Goal: Information Seeking & Learning: Learn about a topic

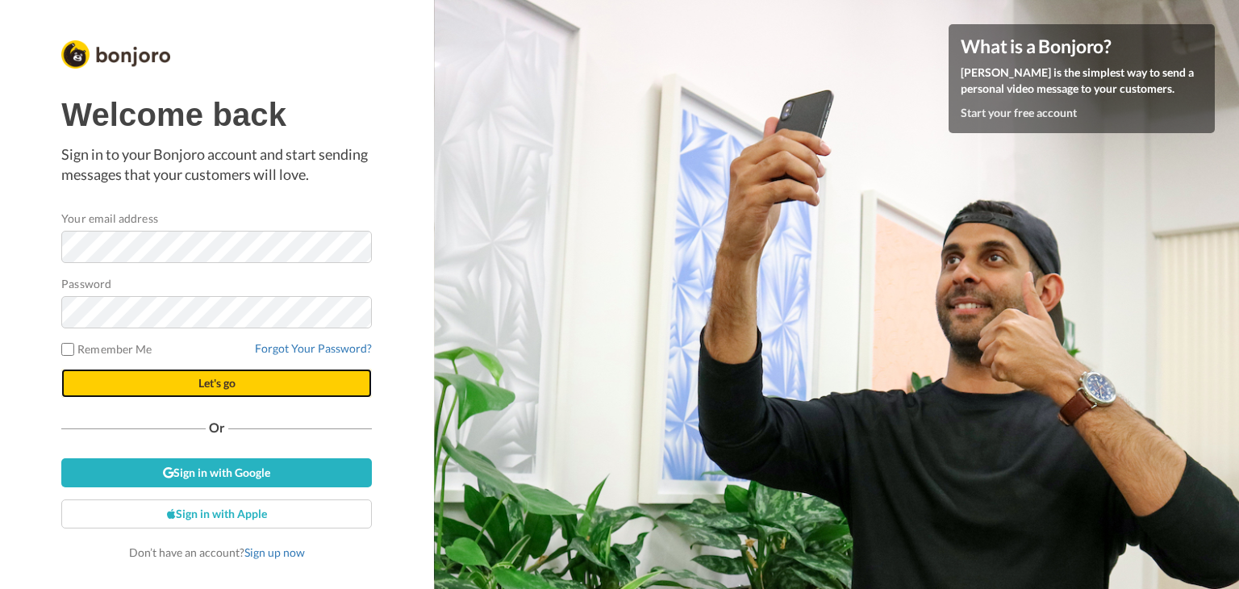
drag, startPoint x: 0, startPoint y: 0, endPoint x: 206, endPoint y: 391, distance: 442.2
click at [206, 391] on button "Let's go" at bounding box center [216, 383] width 310 height 29
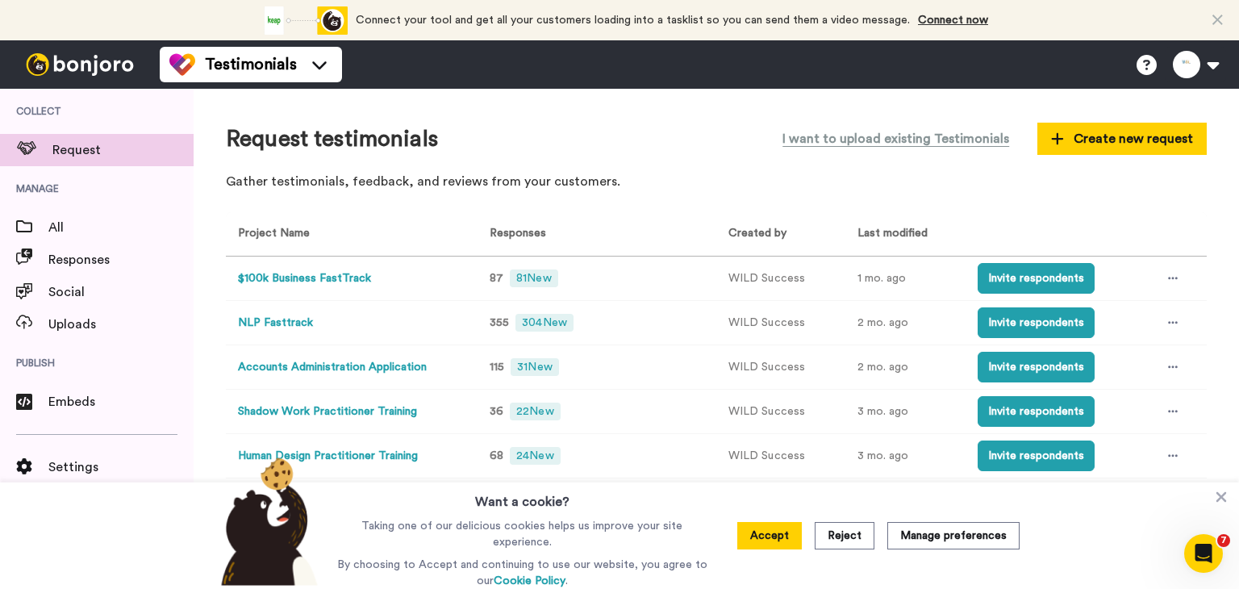
drag, startPoint x: 773, startPoint y: 556, endPoint x: 773, endPoint y: 547, distance: 8.9
click at [773, 552] on div "Accept Reject Manage preferences" at bounding box center [878, 535] width 308 height 106
click at [773, 547] on button "Accept" at bounding box center [769, 535] width 65 height 27
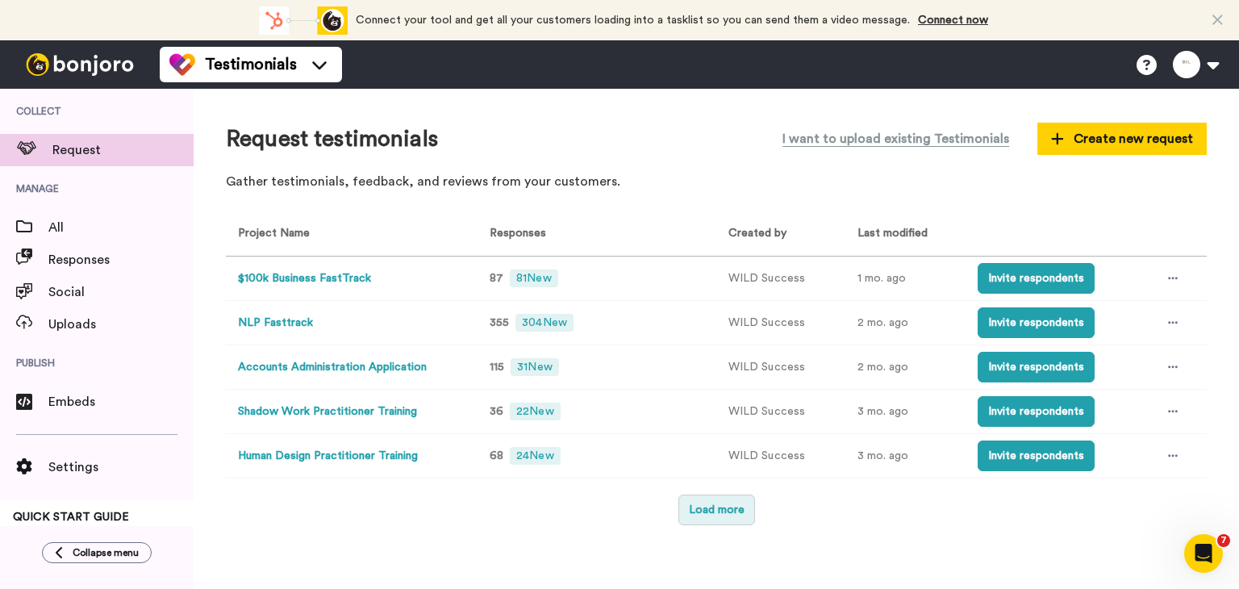
click at [721, 514] on button "Load more" at bounding box center [716, 509] width 77 height 31
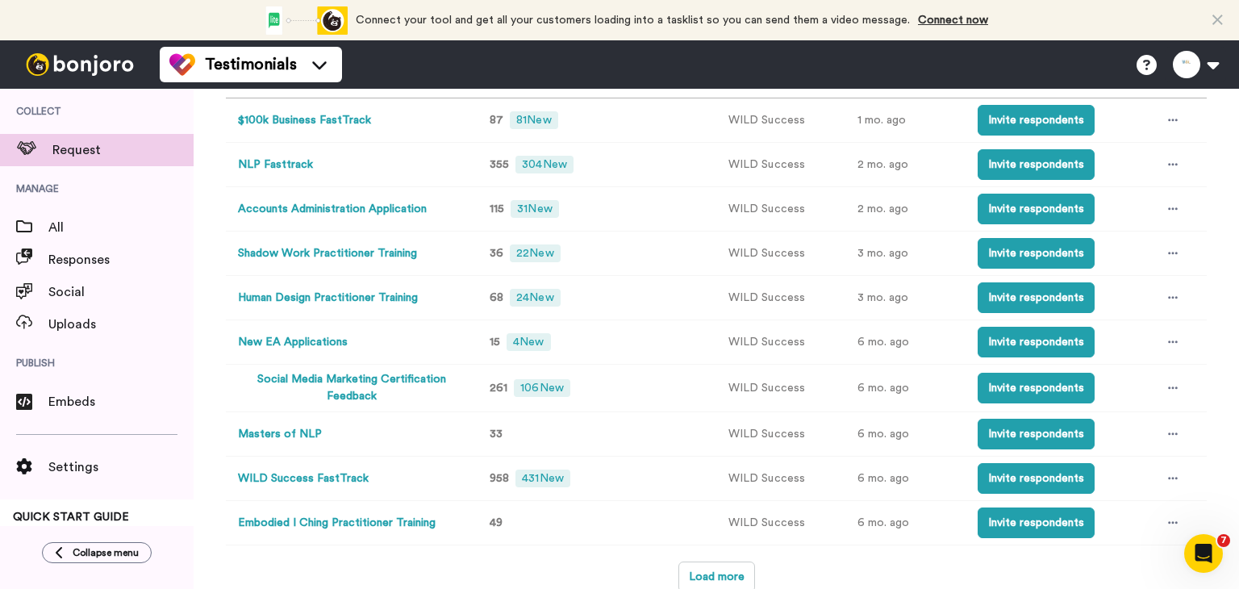
scroll to position [161, 0]
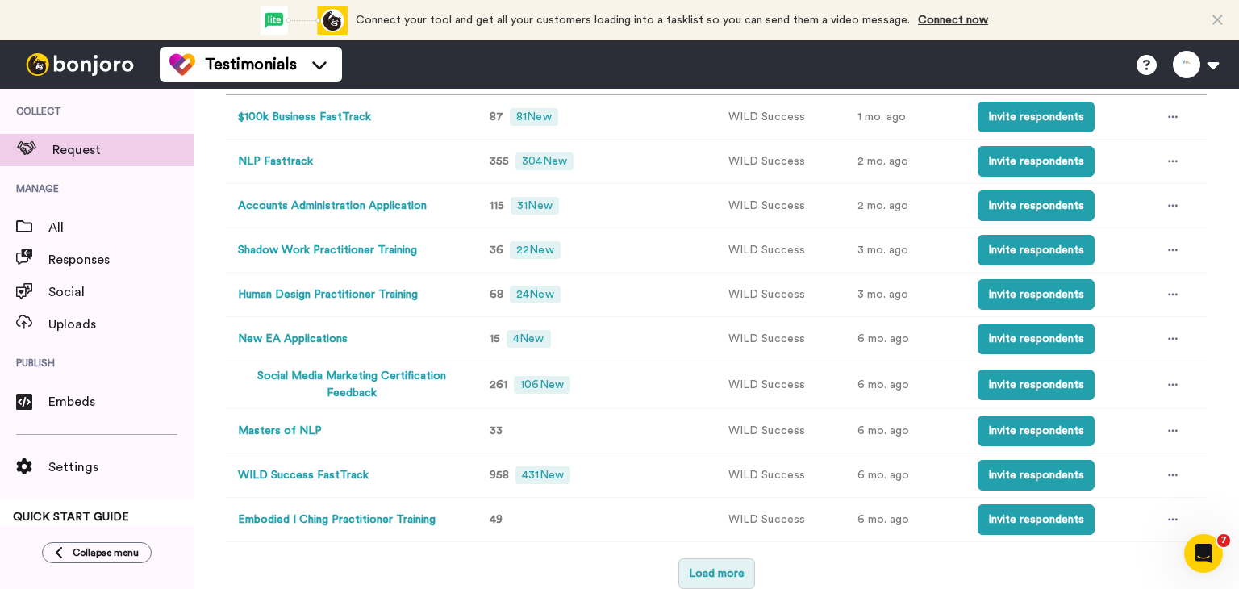
click at [702, 581] on button "Load more" at bounding box center [716, 573] width 77 height 31
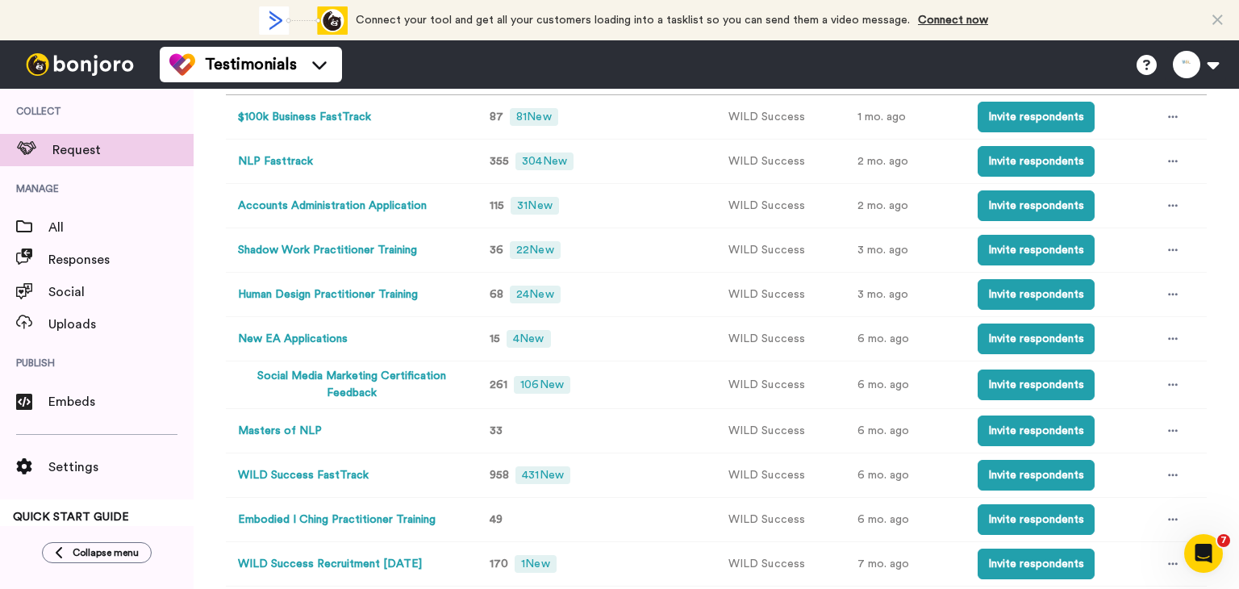
drag, startPoint x: 275, startPoint y: 433, endPoint x: 266, endPoint y: 433, distance: 8.9
click at [266, 433] on button "Masters of NLP" at bounding box center [280, 431] width 84 height 17
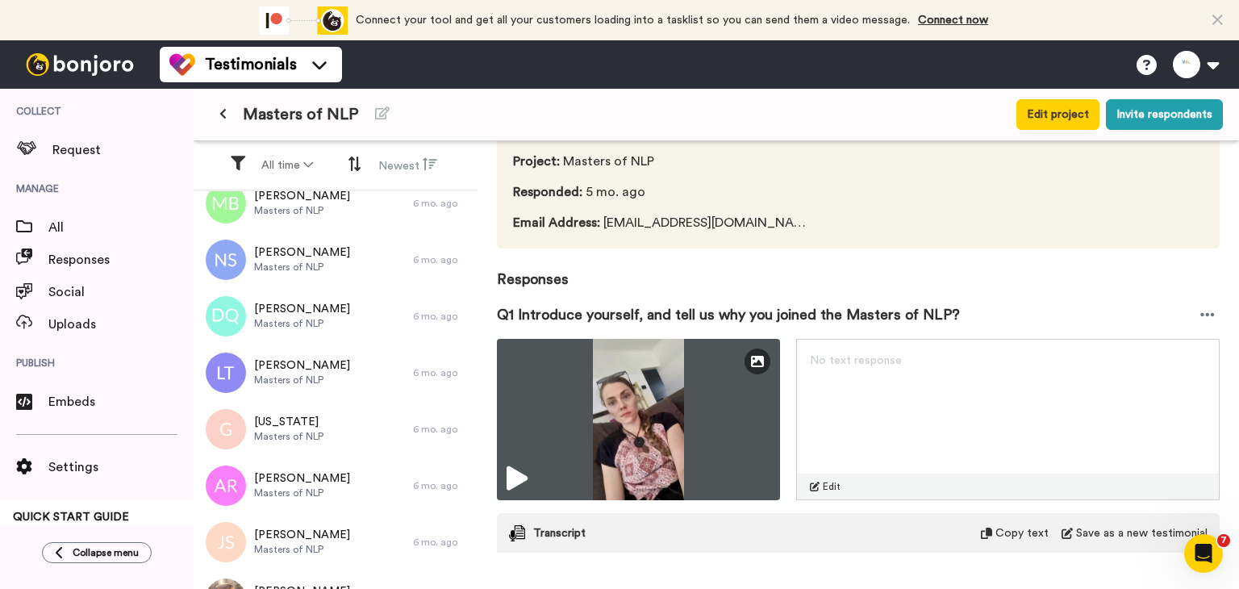
scroll to position [161, 0]
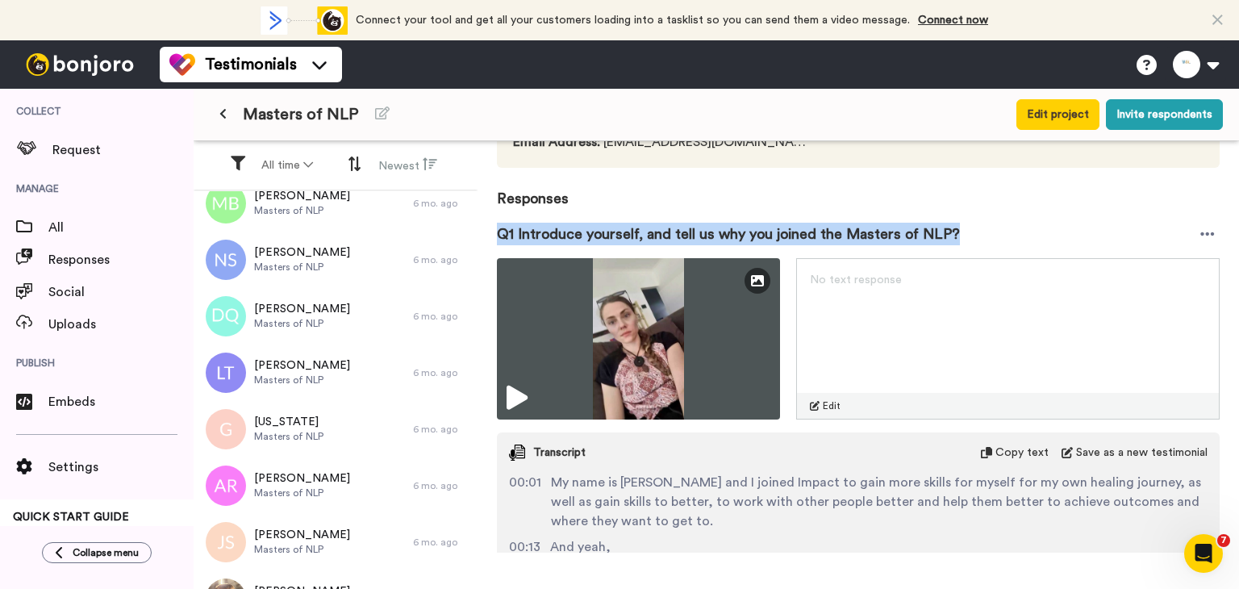
drag, startPoint x: 500, startPoint y: 230, endPoint x: 997, endPoint y: 227, distance: 496.7
click at [997, 227] on div "Q1 Introduce yourself, and tell us why you joined the Masters of NLP?" at bounding box center [858, 234] width 723 height 48
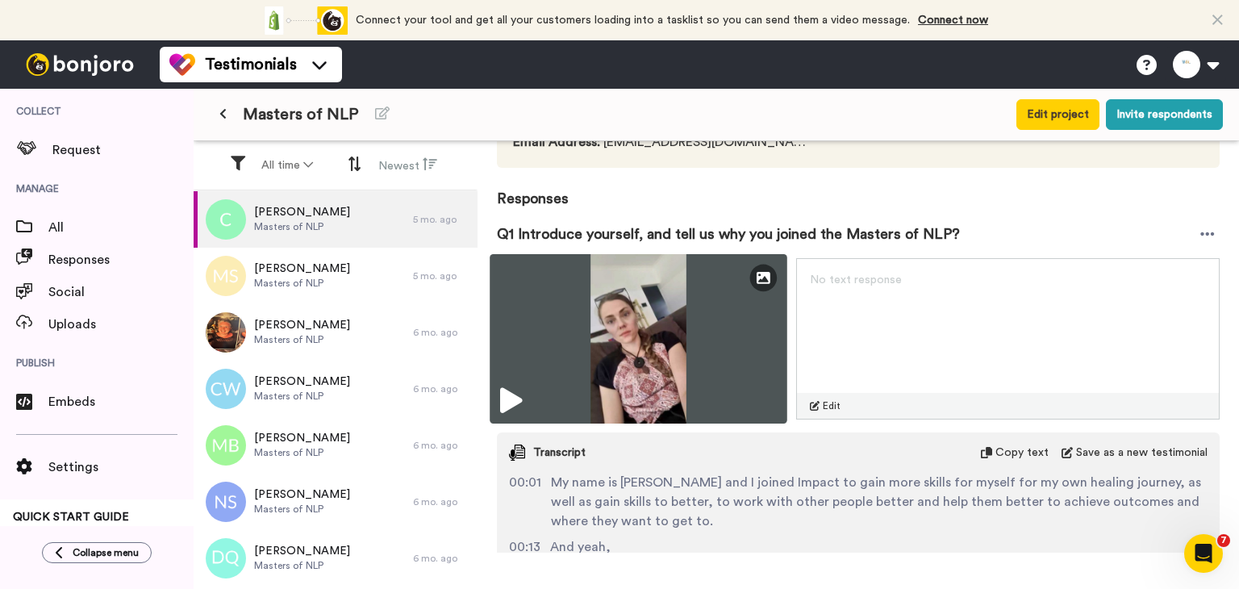
click at [510, 402] on icon at bounding box center [511, 401] width 22 height 26
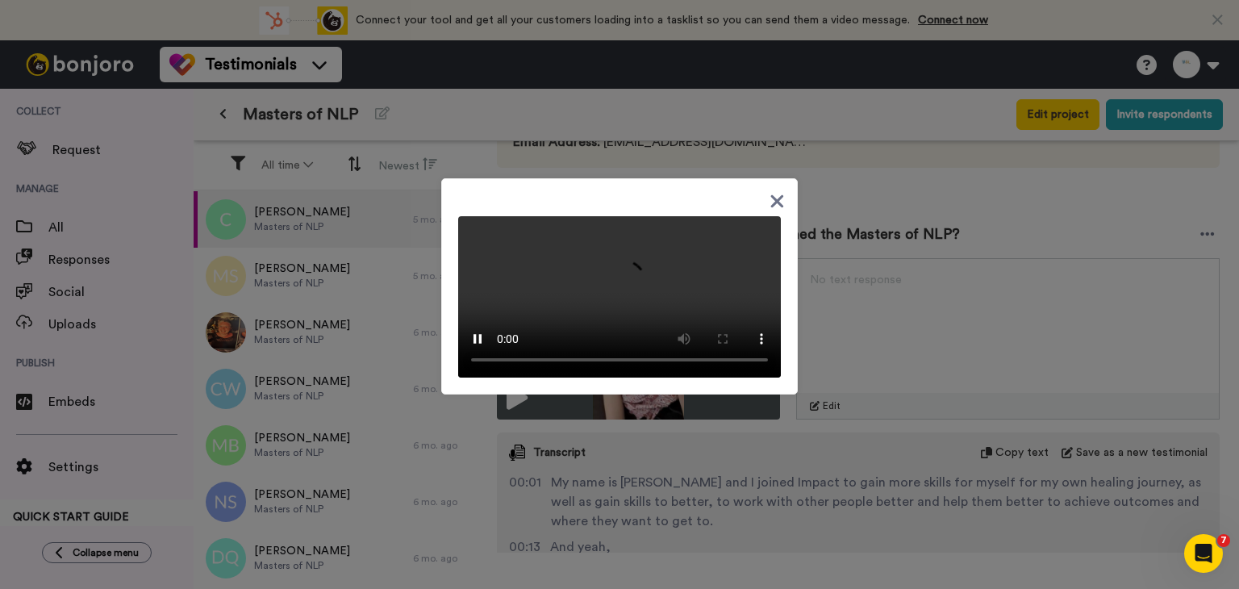
scroll to position [55, 0]
click at [885, 491] on div at bounding box center [619, 294] width 1239 height 589
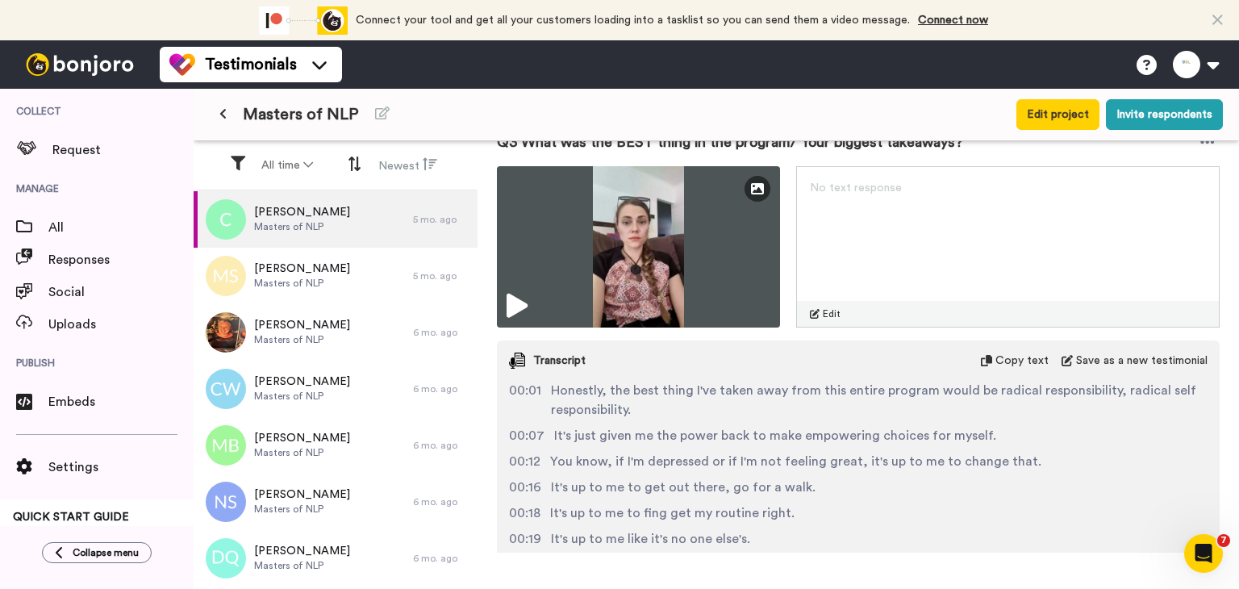
scroll to position [1210, 0]
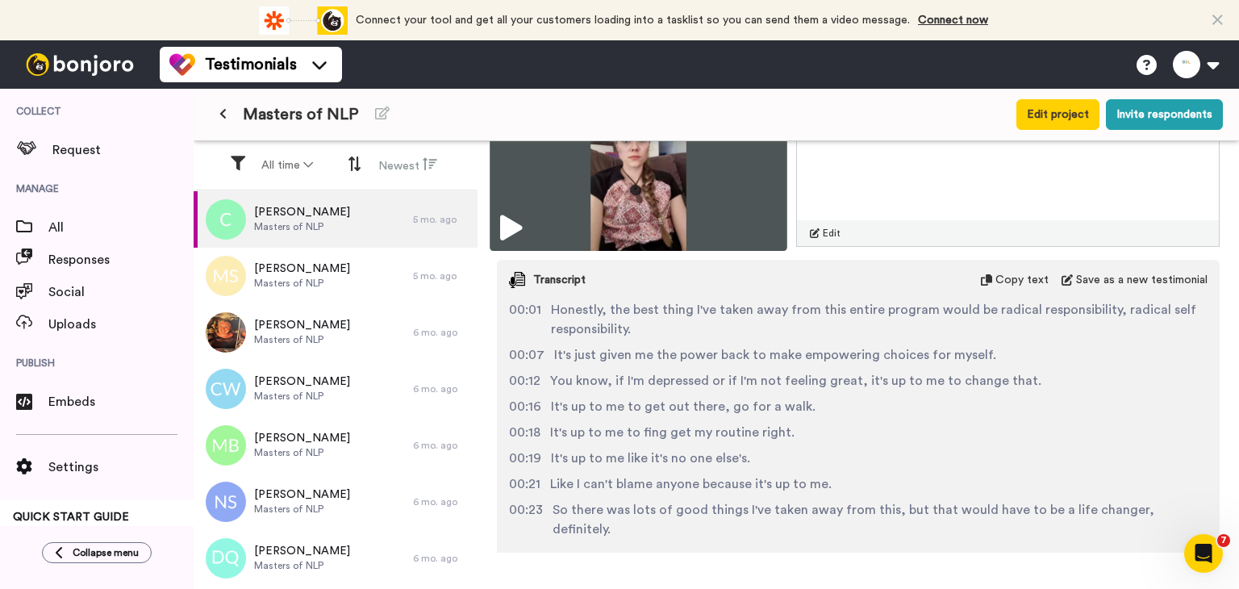
click at [515, 230] on icon at bounding box center [511, 228] width 22 height 26
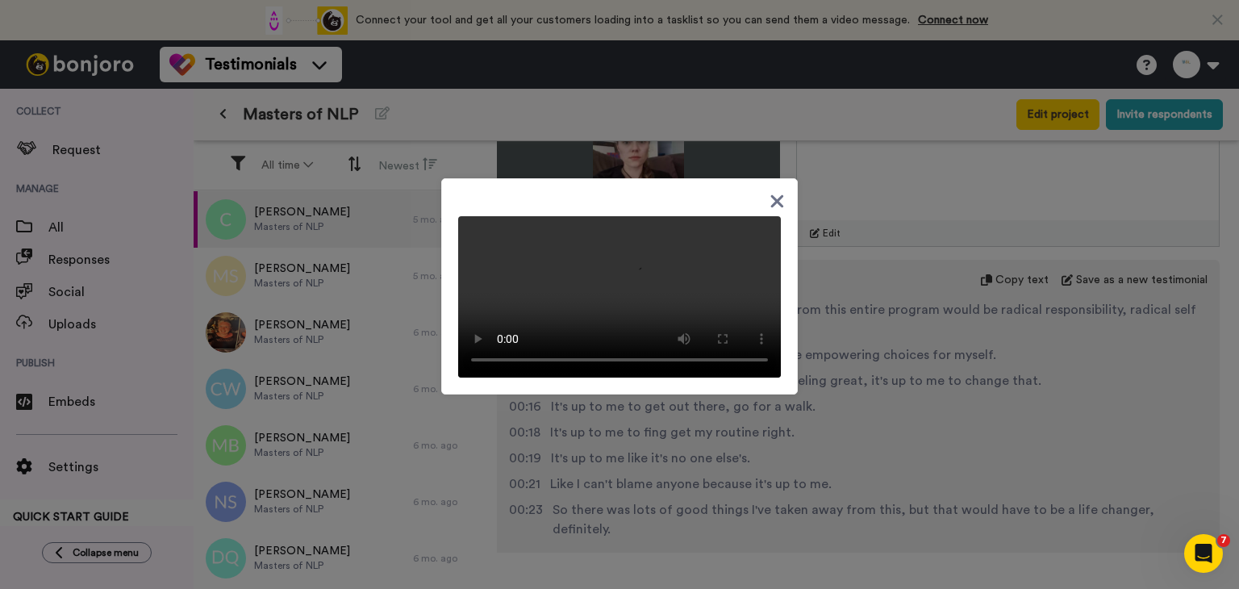
click at [474, 336] on video at bounding box center [619, 296] width 323 height 161
click at [839, 478] on div at bounding box center [619, 294] width 1239 height 589
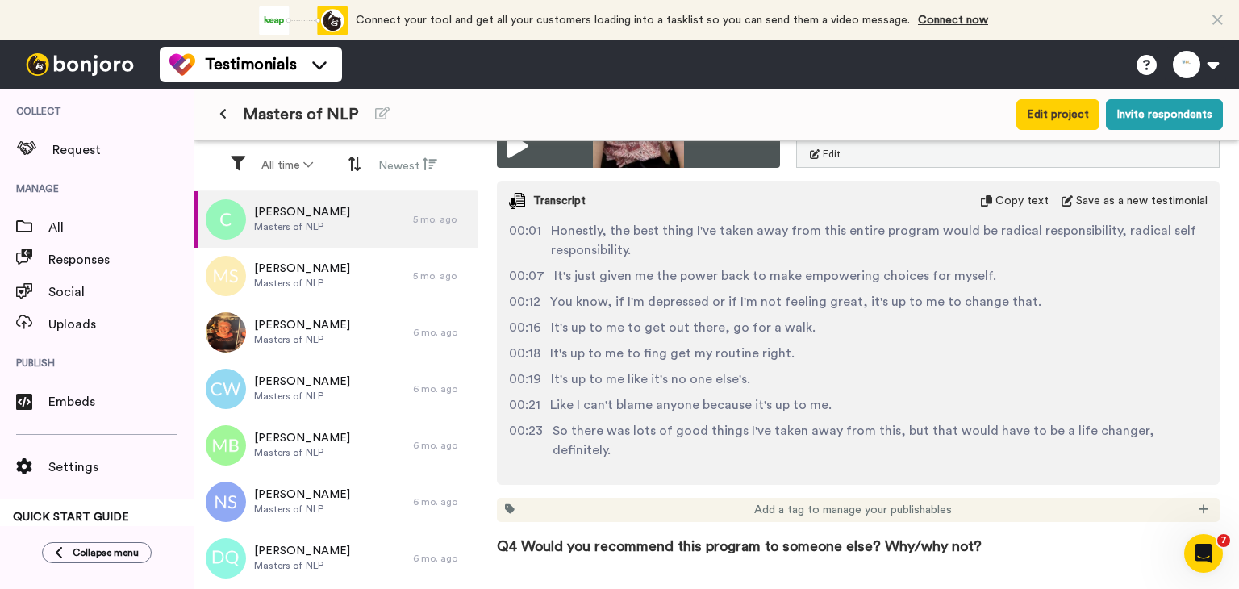
scroll to position [1290, 0]
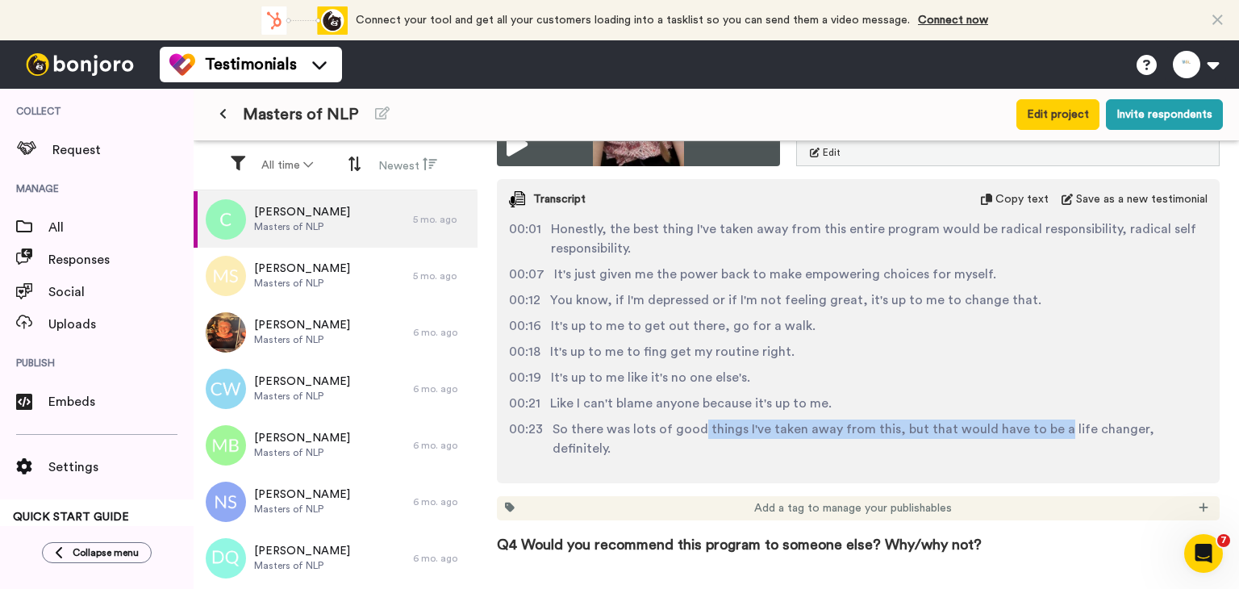
drag, startPoint x: 696, startPoint y: 433, endPoint x: 1048, endPoint y: 420, distance: 352.6
click at [1048, 420] on span "So there was lots of good things I've taken away from this, but that would have…" at bounding box center [879, 438] width 655 height 39
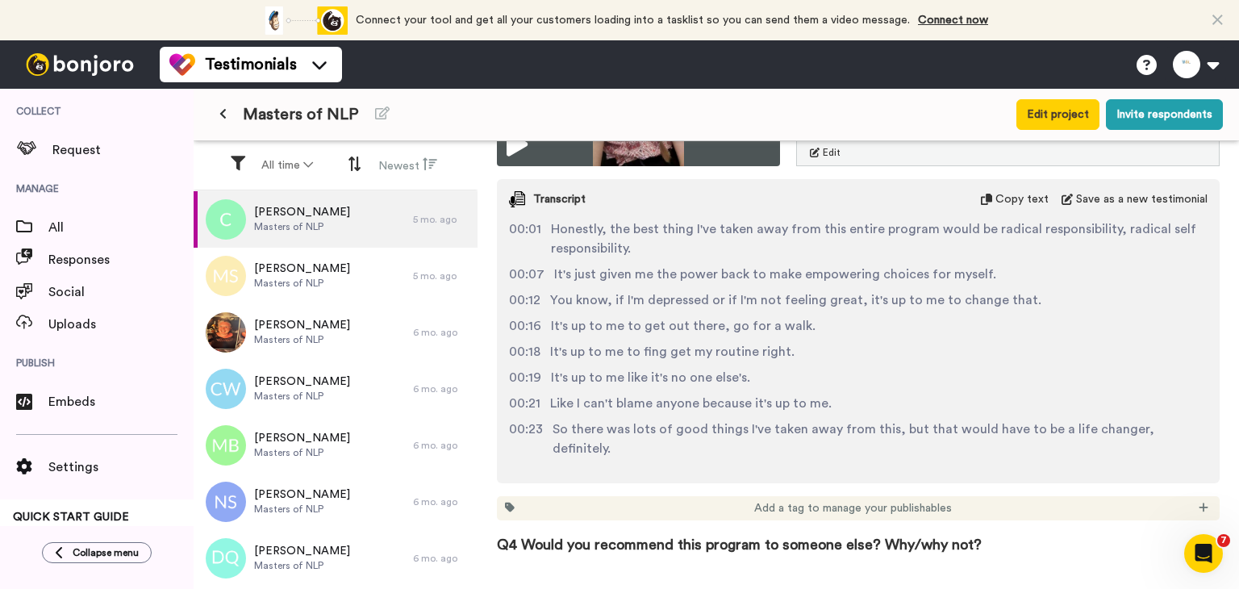
click at [1042, 351] on div "00:18 It's up to me to fing get my routine right." at bounding box center [858, 351] width 698 height 19
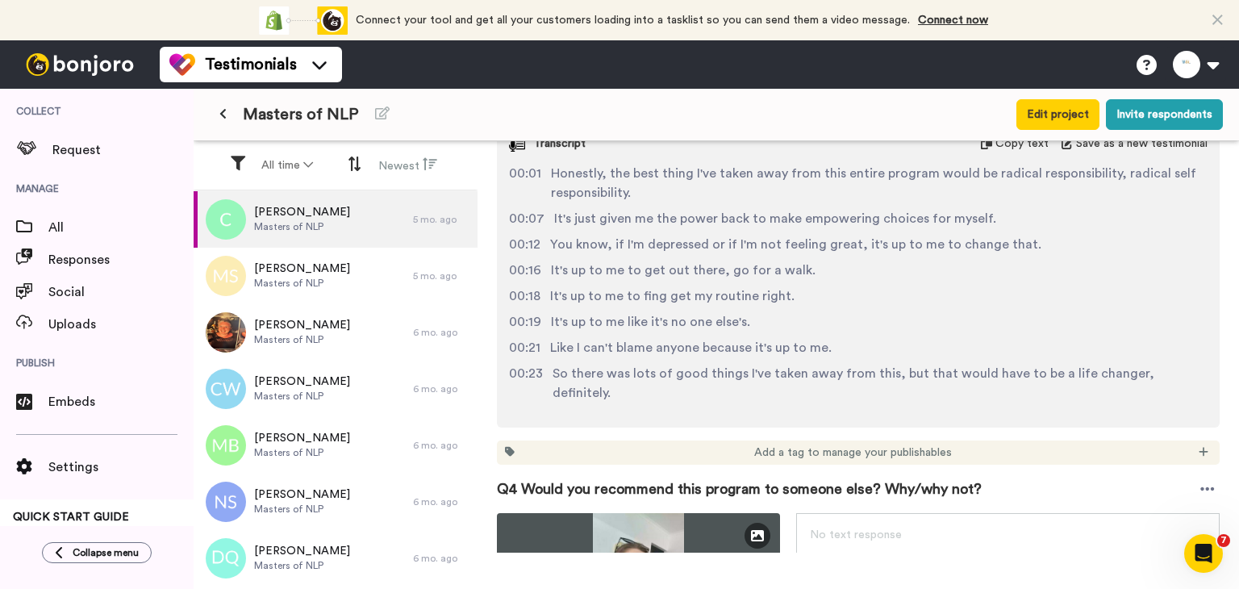
scroll to position [1371, 0]
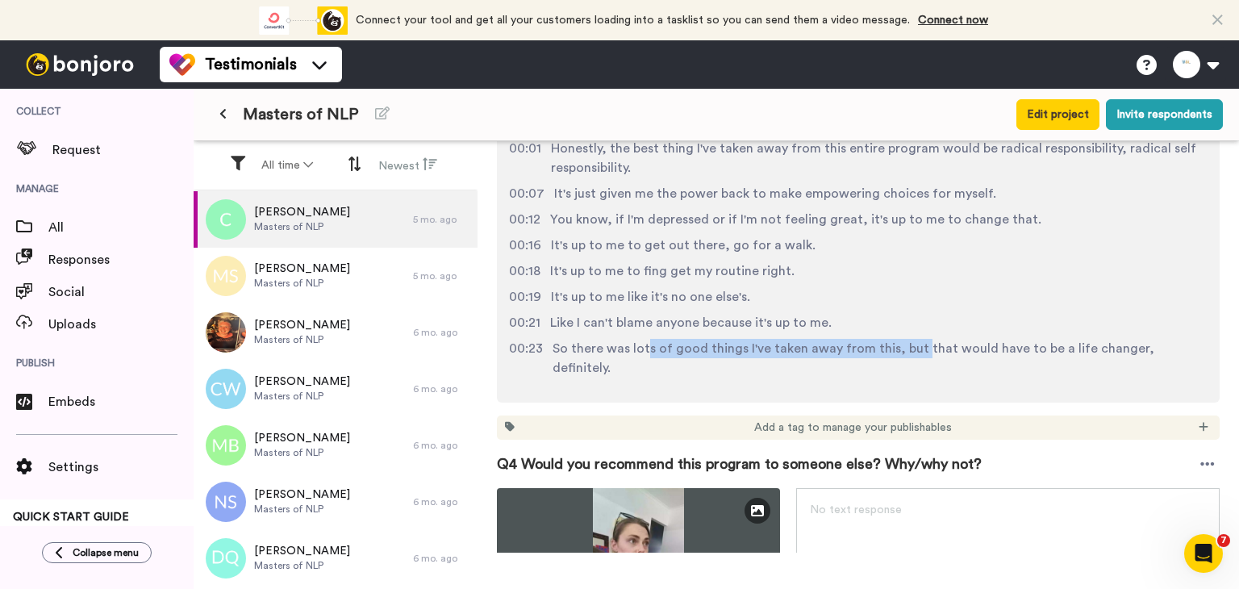
drag, startPoint x: 647, startPoint y: 349, endPoint x: 915, endPoint y: 362, distance: 268.8
click at [913, 363] on div "00:01 Honestly, the best thing I've taken away from this entire program would b…" at bounding box center [858, 264] width 723 height 251
click at [923, 355] on span "So there was lots of good things I've taken away from this, but that would have…" at bounding box center [879, 358] width 655 height 39
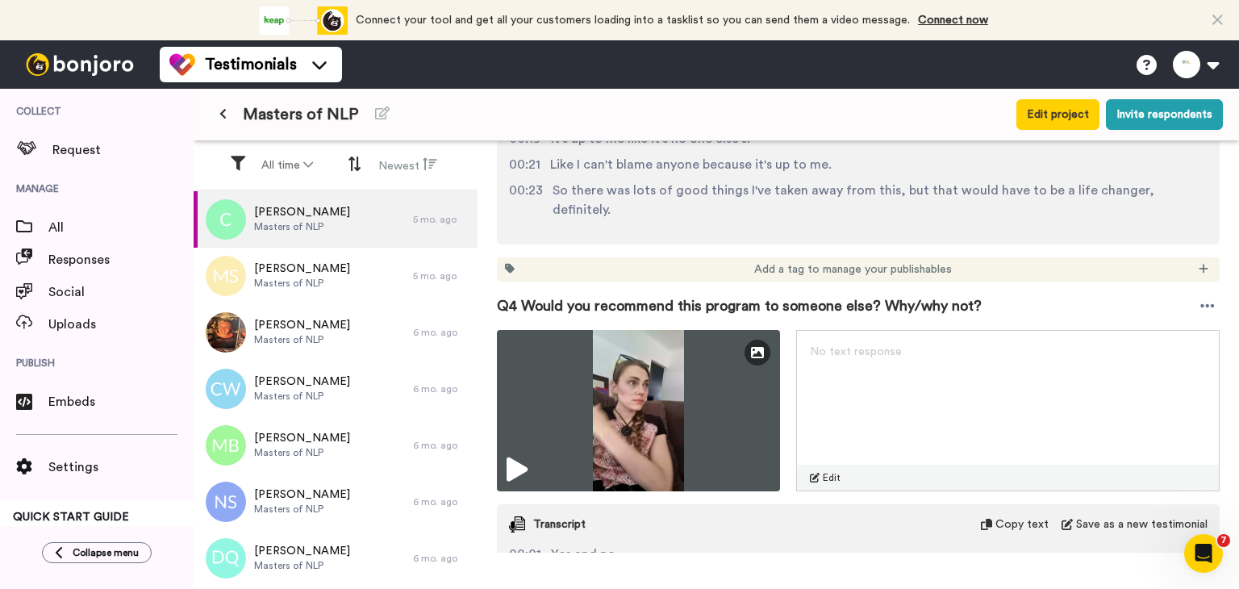
scroll to position [1613, 0]
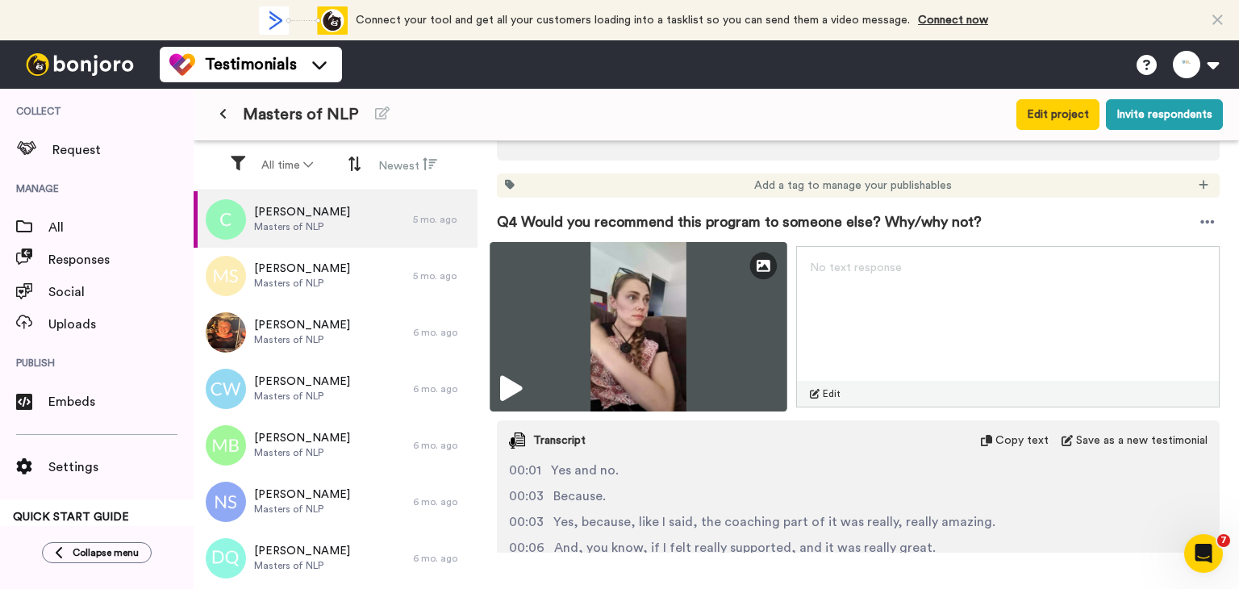
click at [525, 356] on img at bounding box center [638, 326] width 298 height 169
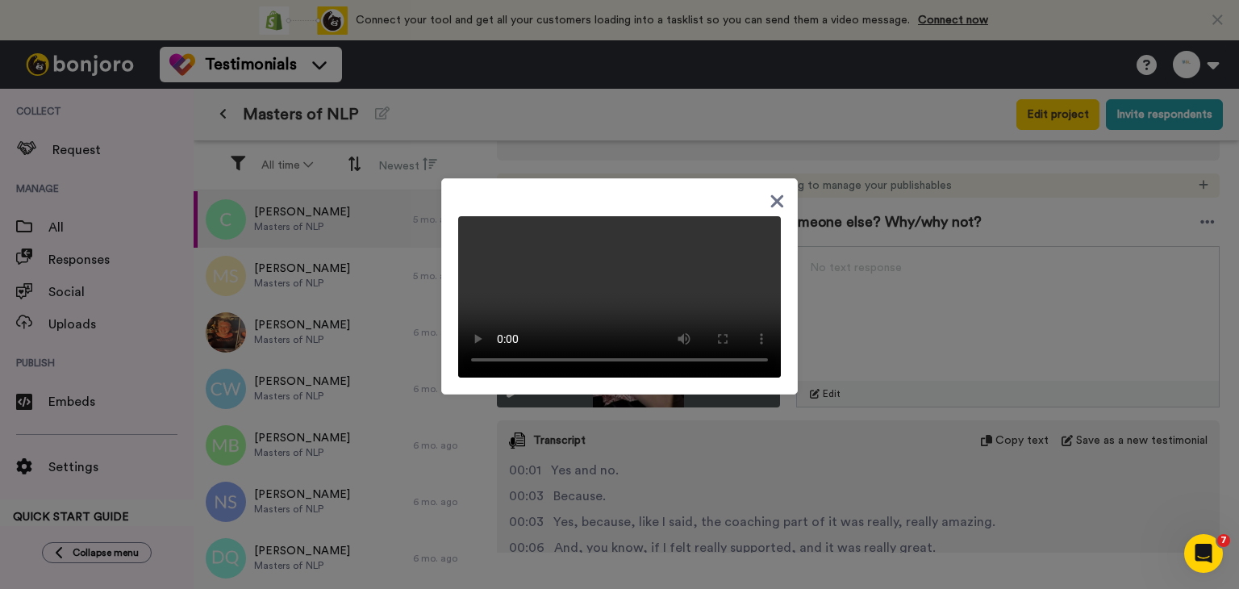
click at [776, 194] on icon at bounding box center [776, 201] width 15 height 20
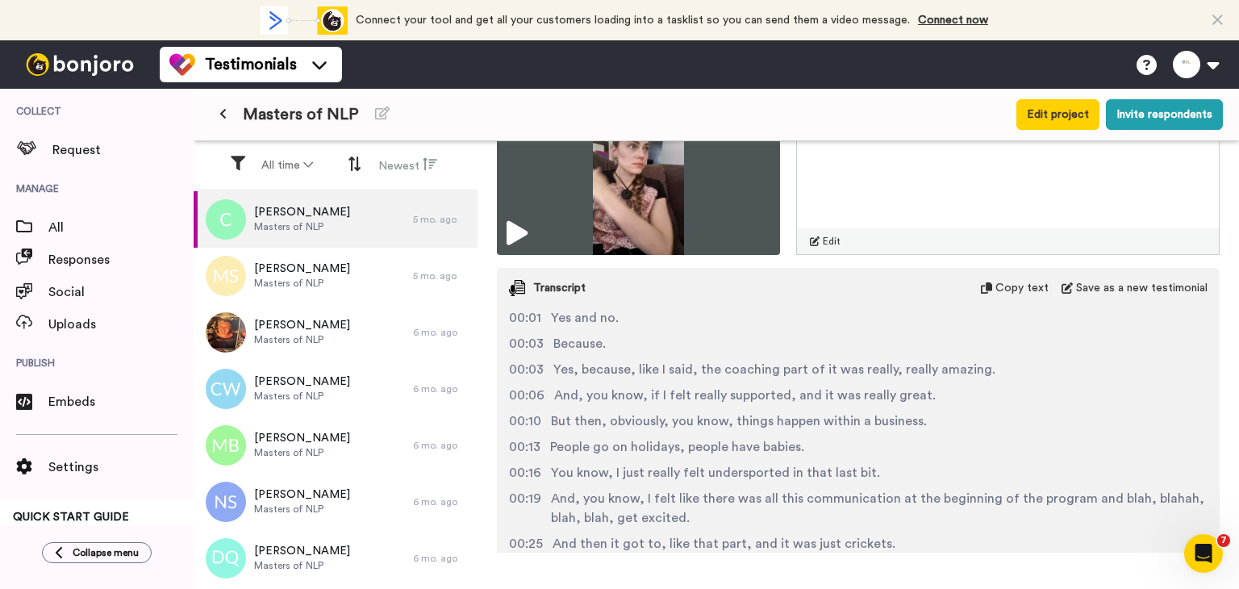
scroll to position [1774, 0]
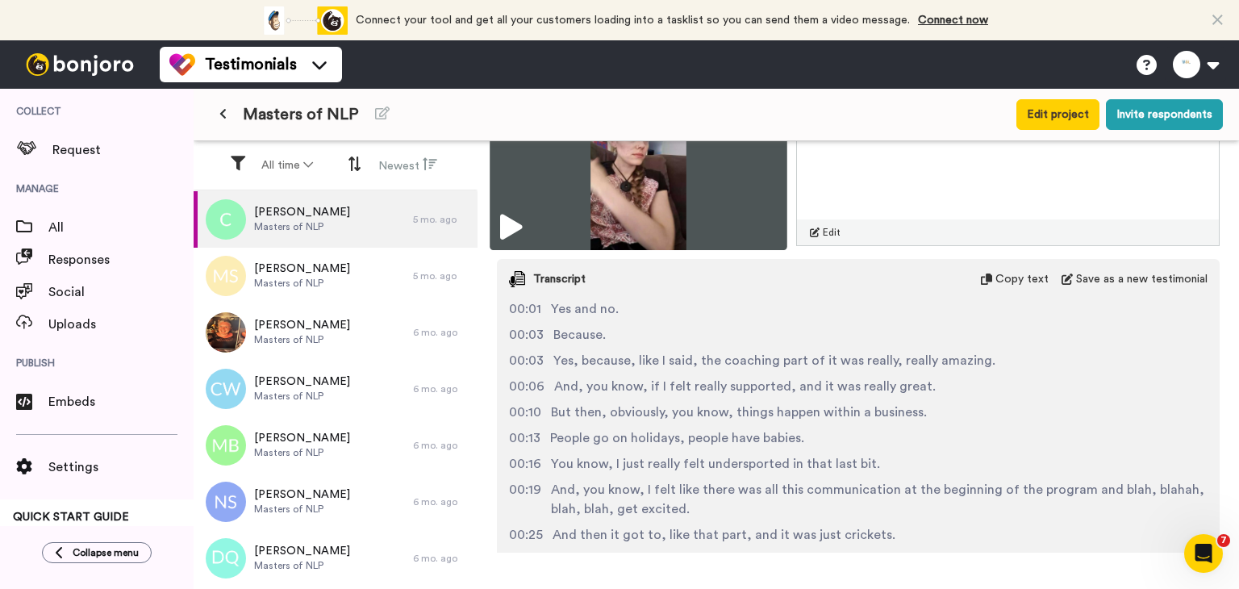
click at [508, 214] on icon at bounding box center [511, 227] width 22 height 26
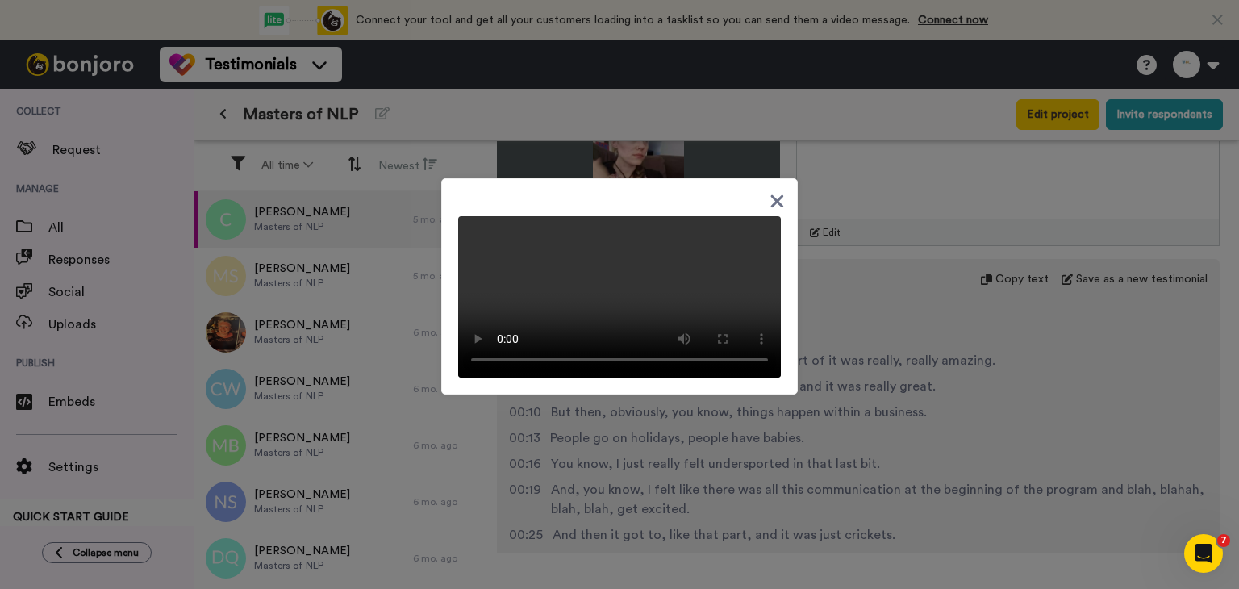
click at [501, 377] on video at bounding box center [619, 296] width 323 height 161
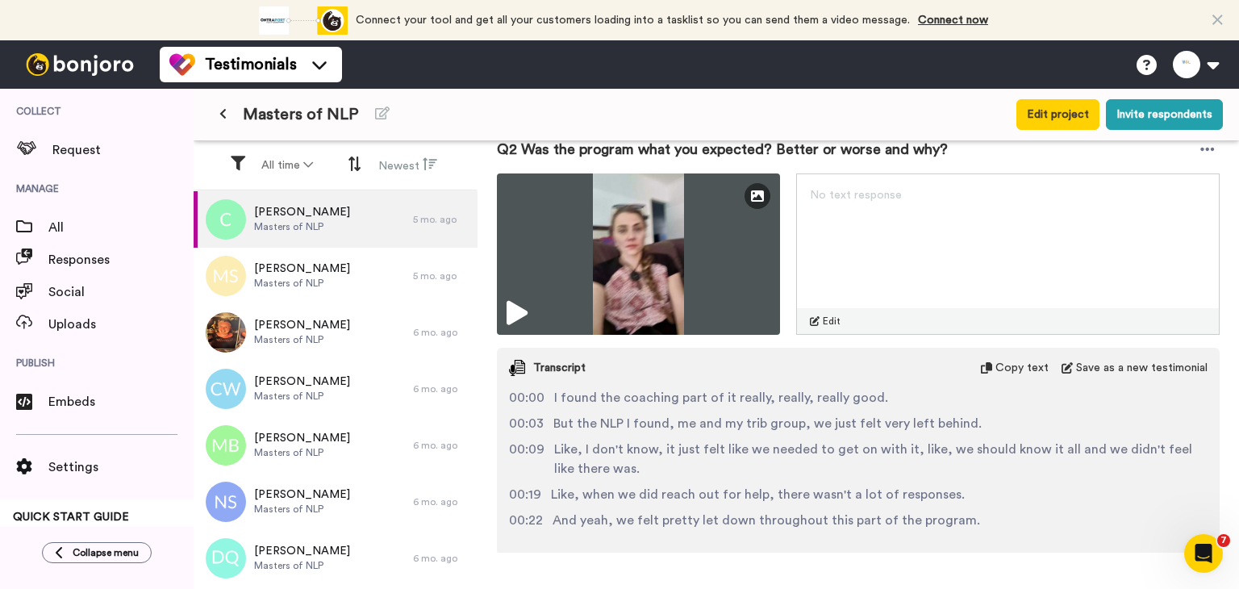
scroll to position [645, 0]
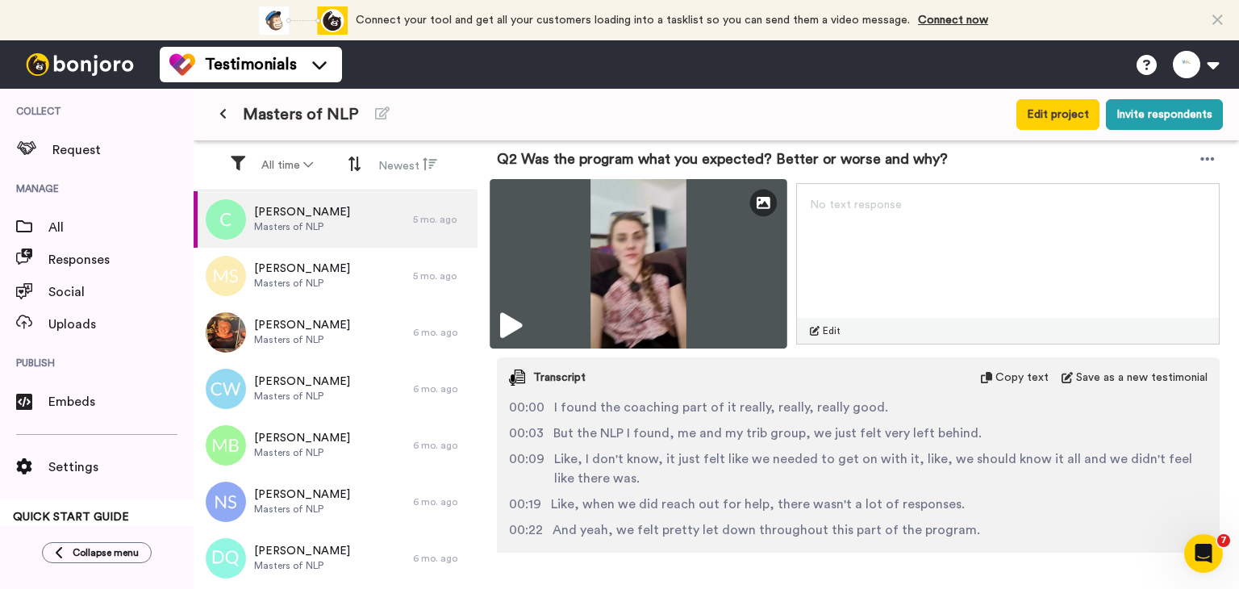
click at [514, 338] on div "Edit Thumbnail" at bounding box center [638, 263] width 298 height 169
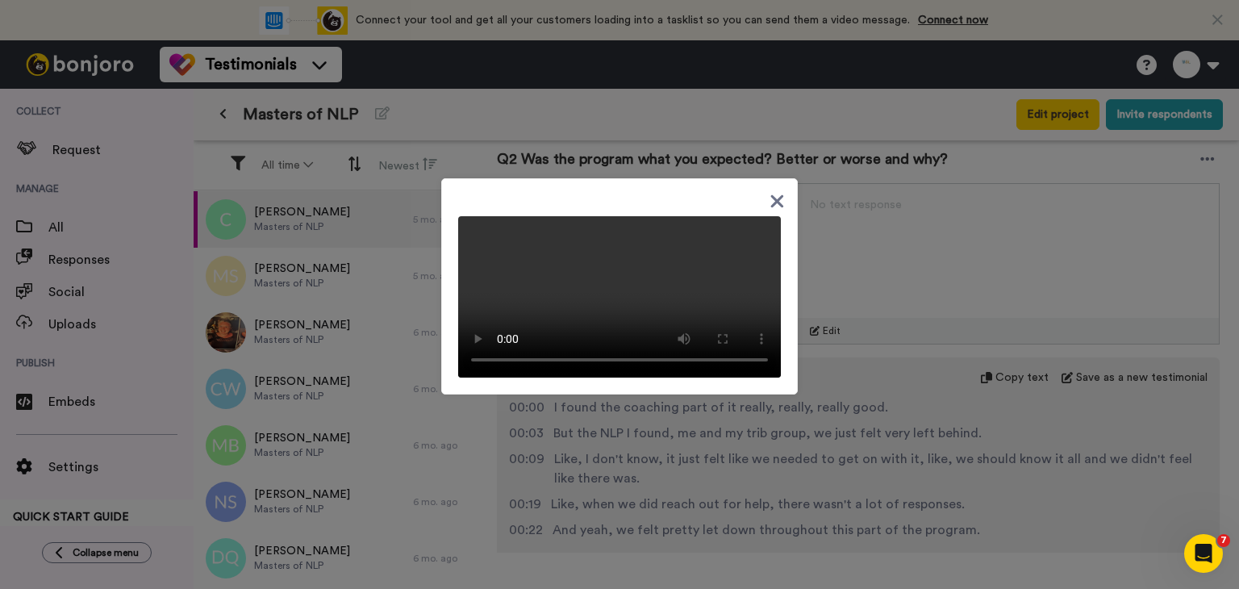
click at [771, 178] on div at bounding box center [619, 286] width 356 height 216
click at [277, 256] on div at bounding box center [619, 294] width 1239 height 589
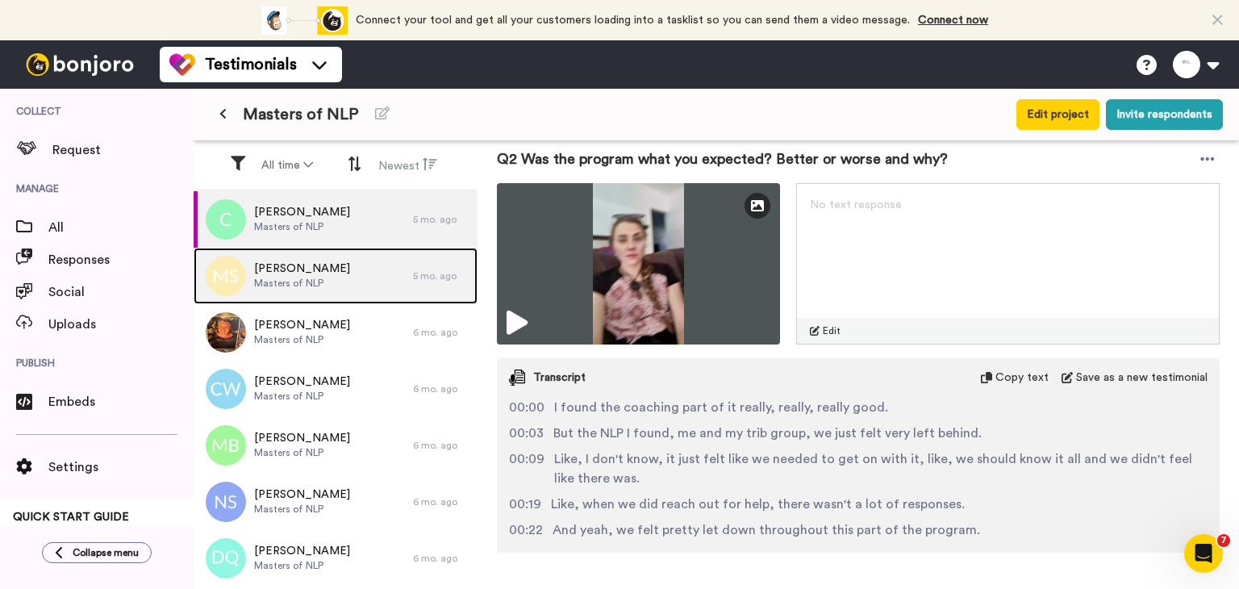
click at [284, 271] on span "[PERSON_NAME]" at bounding box center [302, 268] width 96 height 16
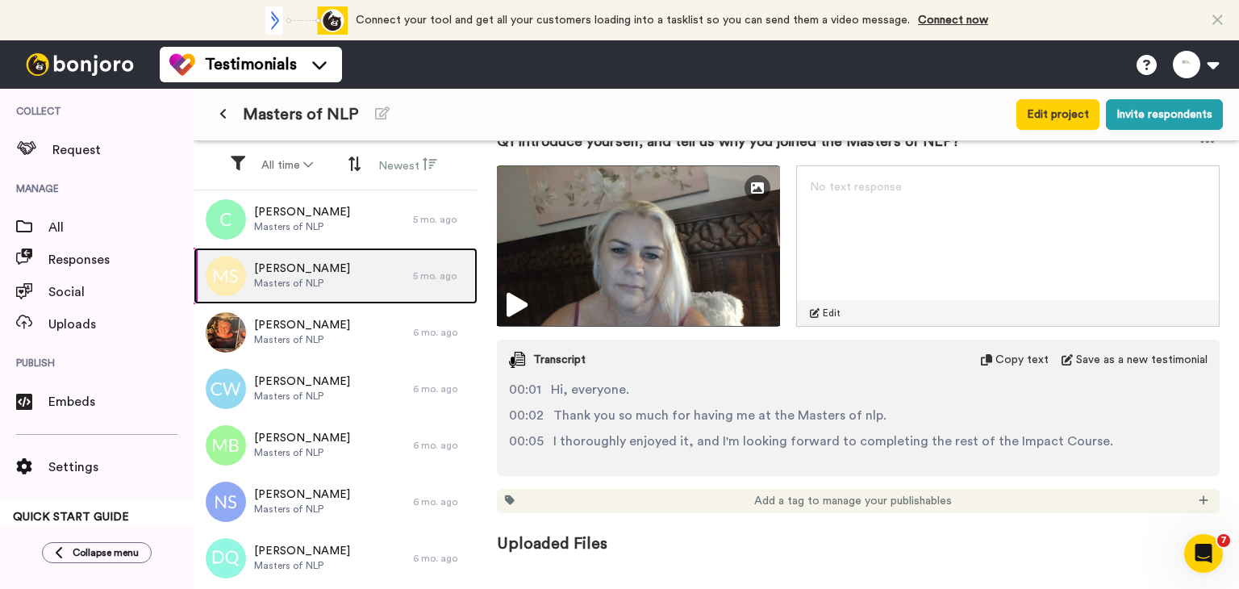
scroll to position [276, 0]
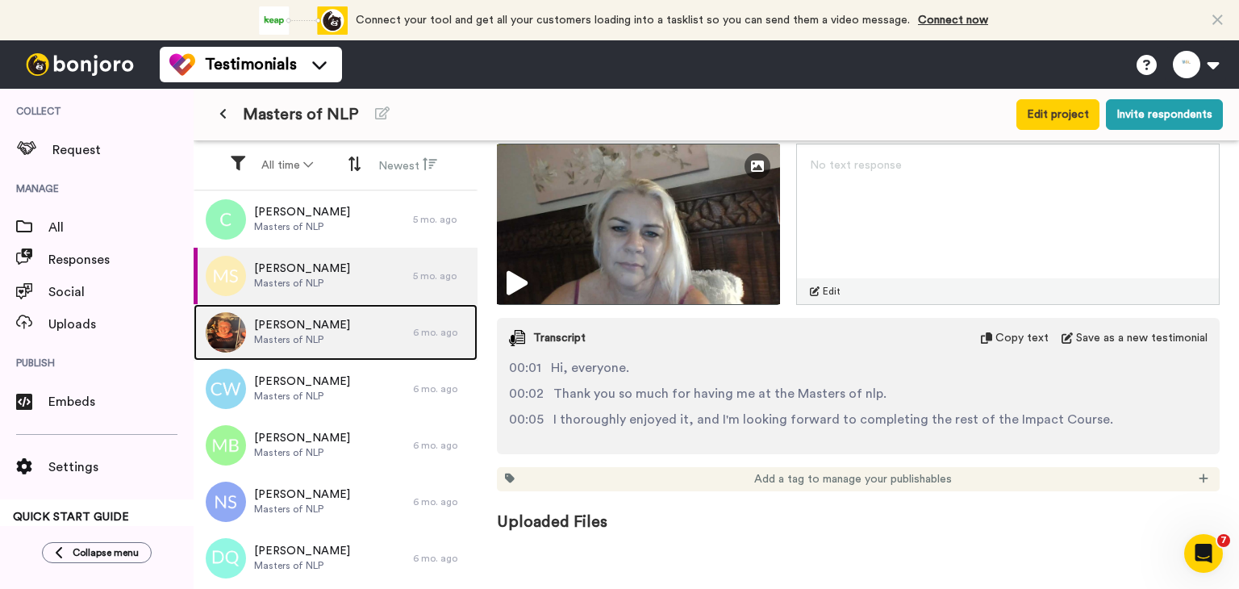
click at [399, 344] on div "[PERSON_NAME] of NLP" at bounding box center [303, 332] width 219 height 56
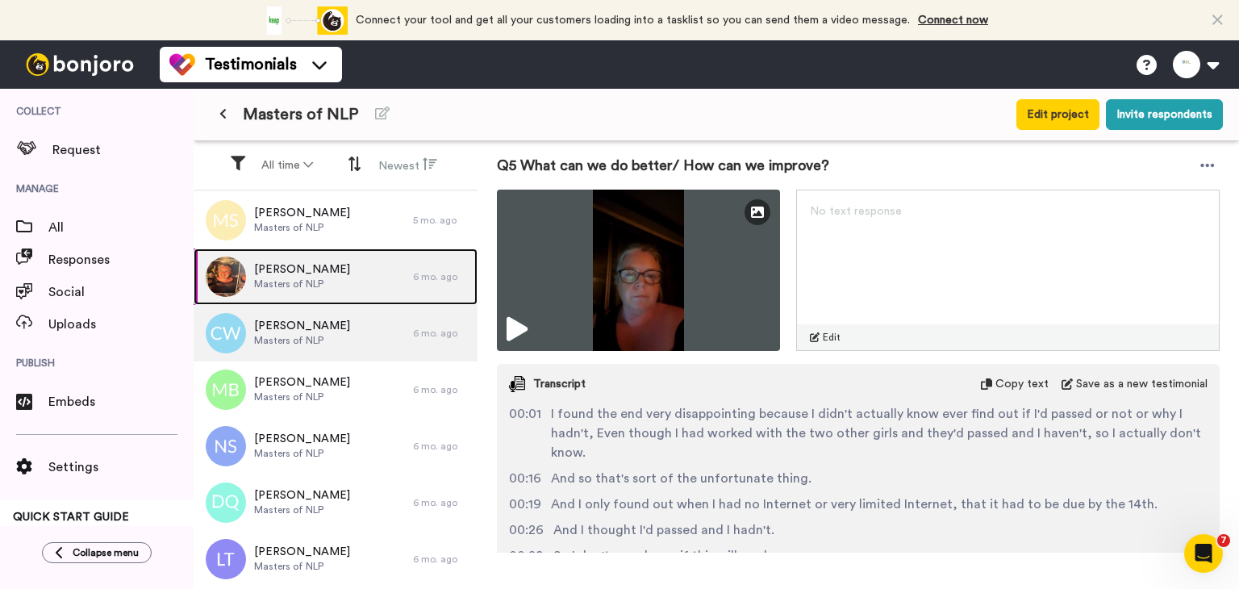
scroll to position [81, 0]
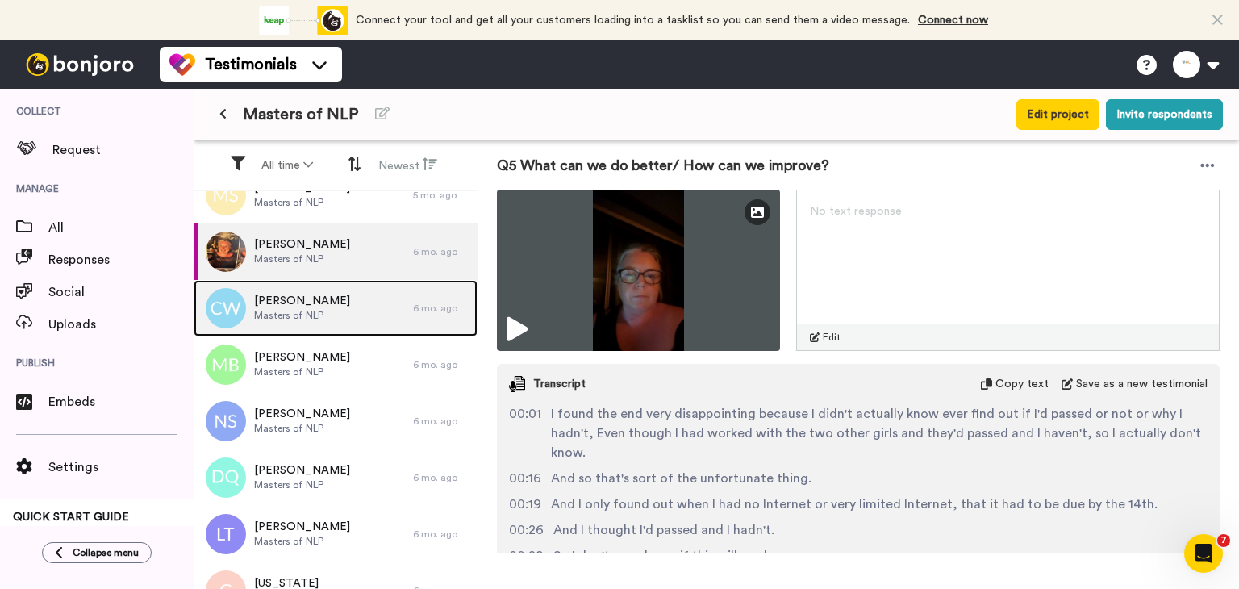
click at [302, 314] on span "Masters of NLP" at bounding box center [302, 315] width 96 height 13
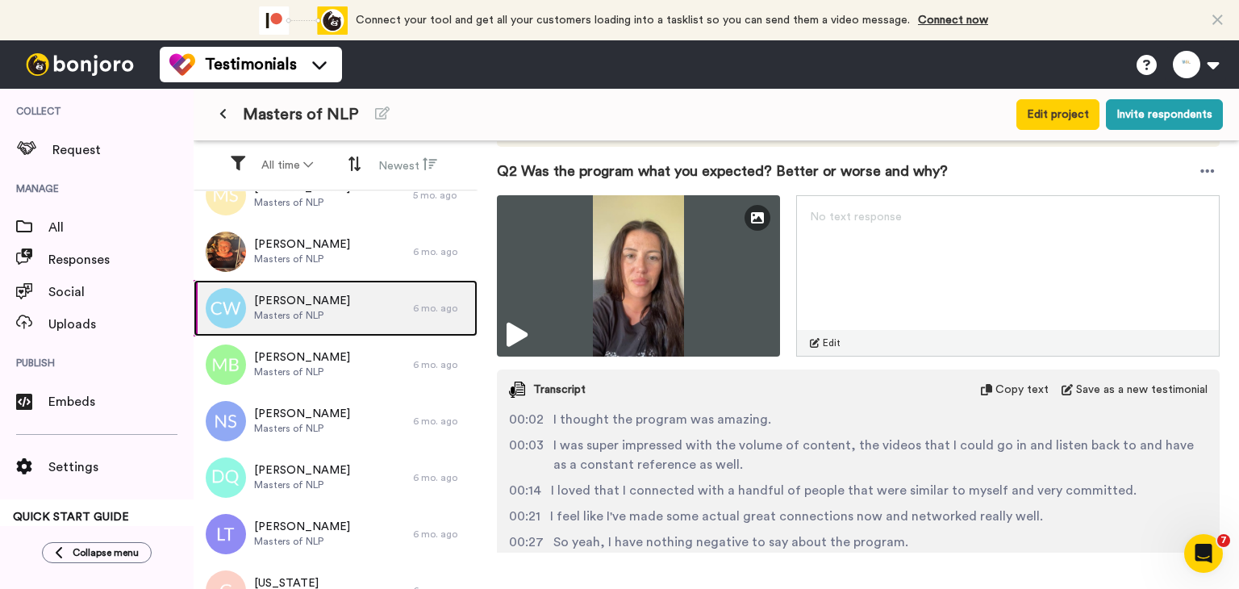
scroll to position [645, 0]
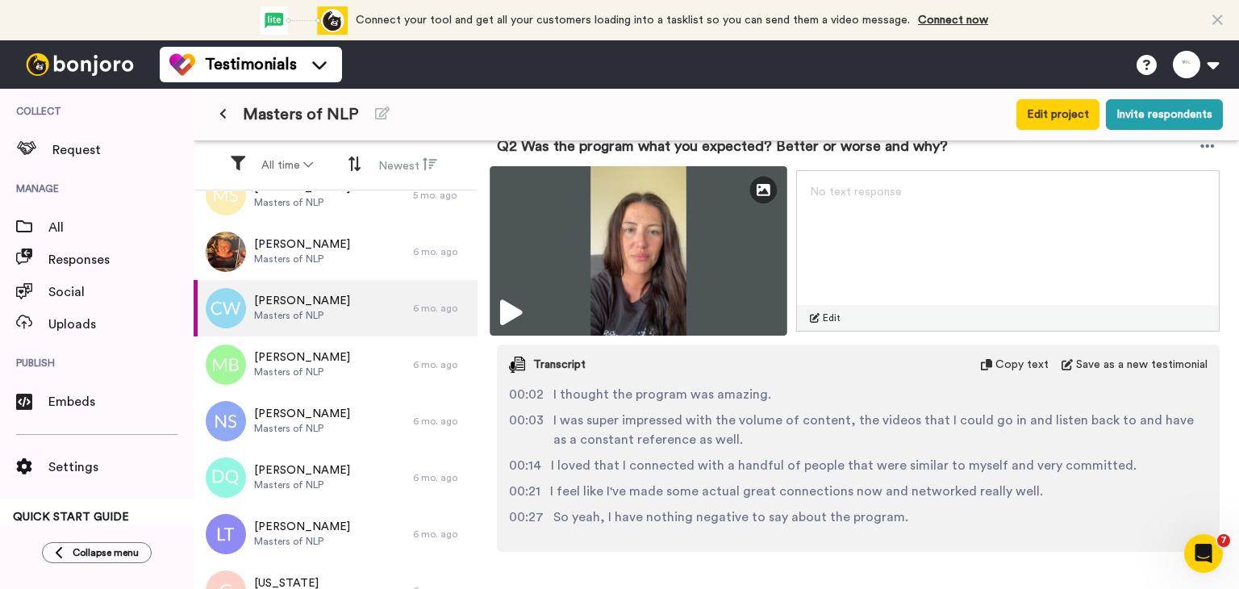
click at [635, 258] on img at bounding box center [638, 250] width 298 height 169
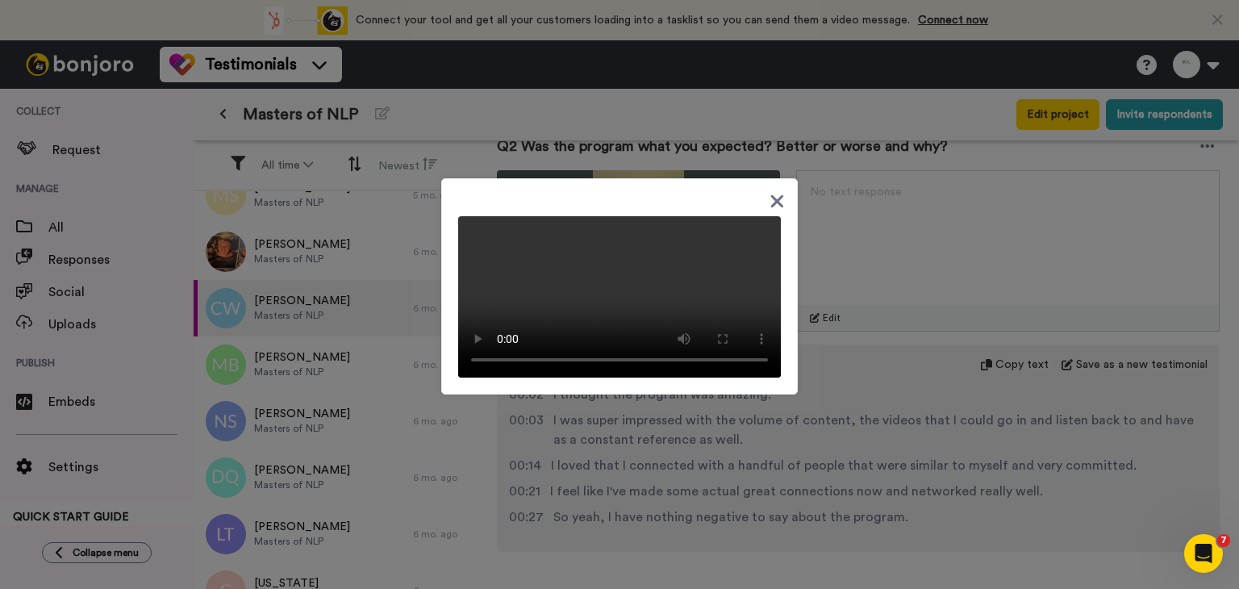
click at [623, 258] on video at bounding box center [619, 296] width 323 height 161
click at [623, 257] on video at bounding box center [619, 296] width 323 height 161
drag, startPoint x: 875, startPoint y: 345, endPoint x: 886, endPoint y: 323, distance: 25.2
click at [875, 347] on div at bounding box center [619, 294] width 1239 height 589
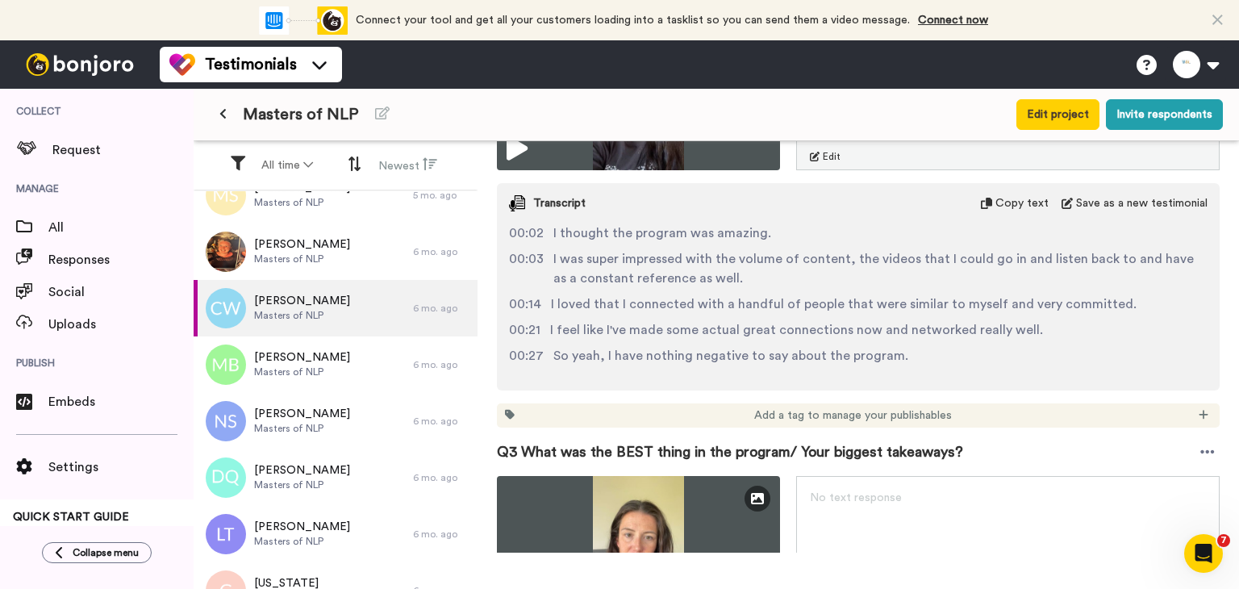
scroll to position [1210, 0]
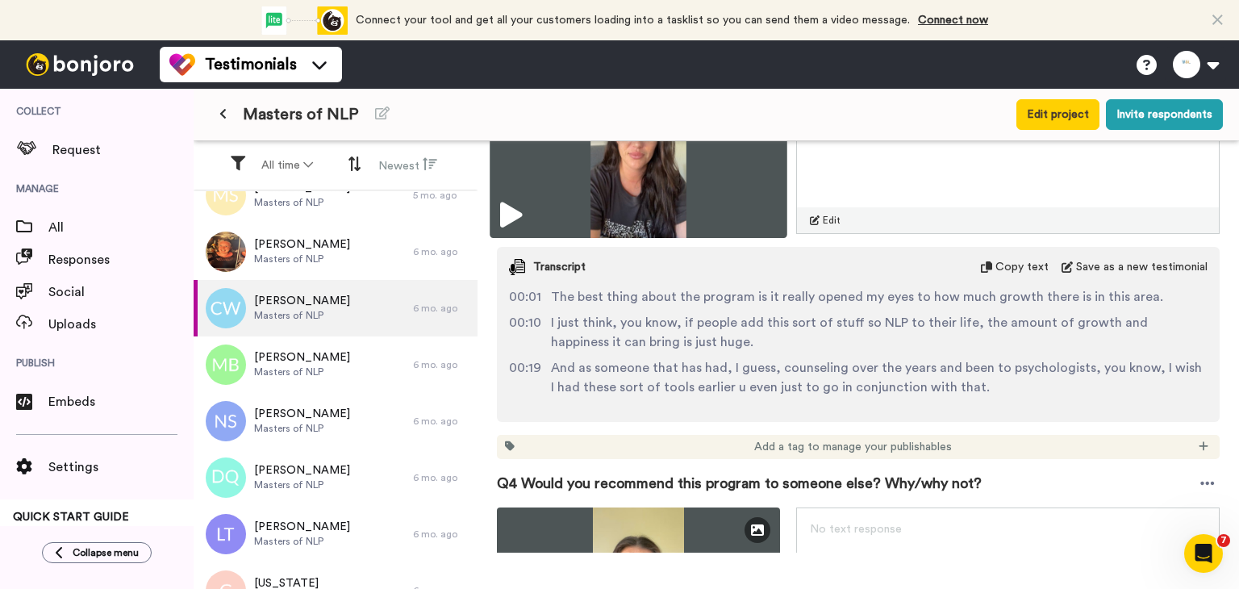
click at [532, 207] on img at bounding box center [638, 153] width 298 height 169
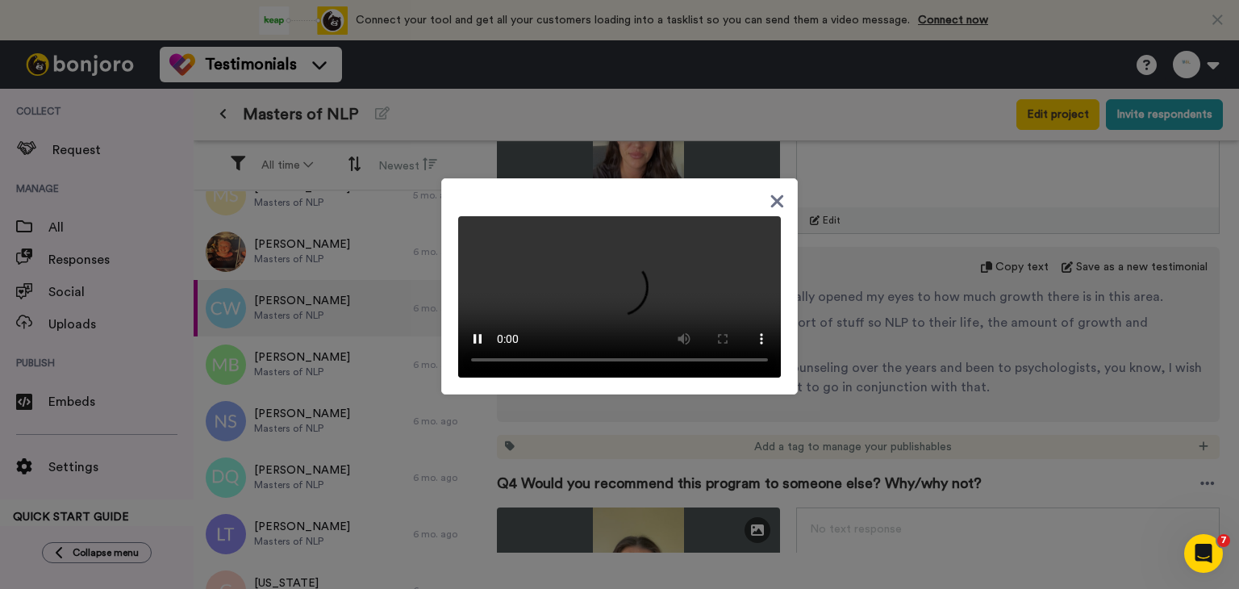
scroll to position [0, 0]
click at [935, 350] on div at bounding box center [619, 294] width 1239 height 589
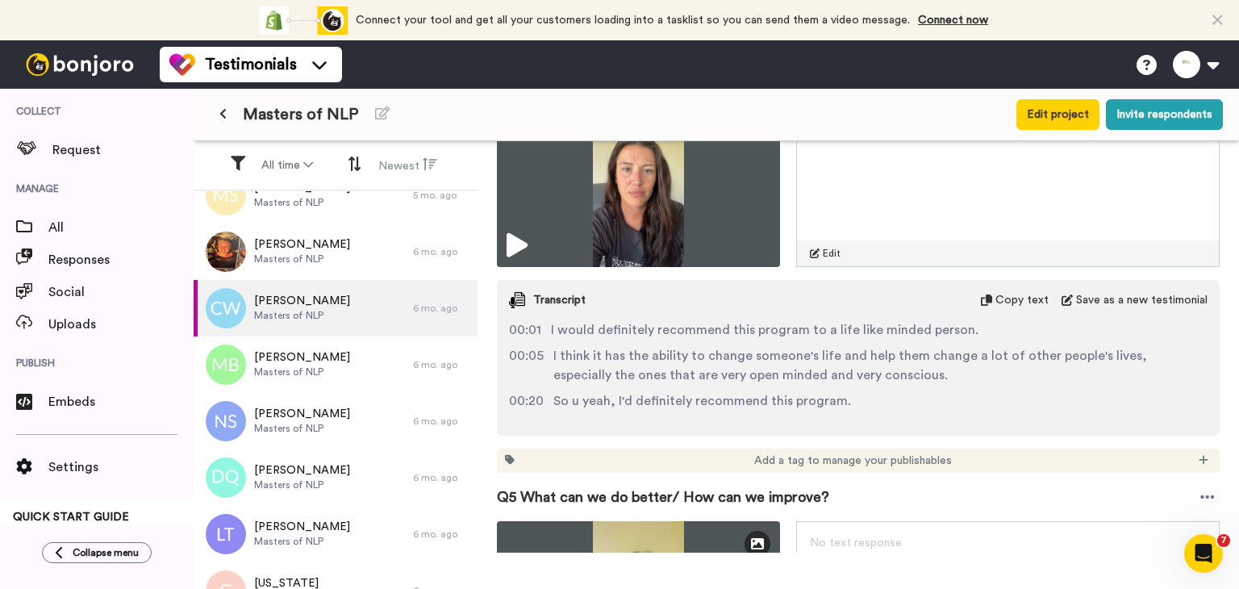
scroll to position [1613, 0]
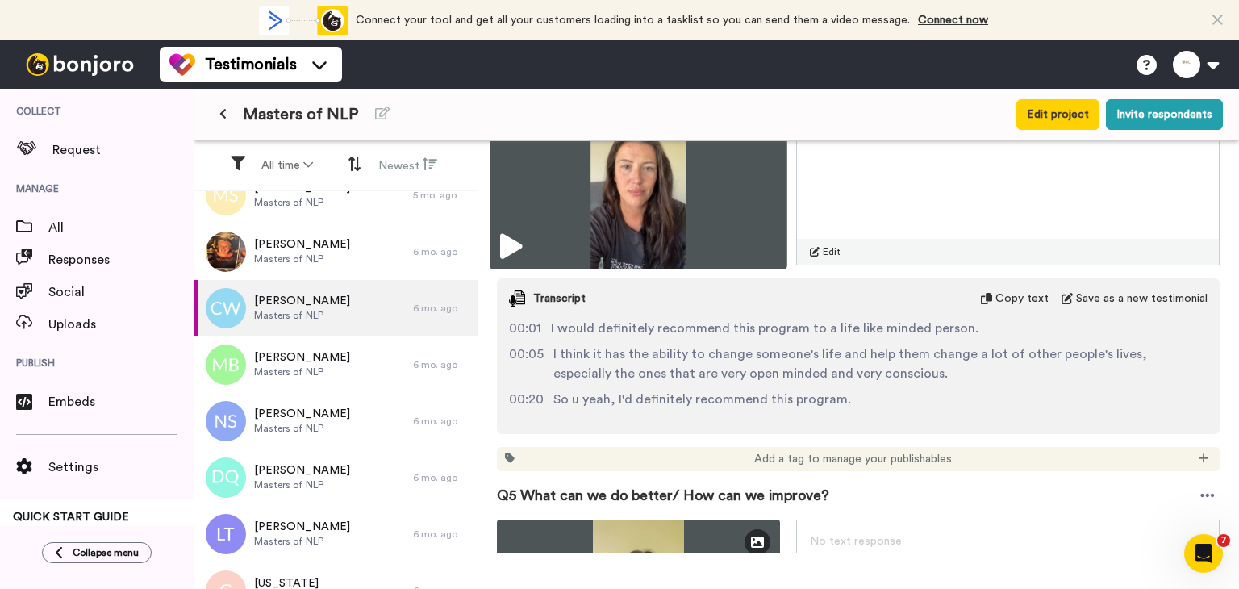
click at [510, 246] on icon at bounding box center [511, 247] width 22 height 26
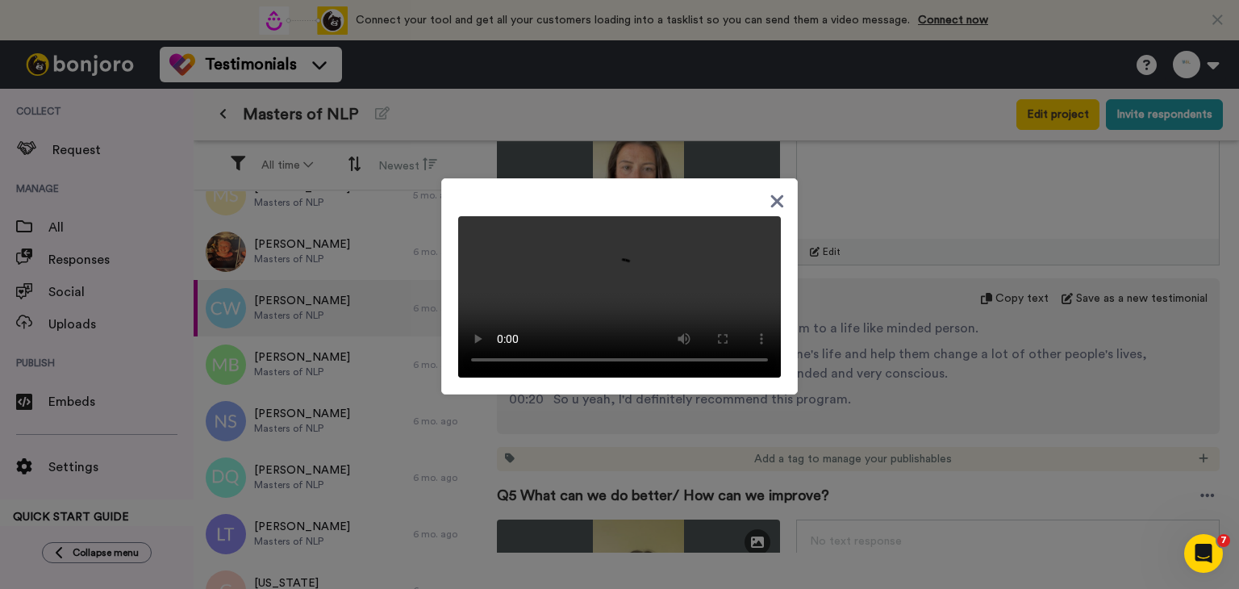
click at [874, 372] on div at bounding box center [619, 294] width 1239 height 589
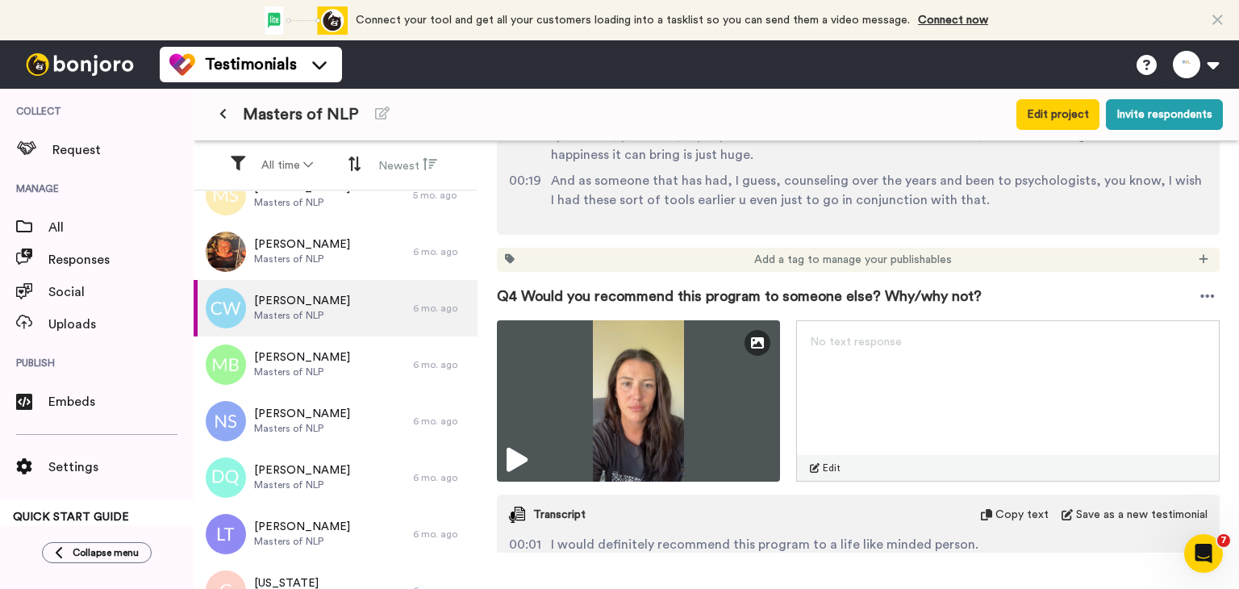
scroll to position [1371, 0]
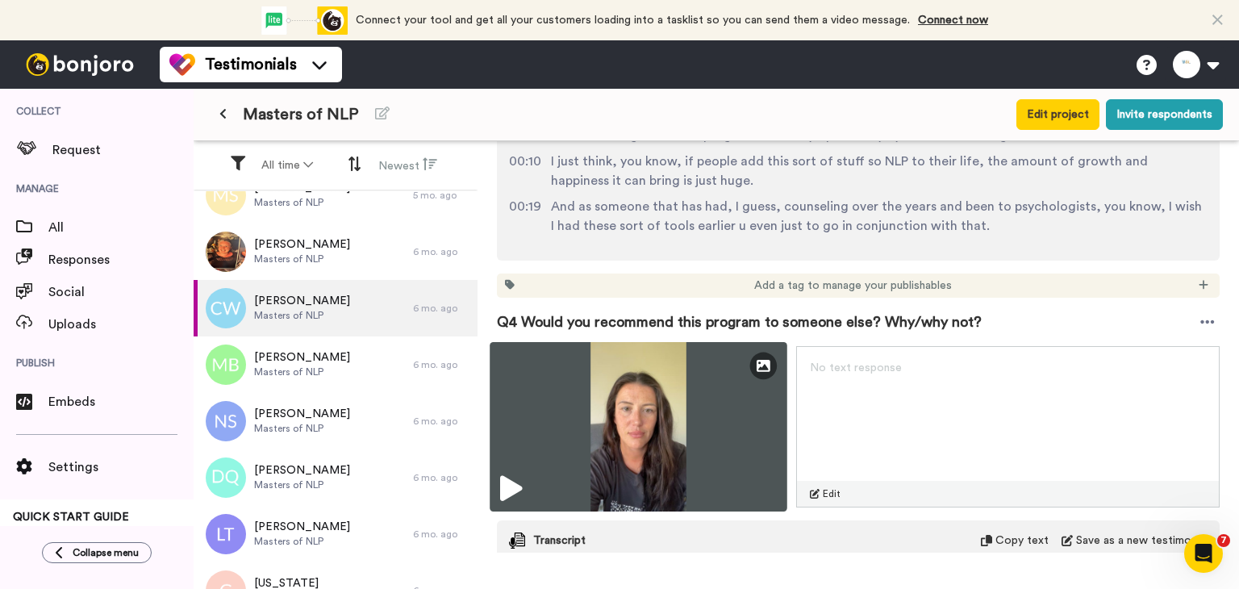
click at [664, 427] on img at bounding box center [638, 426] width 298 height 169
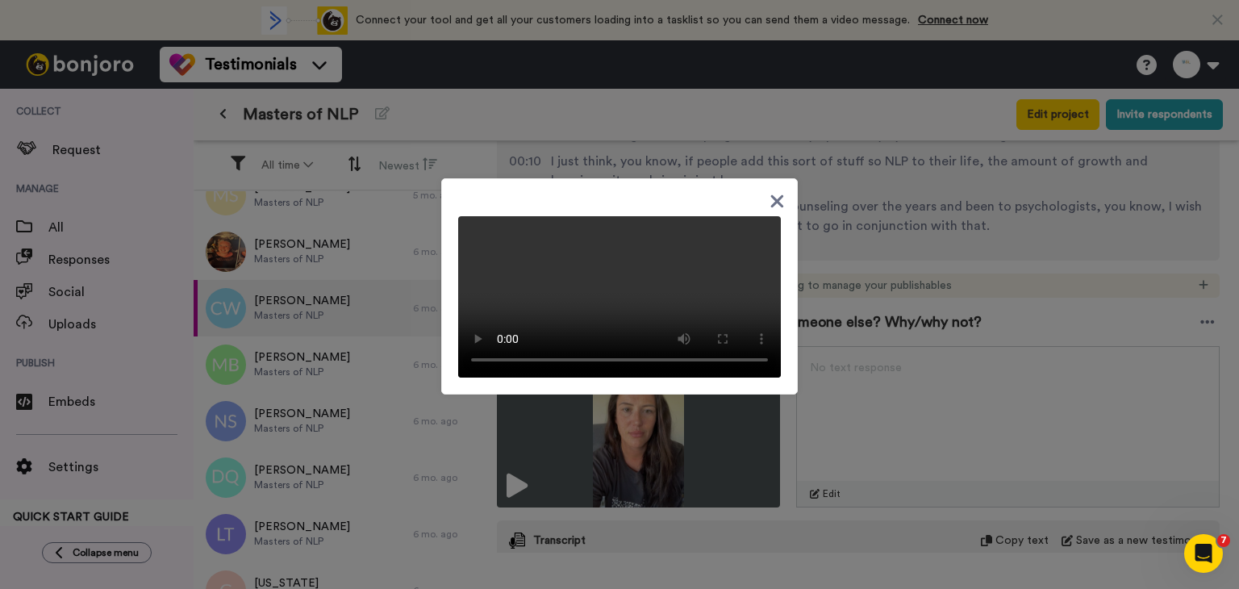
click at [773, 203] on div at bounding box center [619, 290] width 323 height 174
click at [773, 191] on icon at bounding box center [776, 201] width 15 height 20
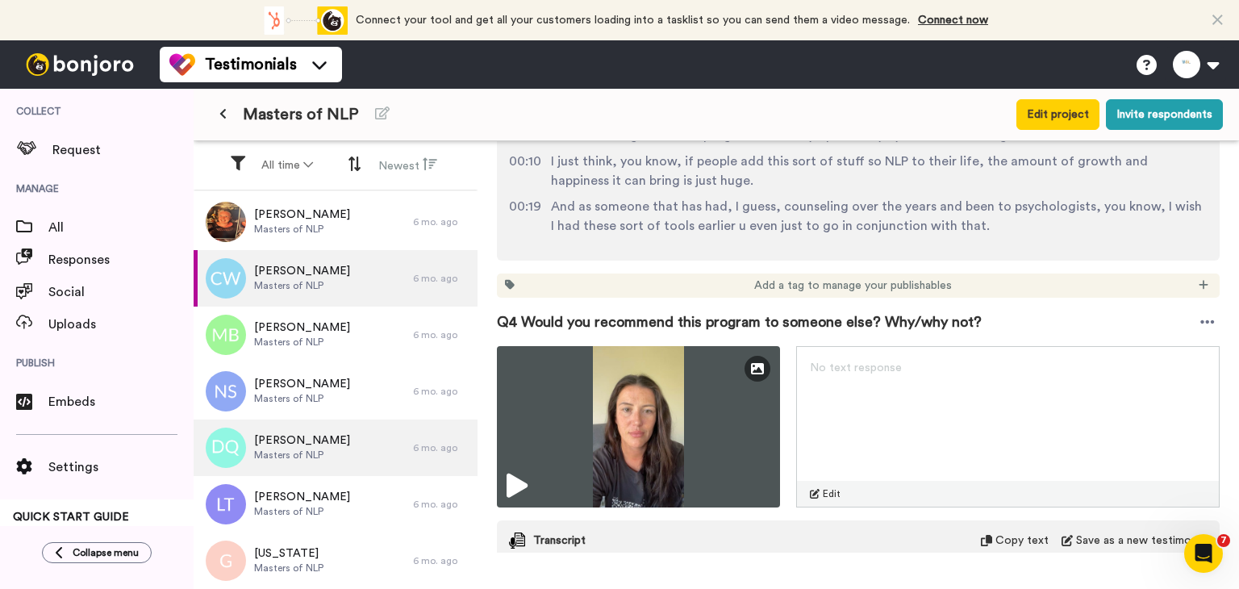
scroll to position [161, 0]
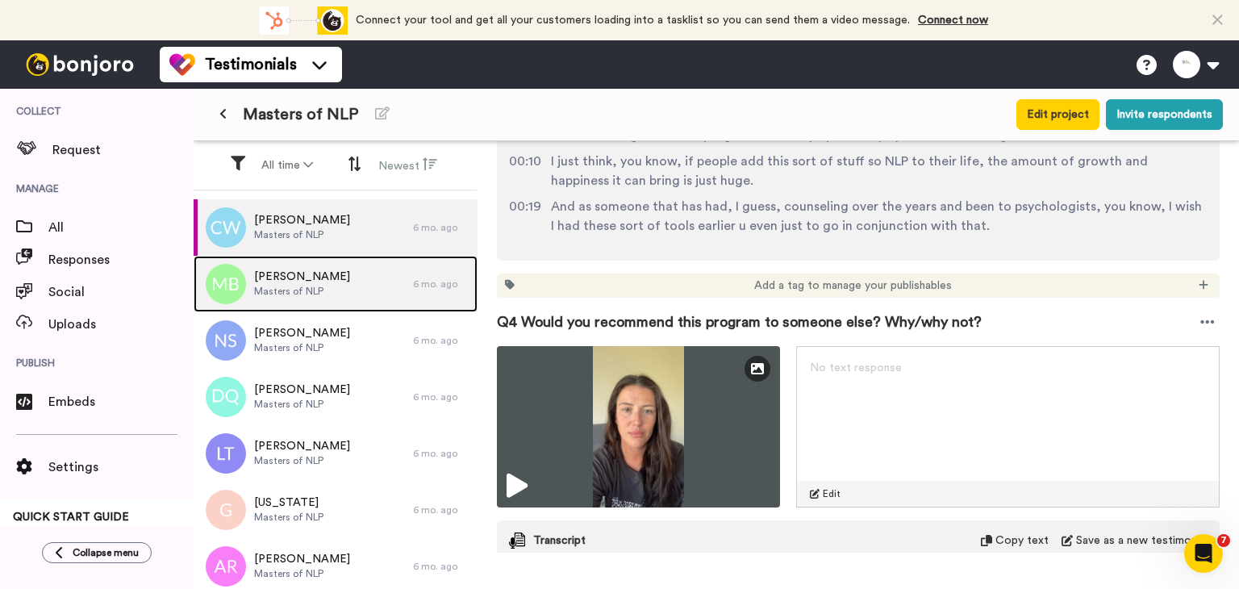
click at [323, 285] on div "[PERSON_NAME] Masters of NLP" at bounding box center [303, 284] width 219 height 56
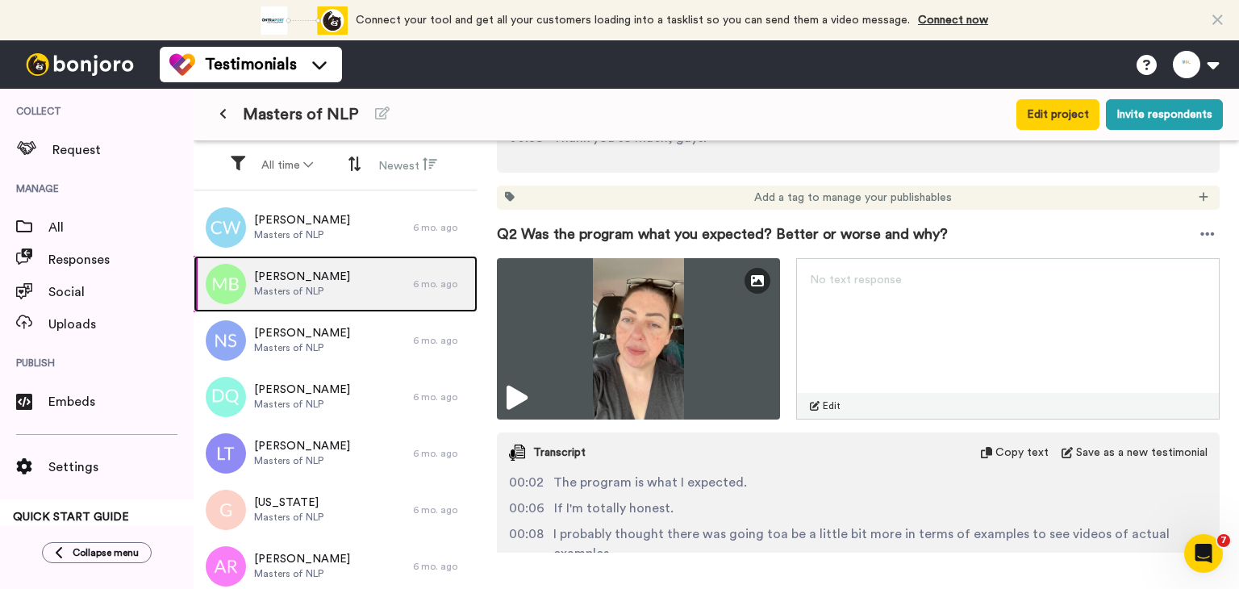
scroll to position [806, 0]
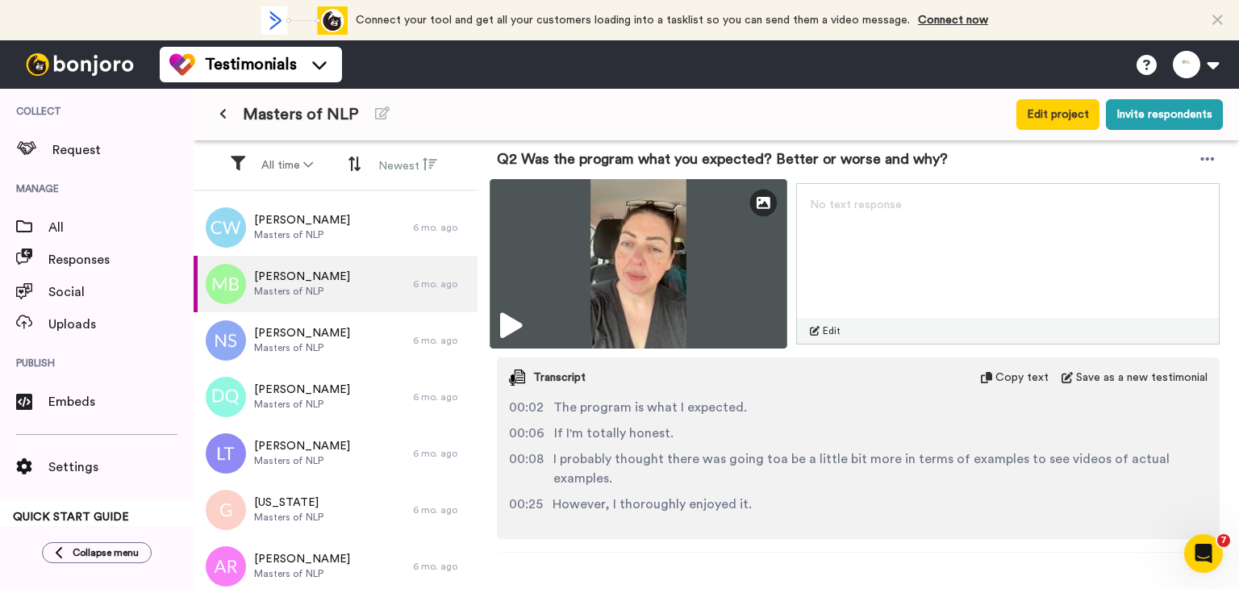
click at [517, 321] on icon at bounding box center [511, 326] width 22 height 26
click at [670, 295] on img at bounding box center [638, 263] width 298 height 169
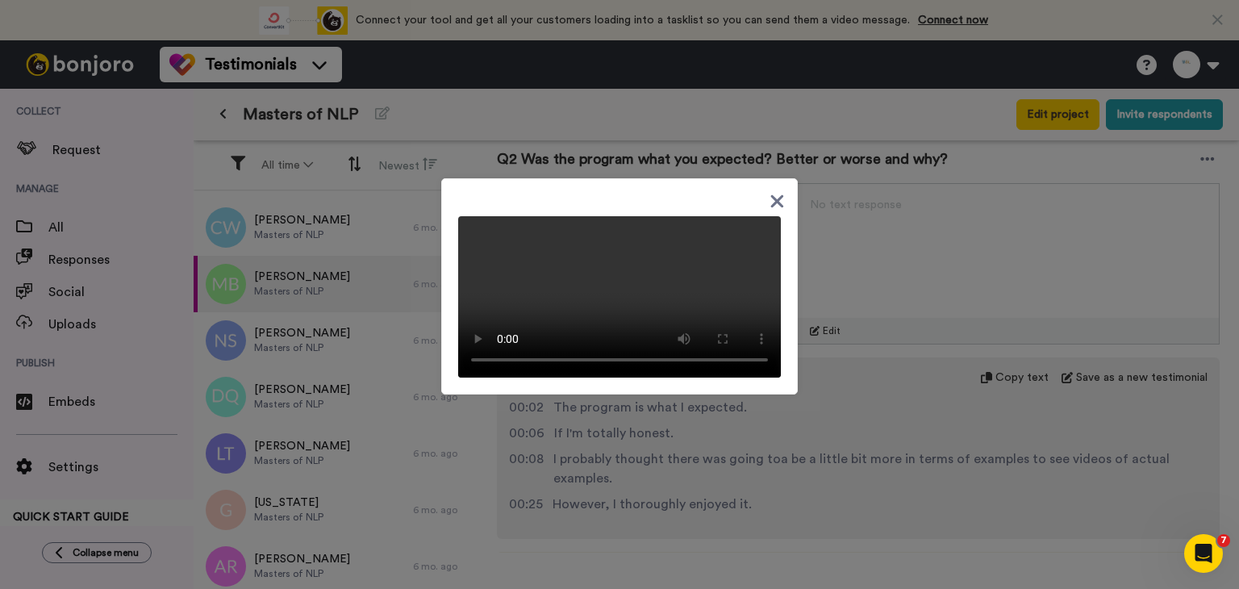
click at [874, 452] on div at bounding box center [619, 294] width 1239 height 589
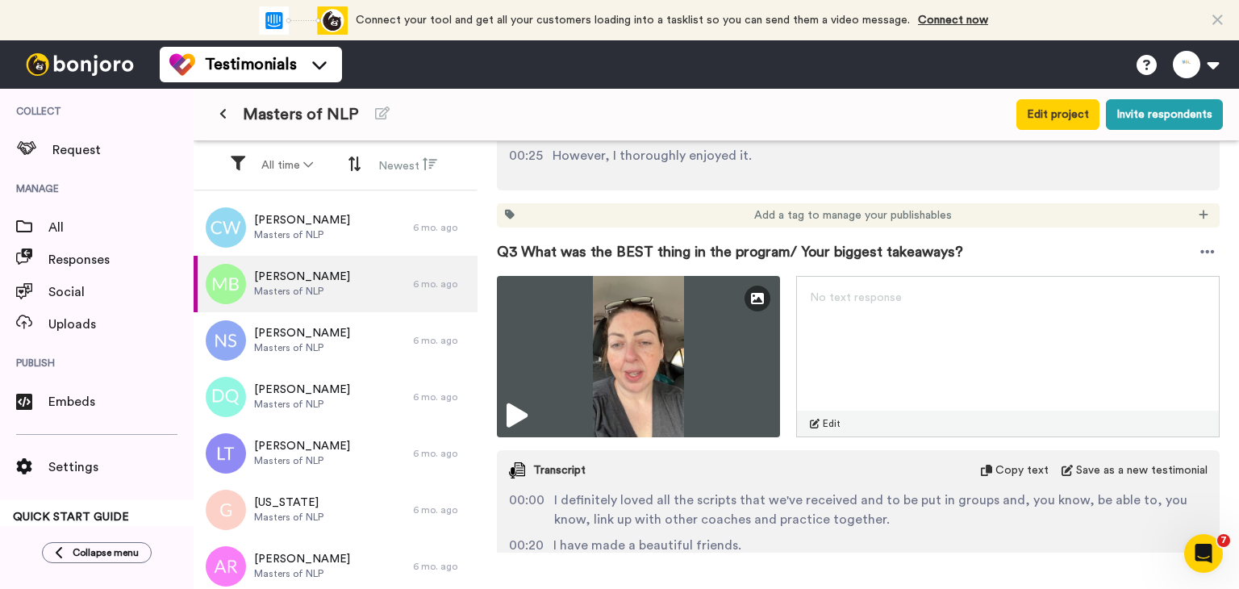
scroll to position [1210, 0]
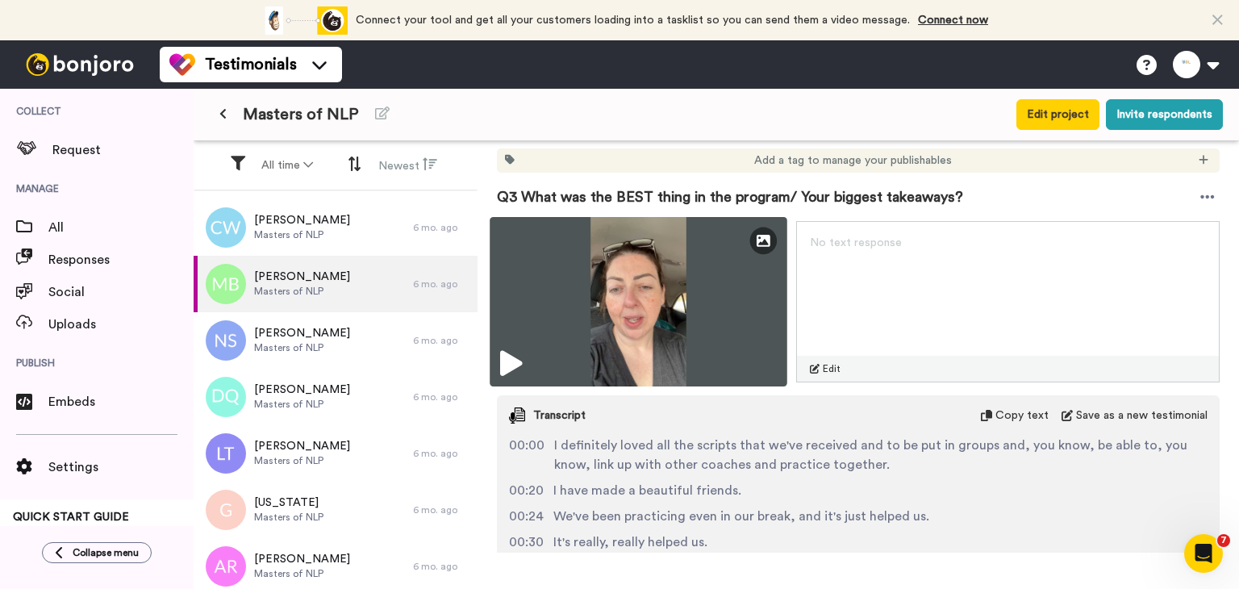
click at [731, 350] on img at bounding box center [638, 301] width 298 height 169
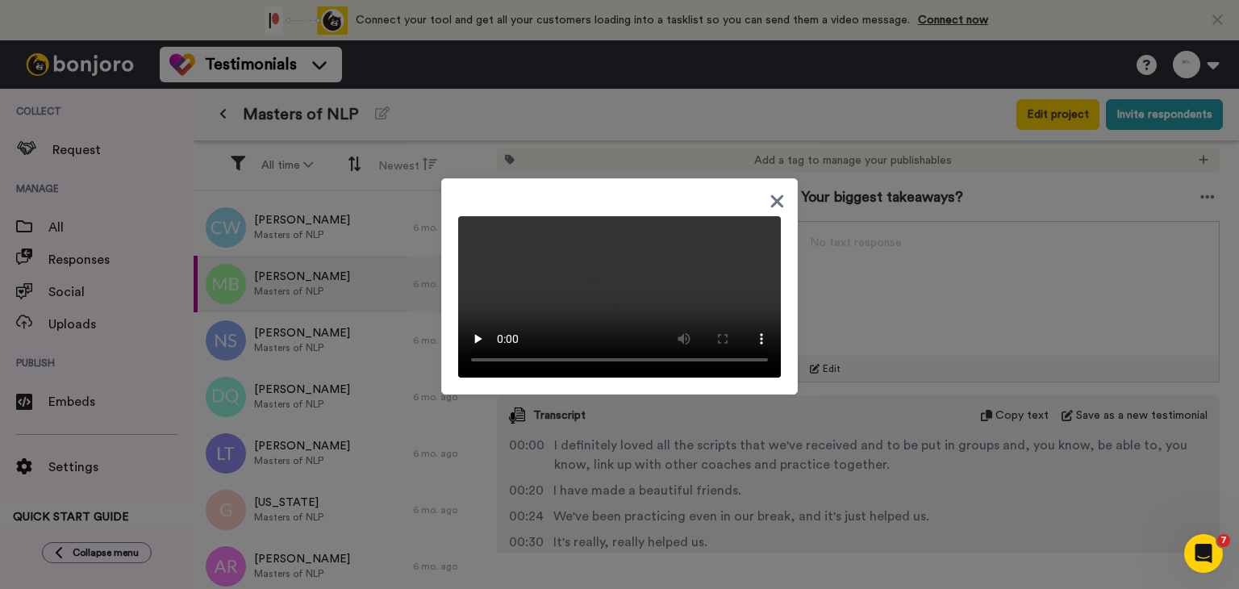
click at [534, 240] on video at bounding box center [619, 296] width 323 height 161
click at [844, 307] on div at bounding box center [619, 294] width 1239 height 589
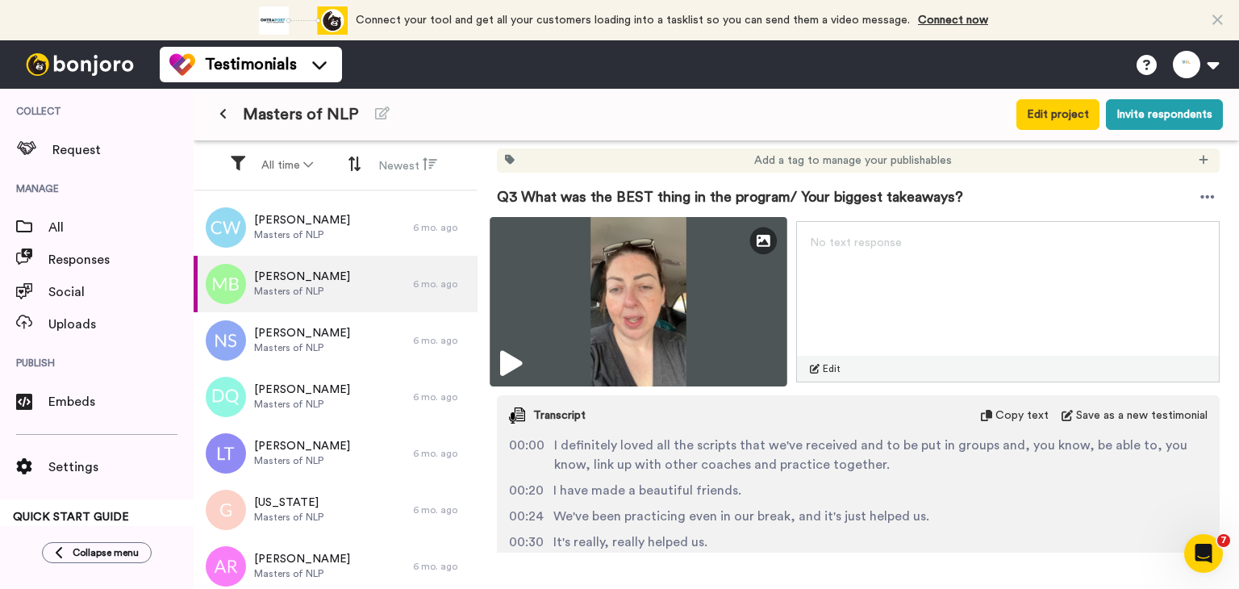
click at [531, 359] on img at bounding box center [638, 301] width 298 height 169
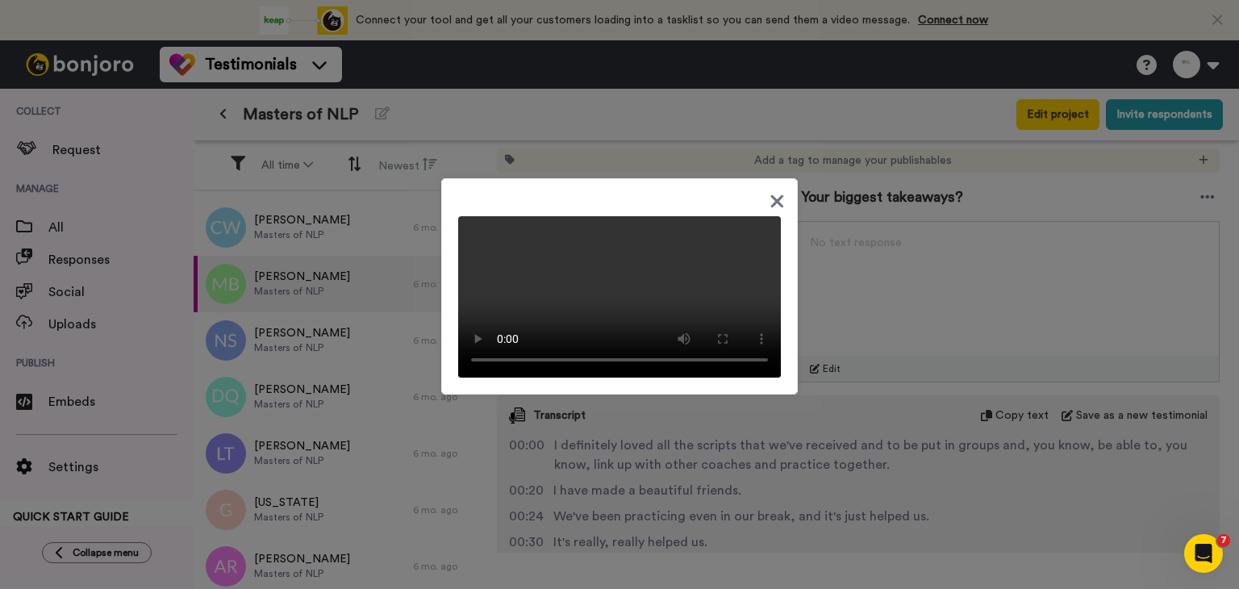
scroll to position [55, 0]
click at [958, 519] on div at bounding box center [619, 294] width 1239 height 589
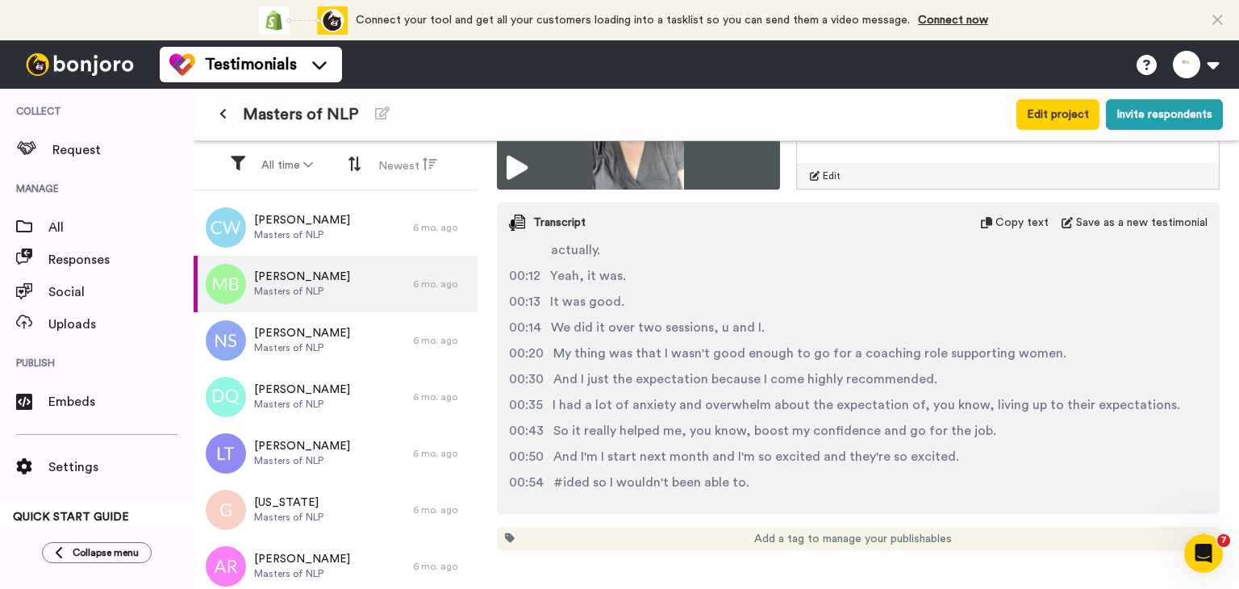
scroll to position [31, 0]
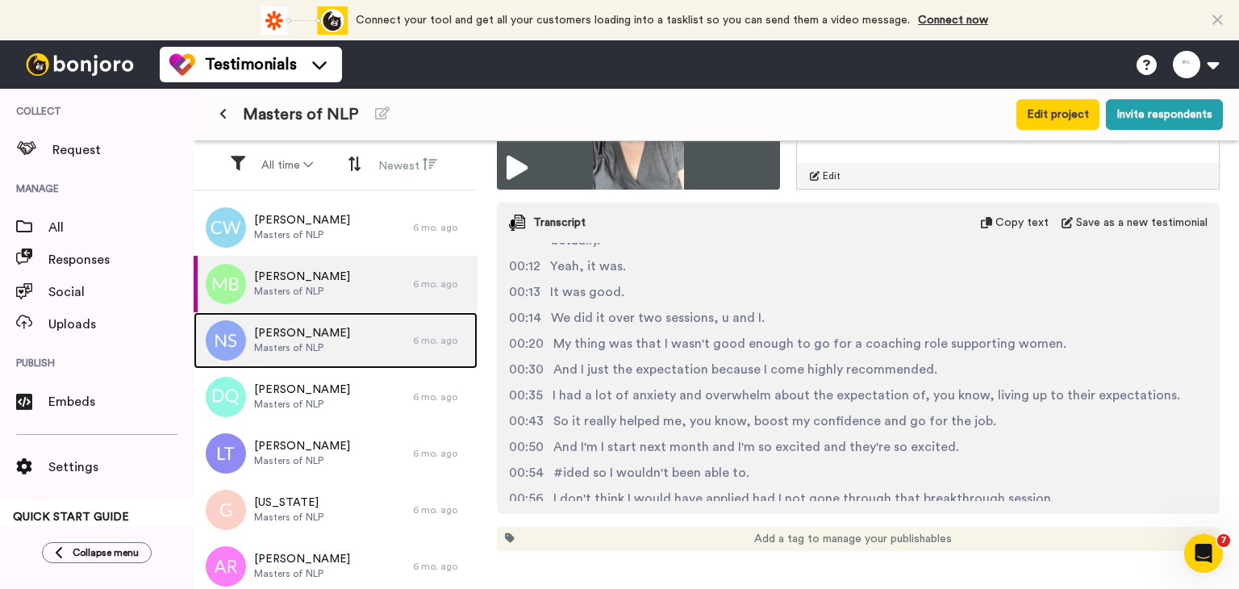
click at [235, 356] on img at bounding box center [226, 340] width 40 height 40
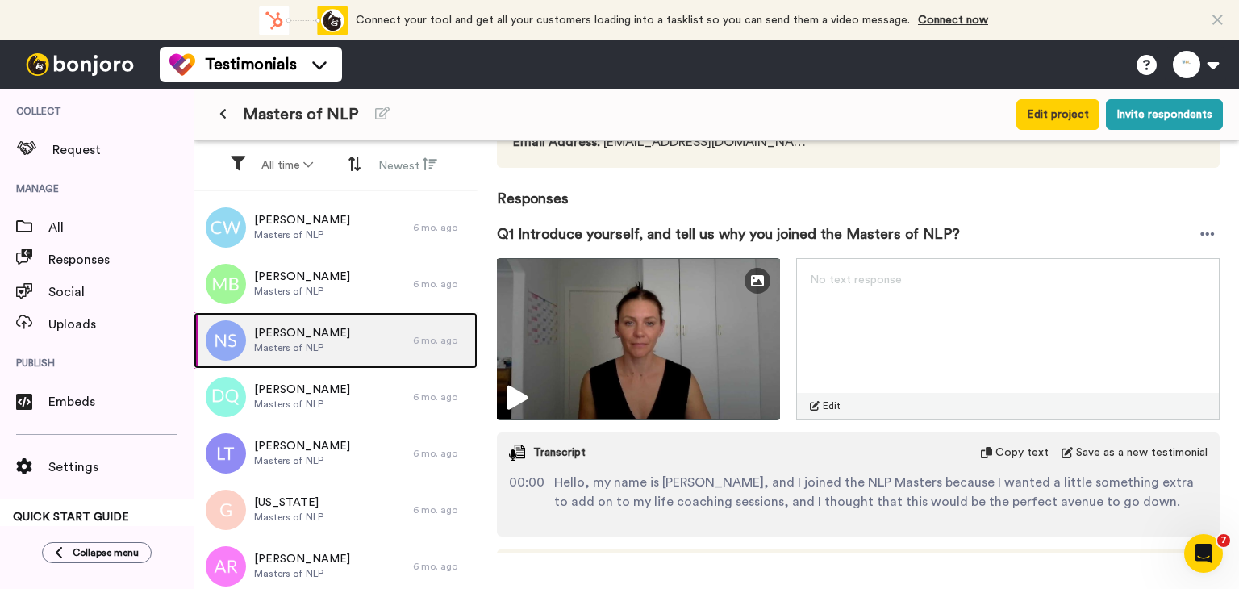
scroll to position [242, 0]
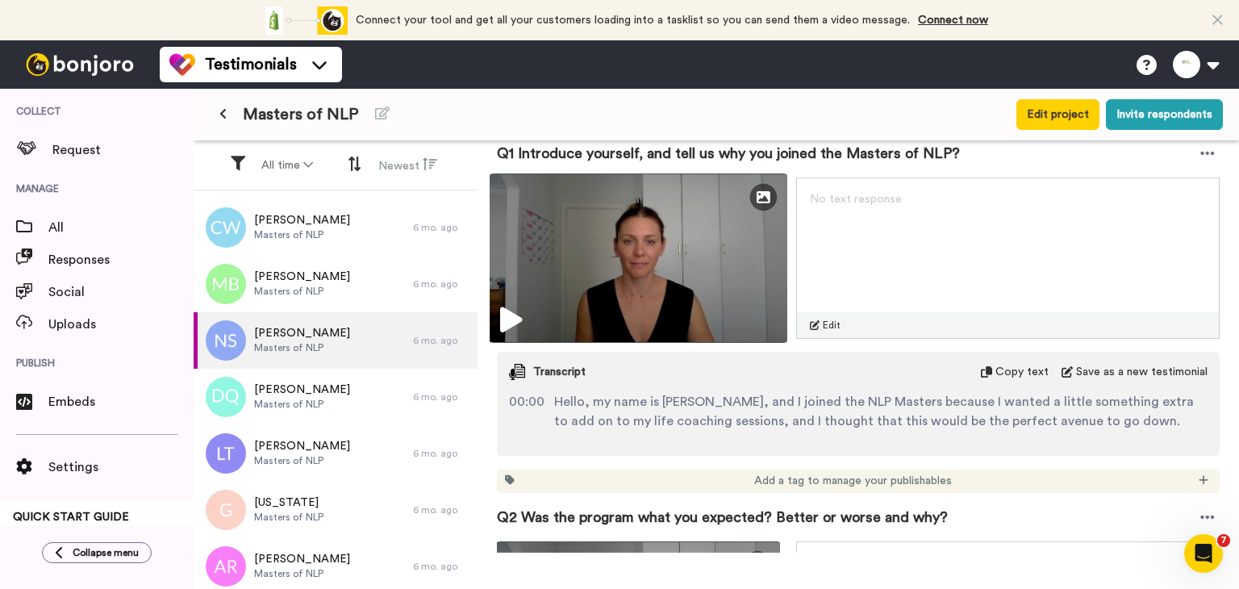
click at [521, 281] on img at bounding box center [638, 257] width 298 height 169
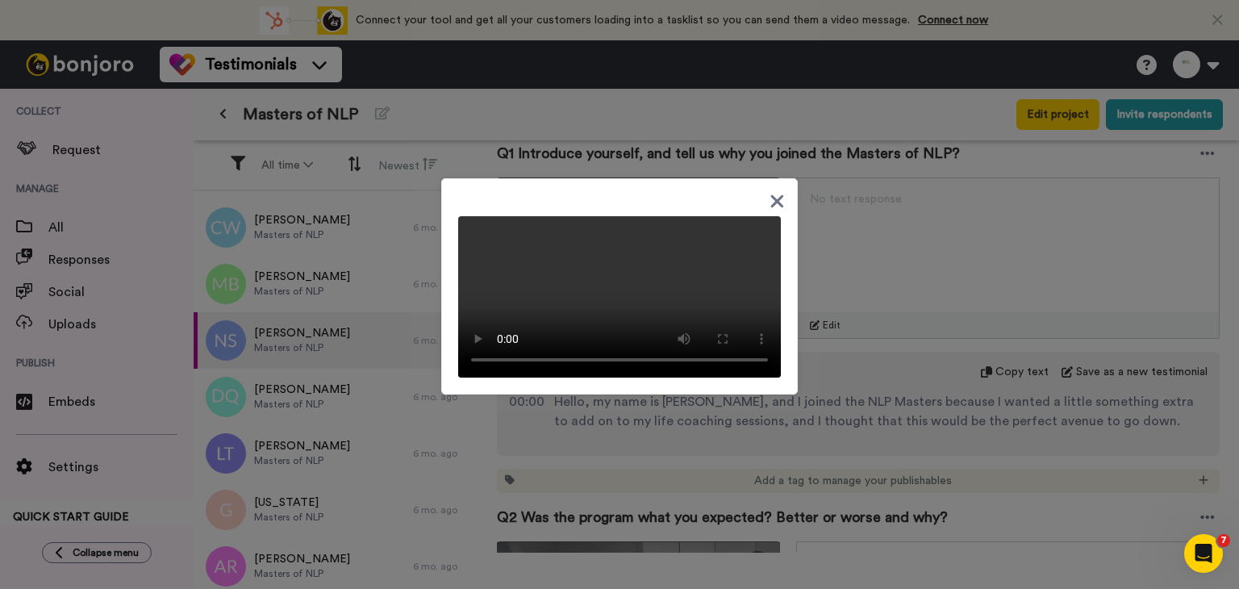
click at [771, 195] on icon at bounding box center [777, 201] width 13 height 13
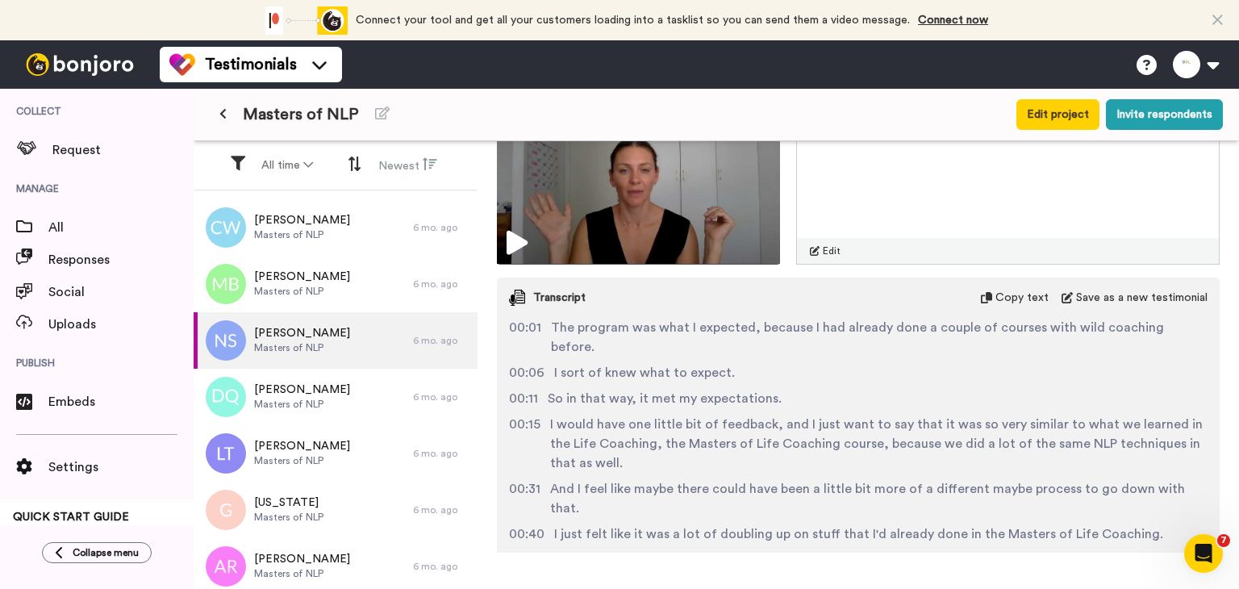
scroll to position [726, 0]
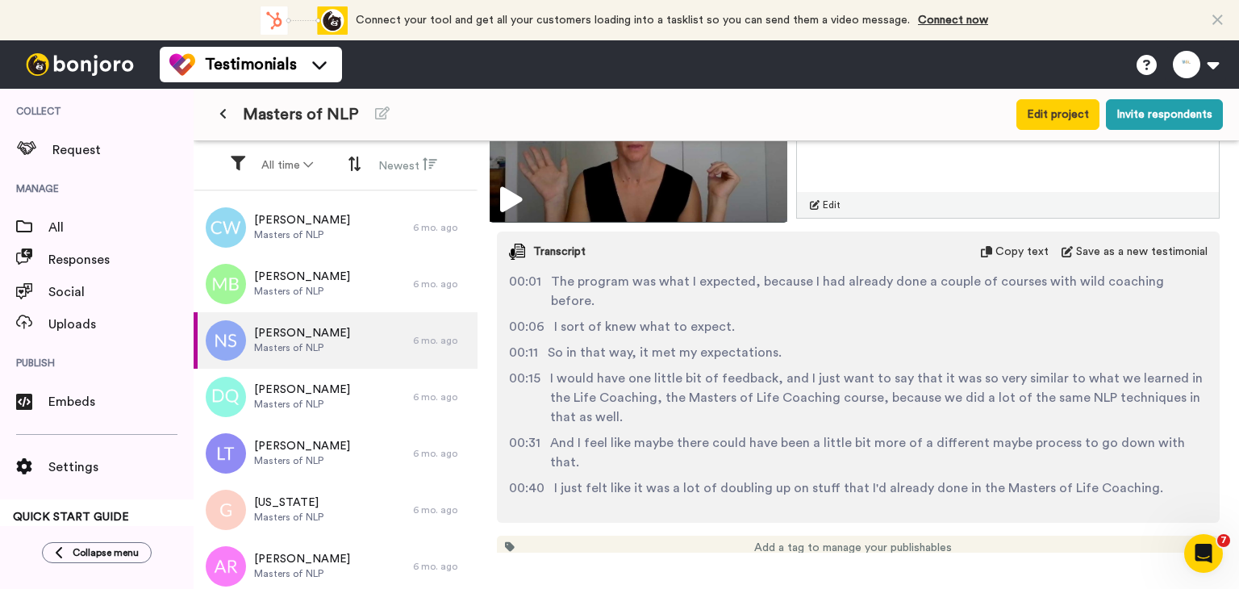
click at [501, 205] on div "Edit Thumbnail" at bounding box center [638, 137] width 298 height 169
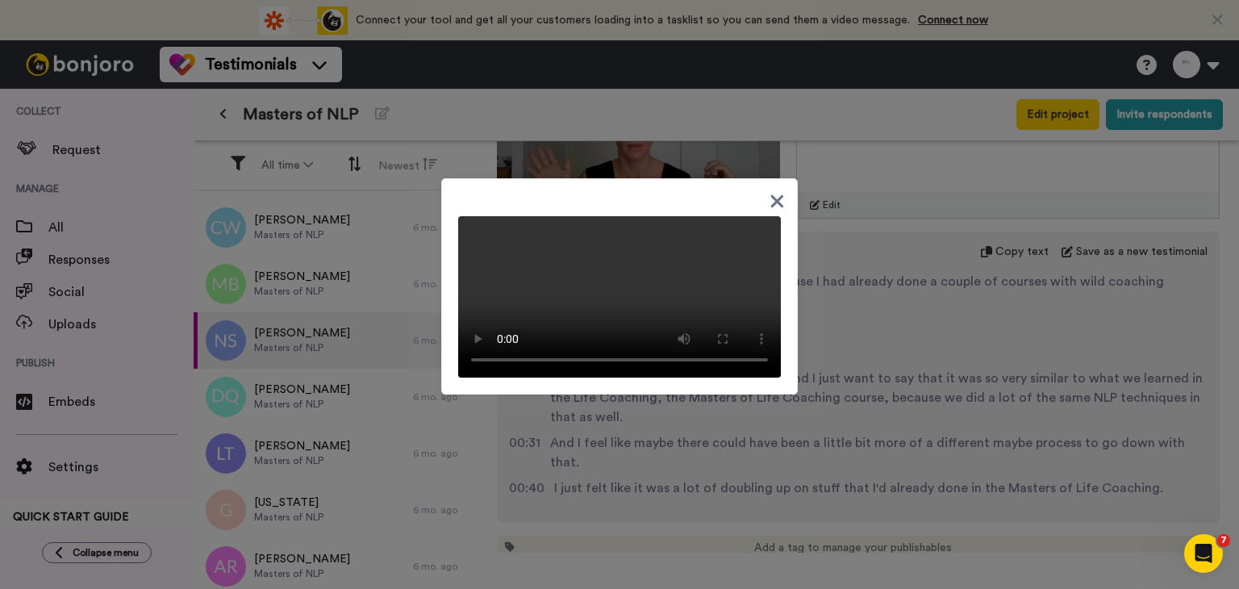
click at [774, 191] on icon at bounding box center [776, 201] width 15 height 20
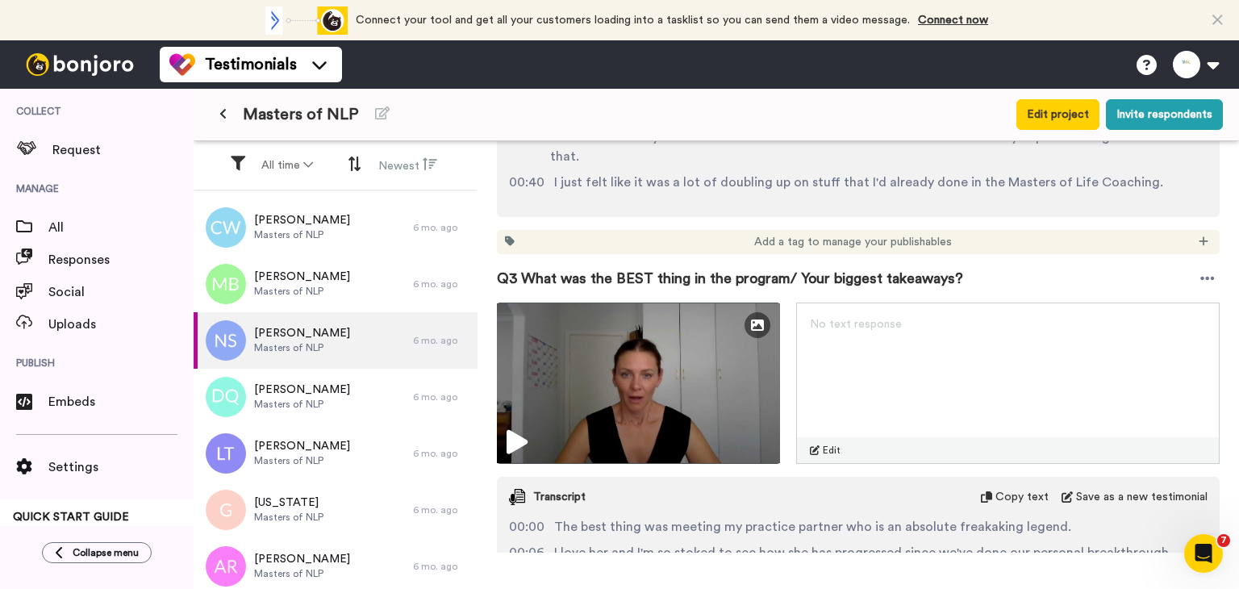
scroll to position [1048, 0]
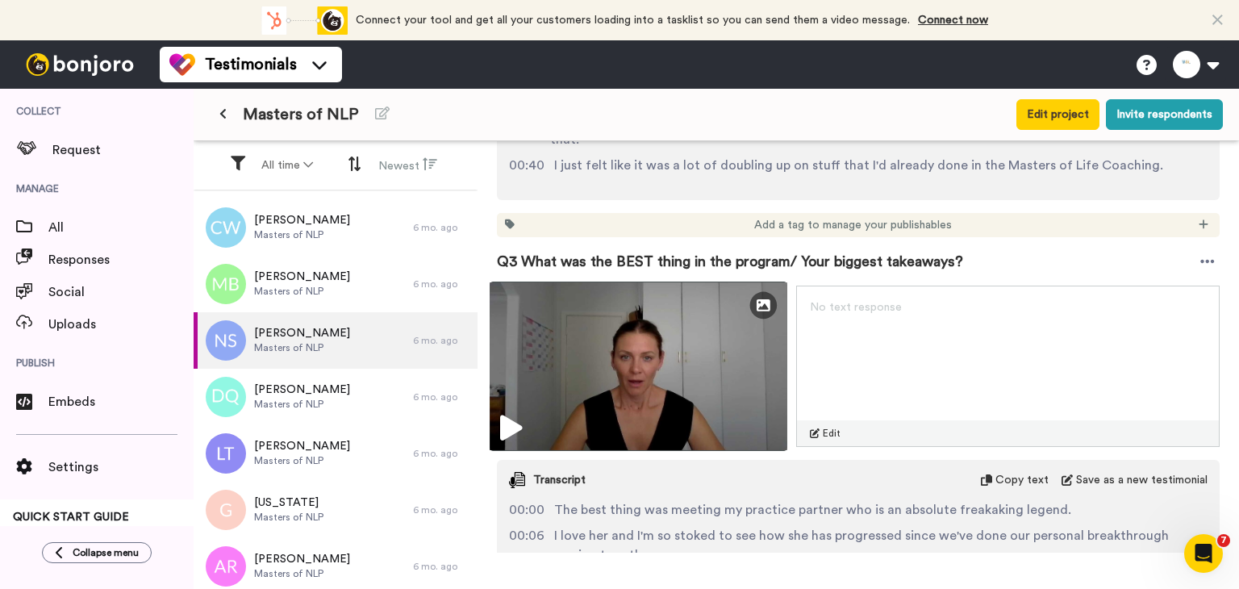
click at [515, 374] on img at bounding box center [638, 365] width 298 height 169
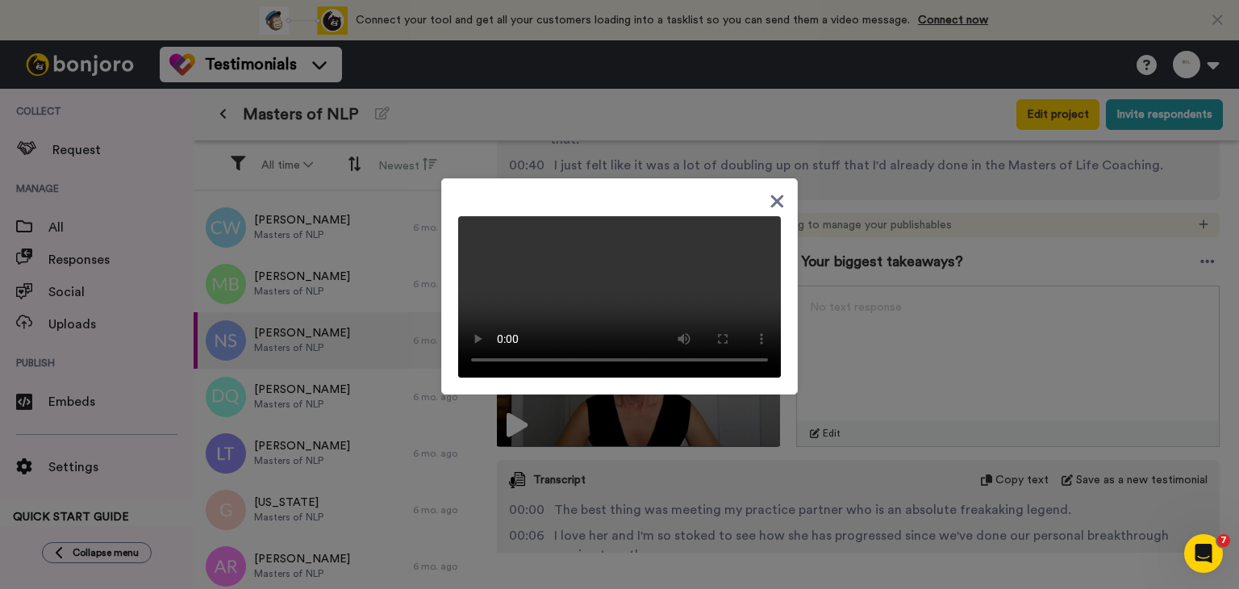
click at [770, 198] on icon at bounding box center [776, 201] width 15 height 20
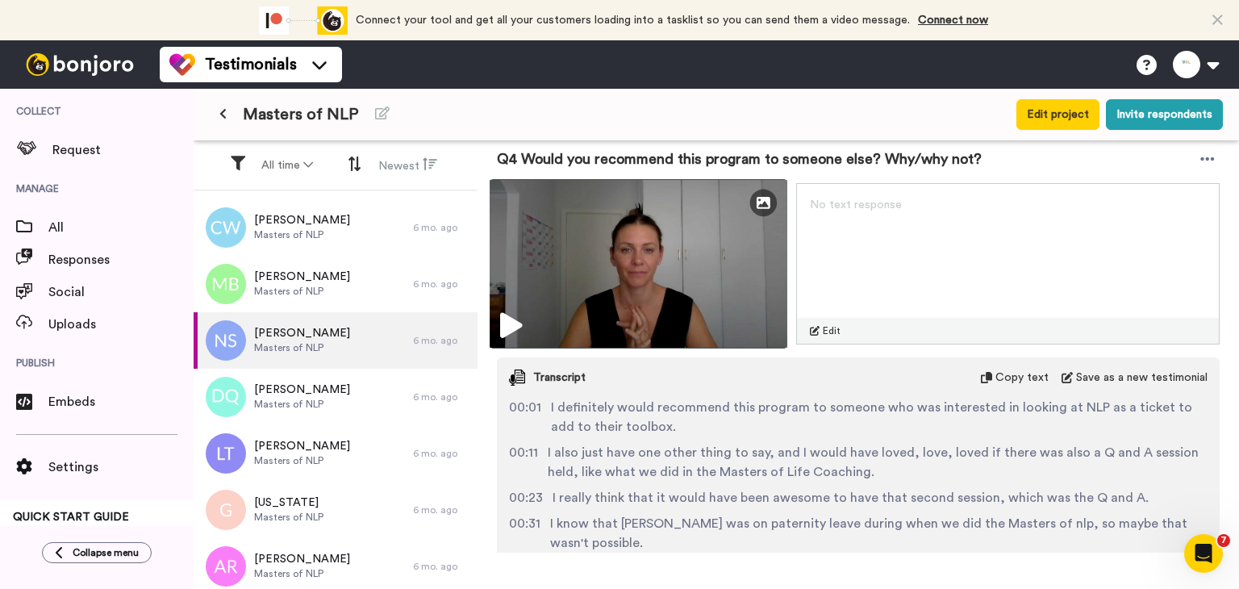
scroll to position [1613, 0]
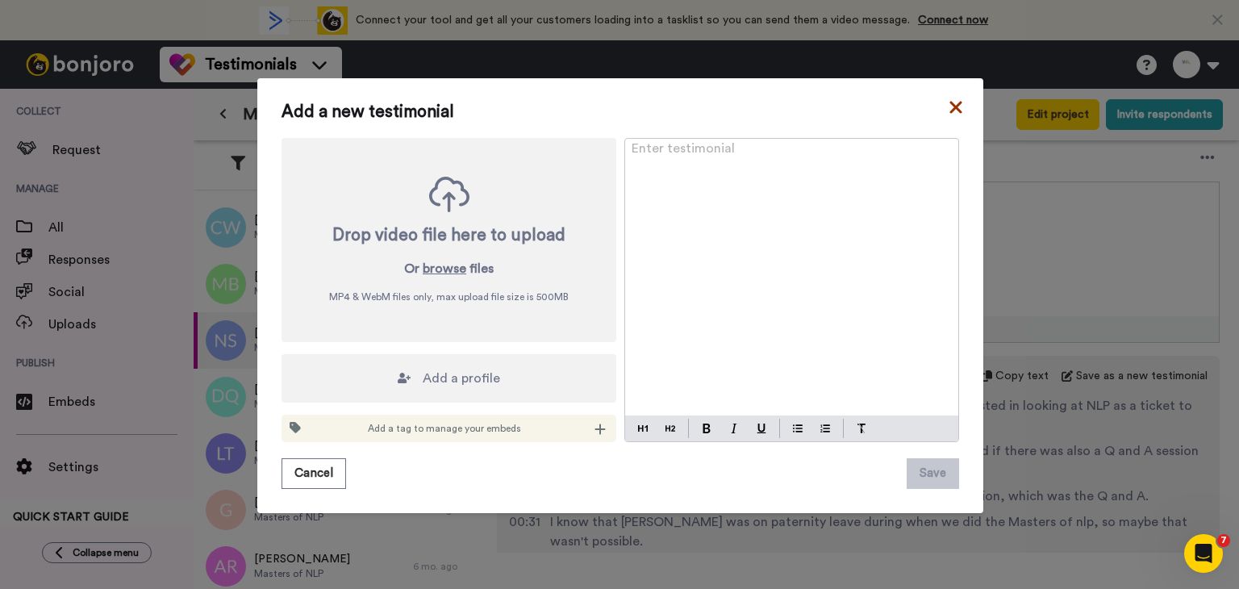
click at [957, 105] on icon at bounding box center [956, 107] width 16 height 19
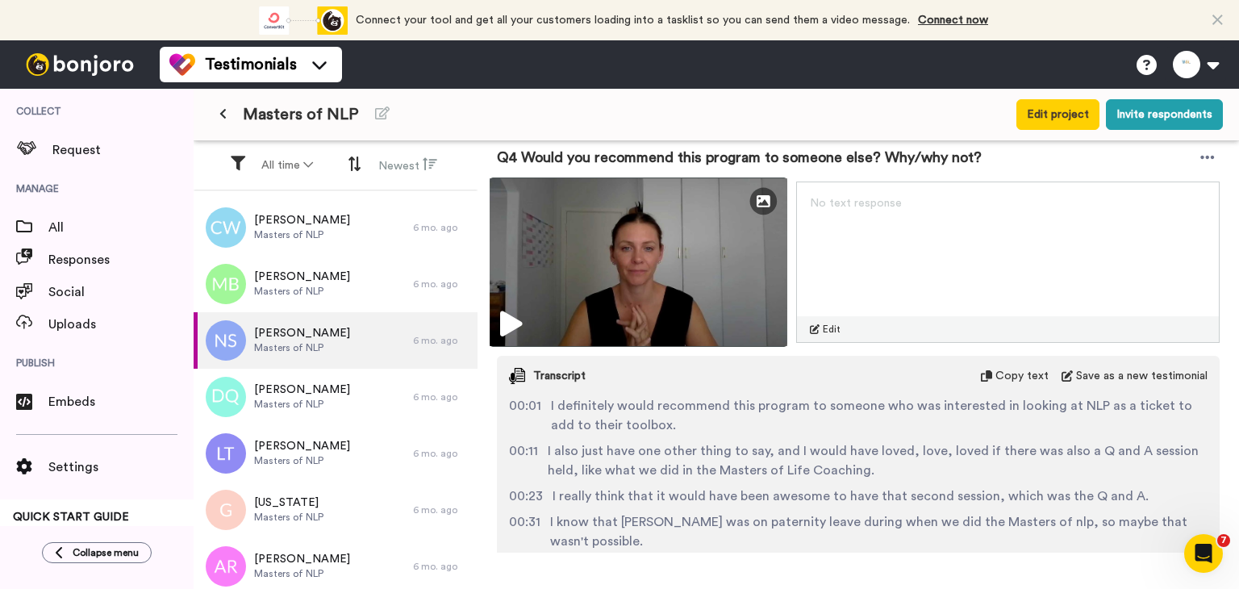
click at [523, 273] on img at bounding box center [638, 261] width 298 height 169
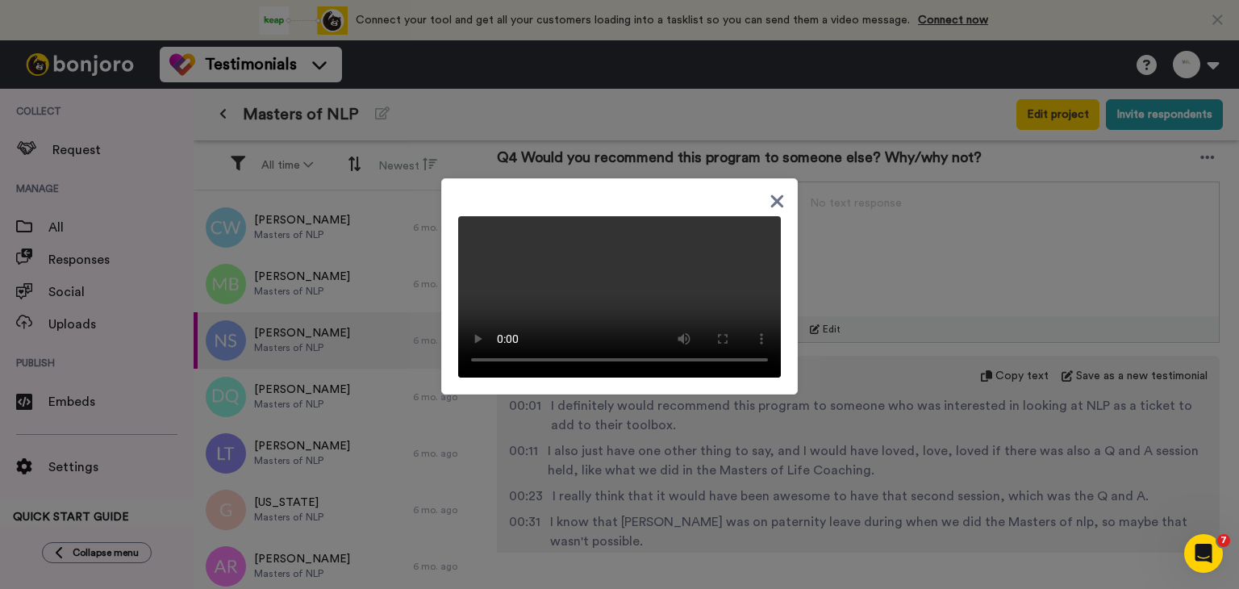
click at [772, 195] on icon at bounding box center [776, 201] width 15 height 20
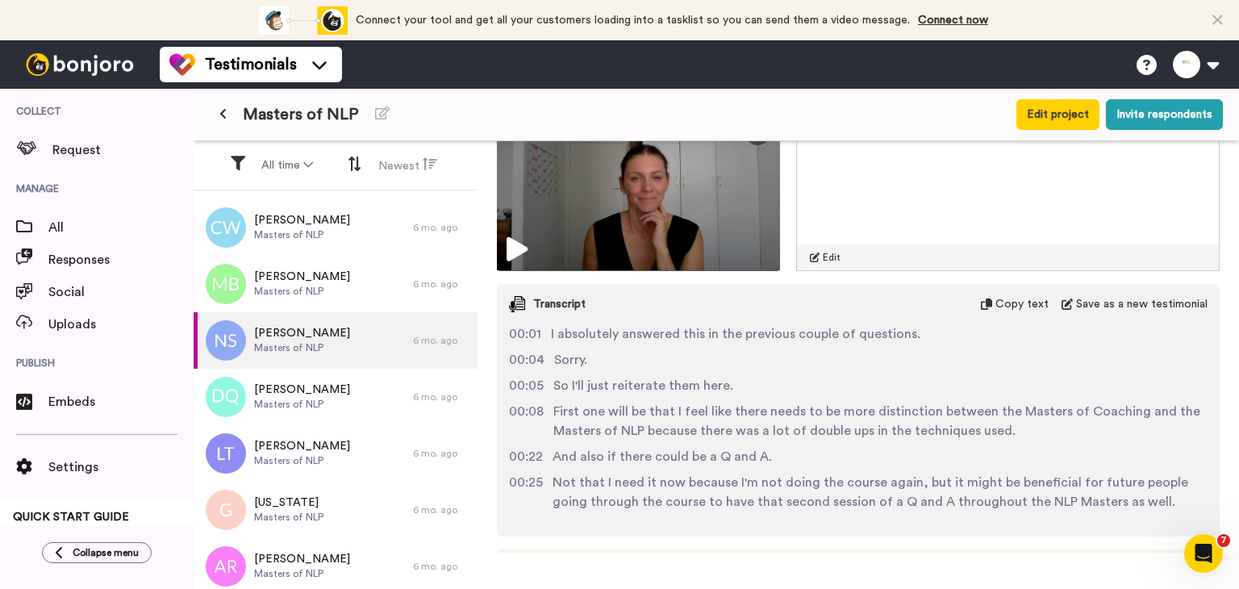
scroll to position [2258, 0]
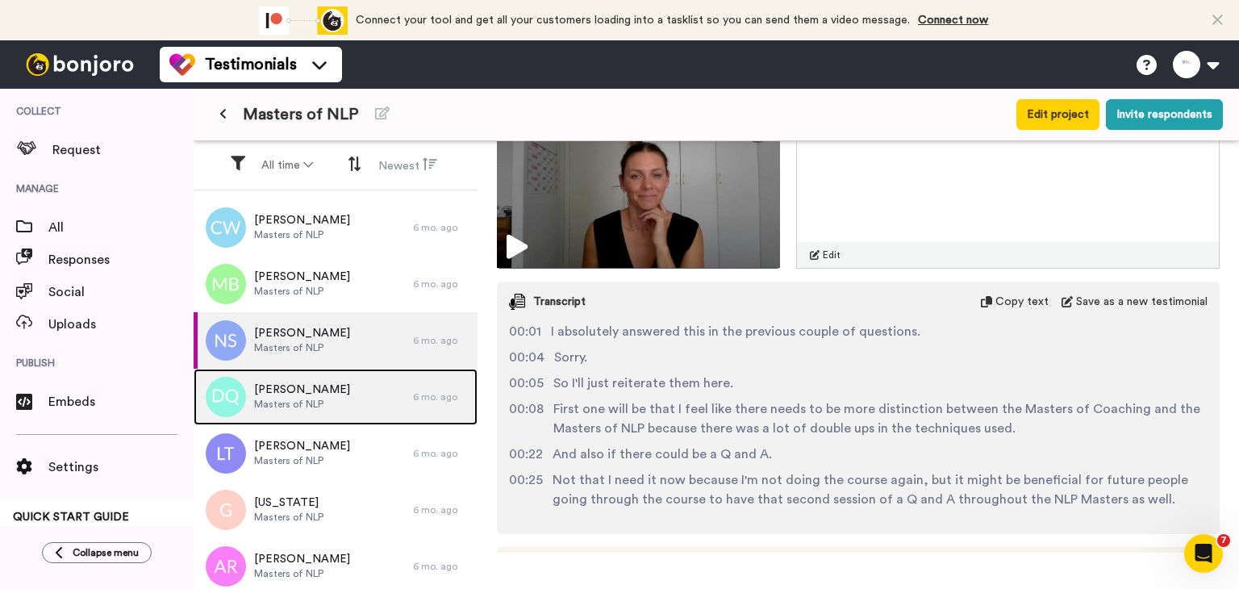
click at [277, 393] on span "[PERSON_NAME]" at bounding box center [302, 389] width 96 height 16
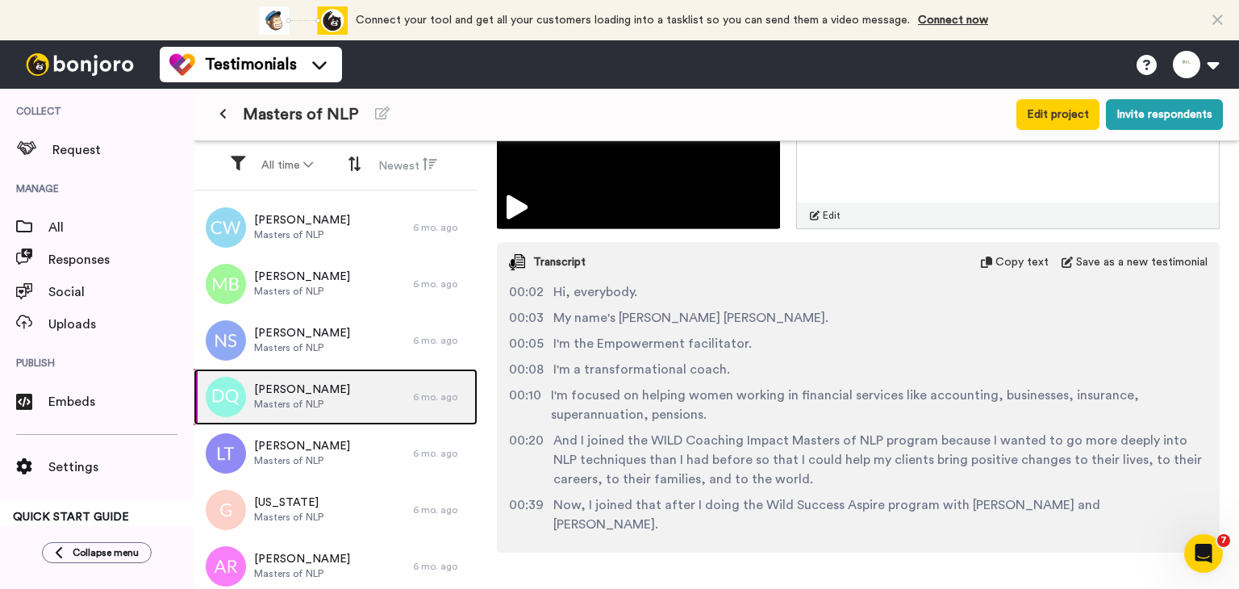
scroll to position [403, 0]
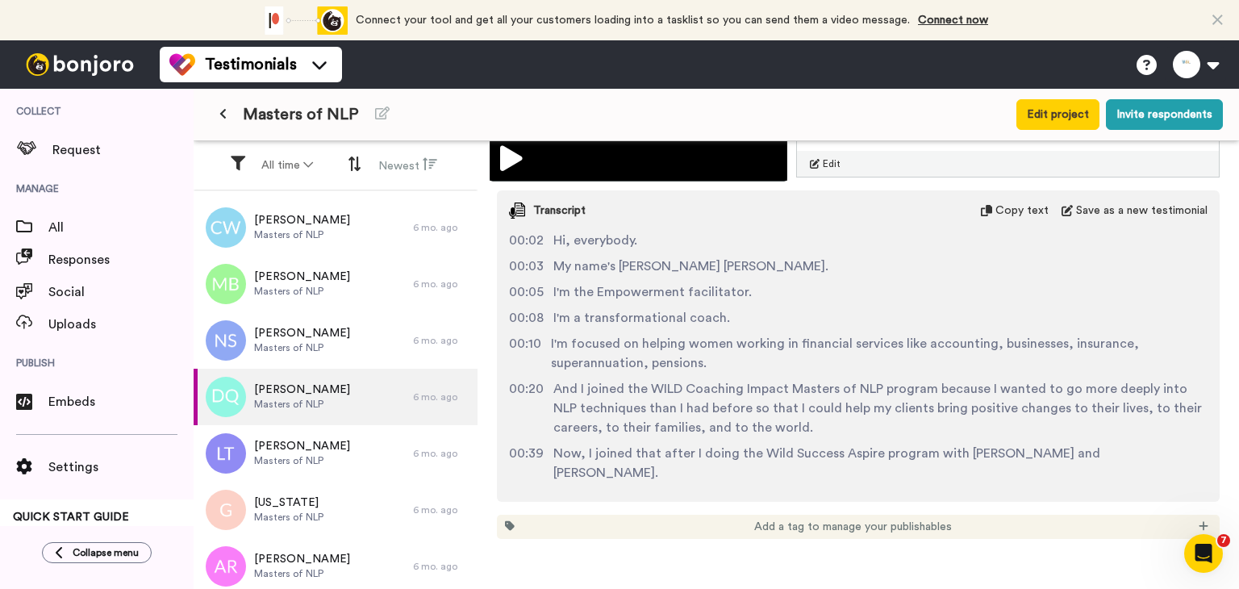
click at [498, 159] on img at bounding box center [638, 96] width 298 height 169
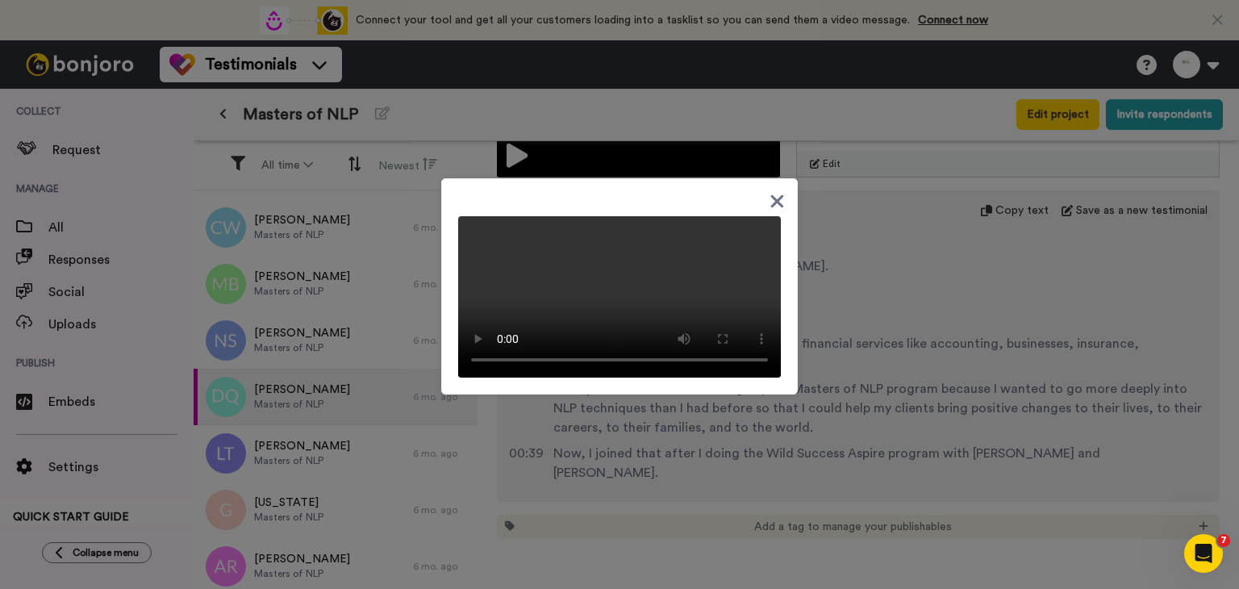
click at [771, 195] on icon at bounding box center [777, 201] width 13 height 13
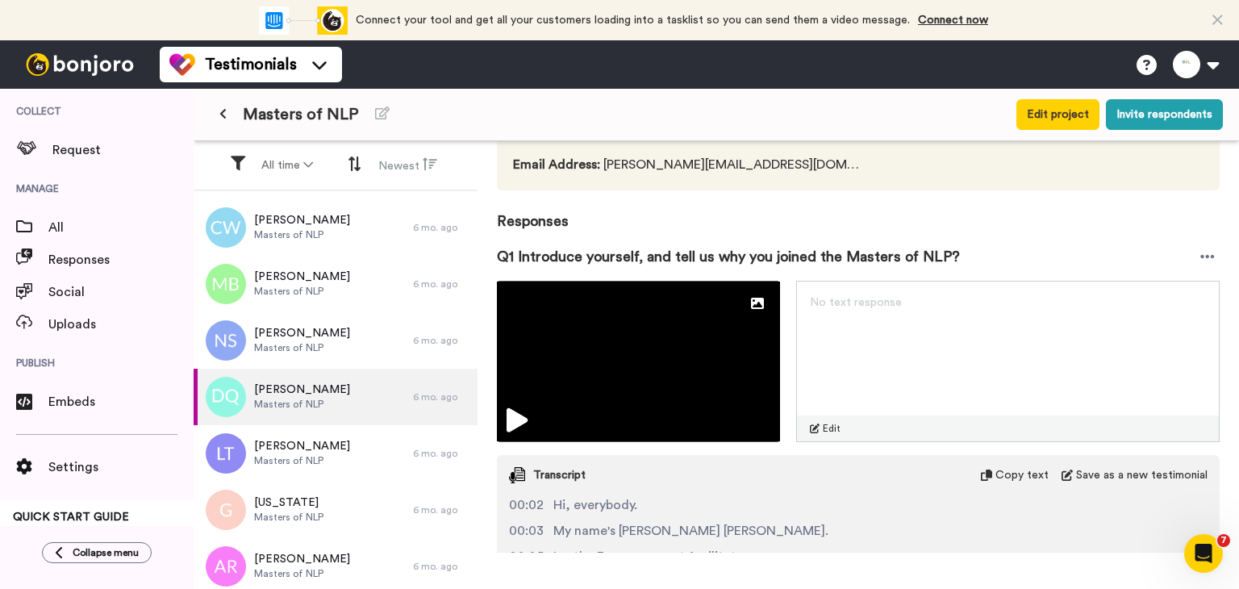
scroll to position [81, 0]
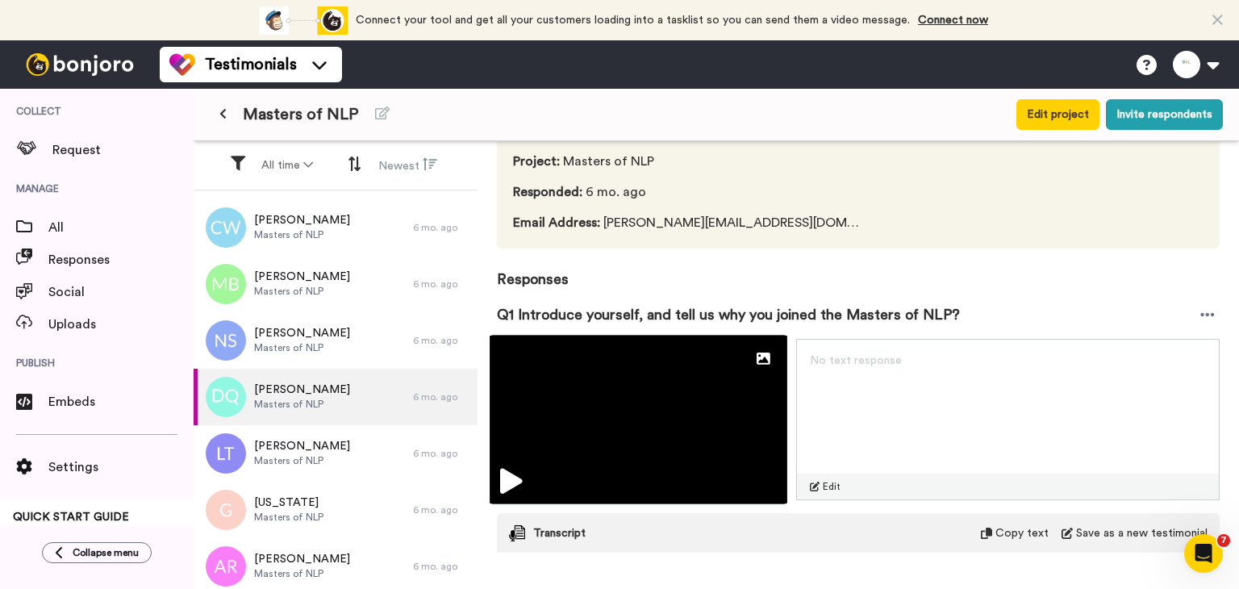
click at [610, 408] on img at bounding box center [638, 419] width 298 height 169
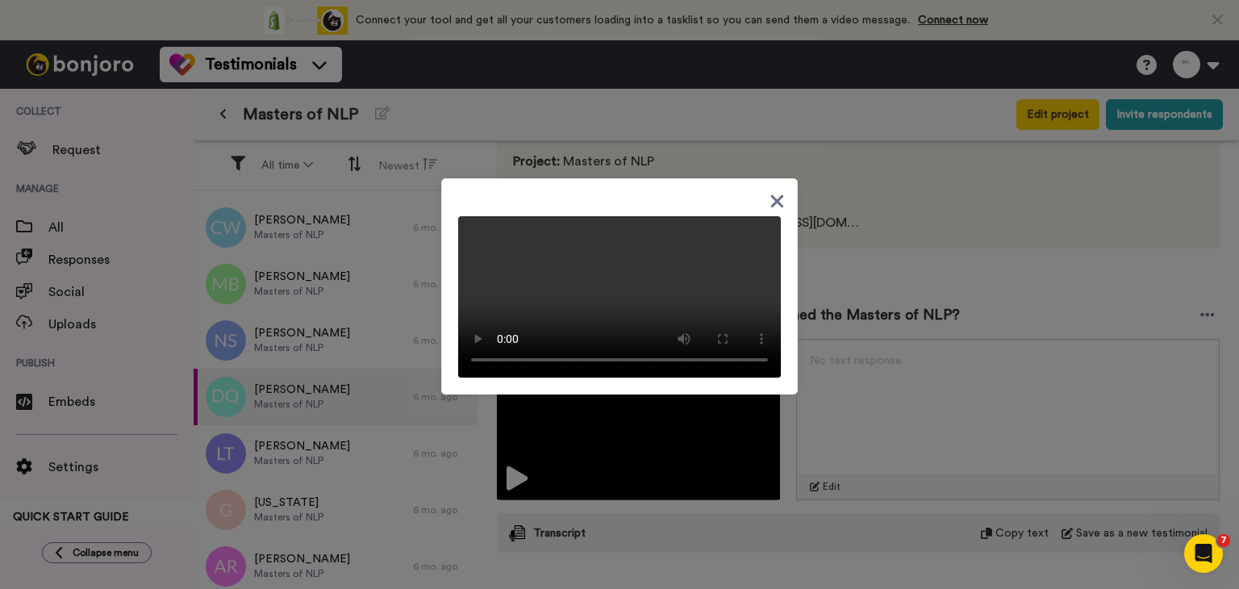
click at [769, 191] on icon at bounding box center [776, 201] width 15 height 20
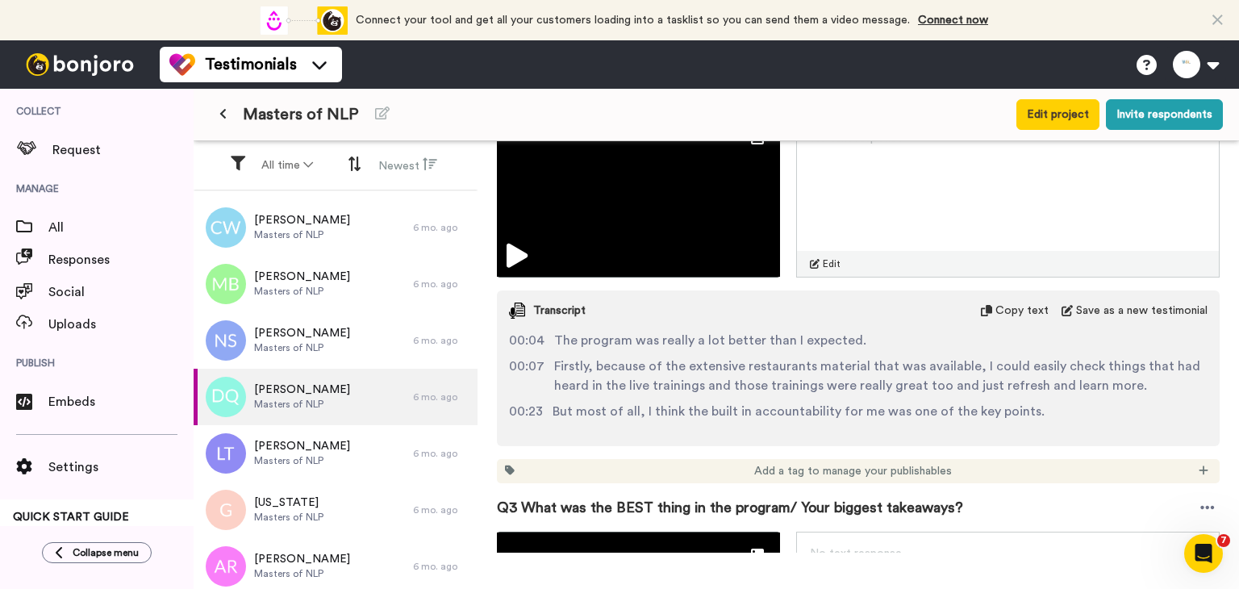
scroll to position [887, 0]
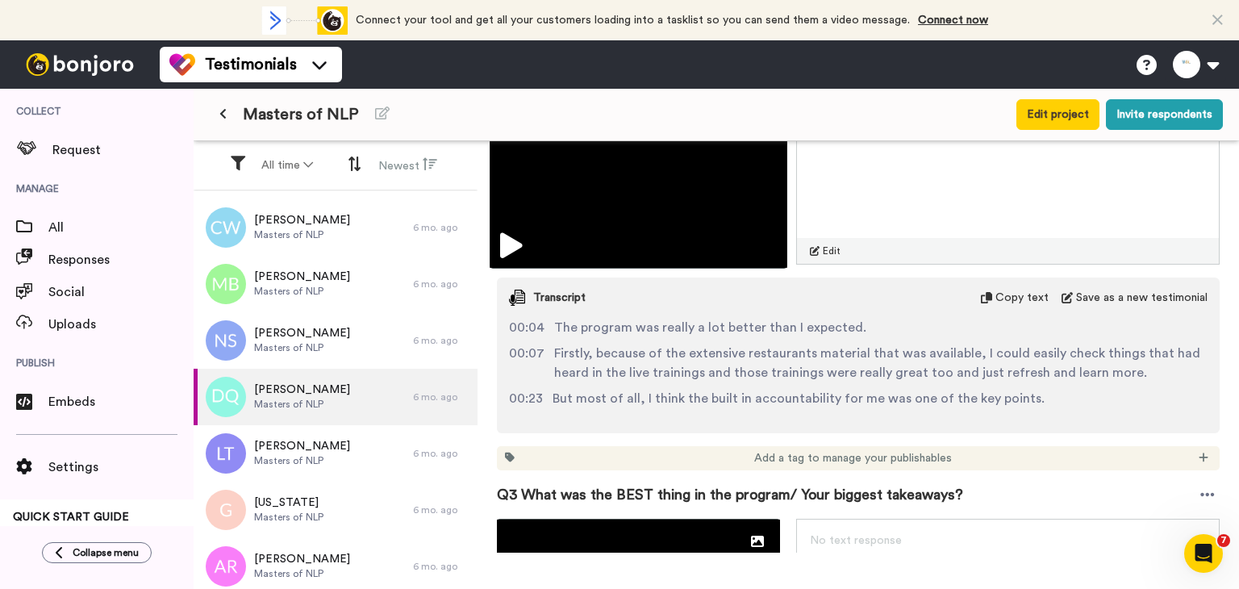
click at [517, 240] on icon at bounding box center [511, 246] width 22 height 26
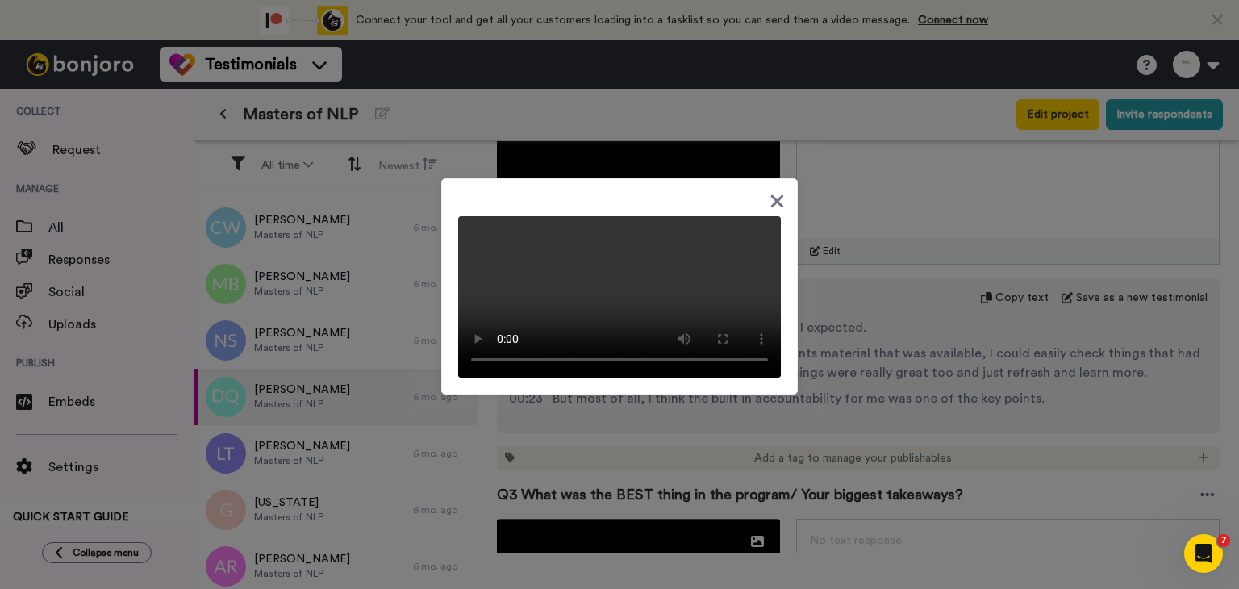
click at [981, 480] on div at bounding box center [619, 294] width 1239 height 589
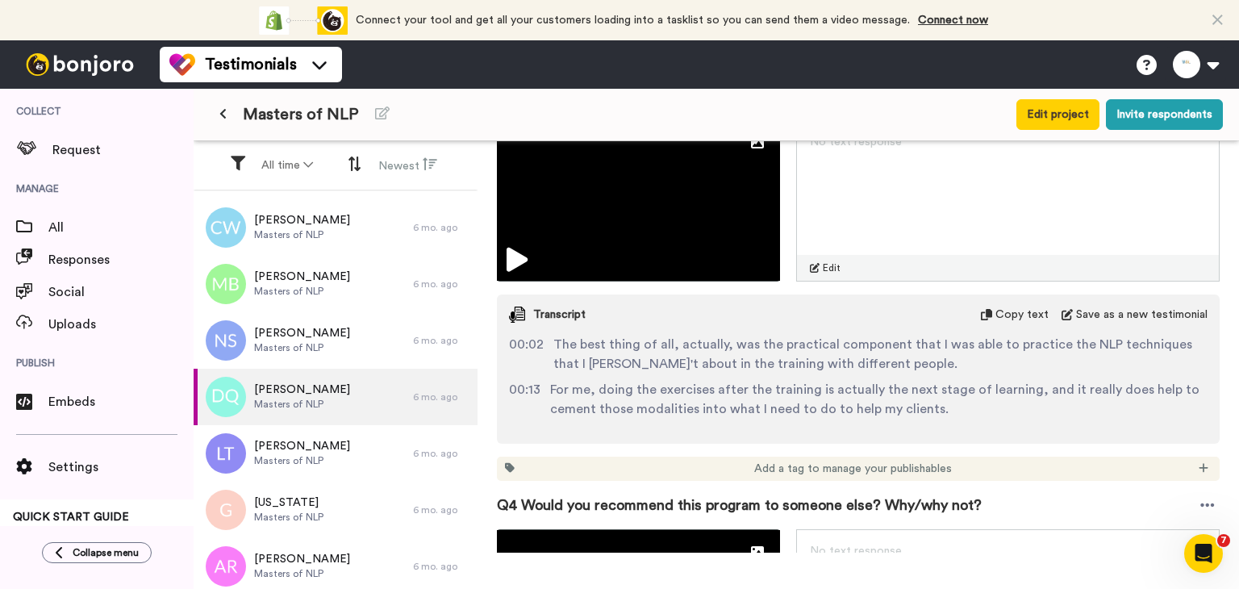
scroll to position [1290, 0]
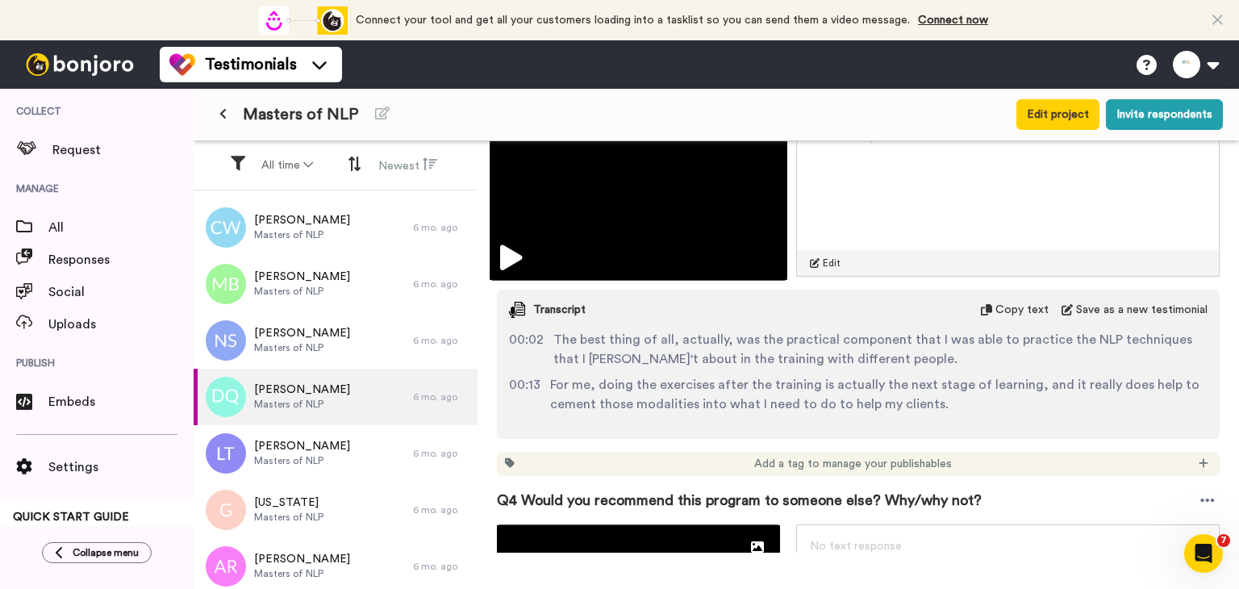
click at [513, 250] on icon at bounding box center [511, 258] width 22 height 26
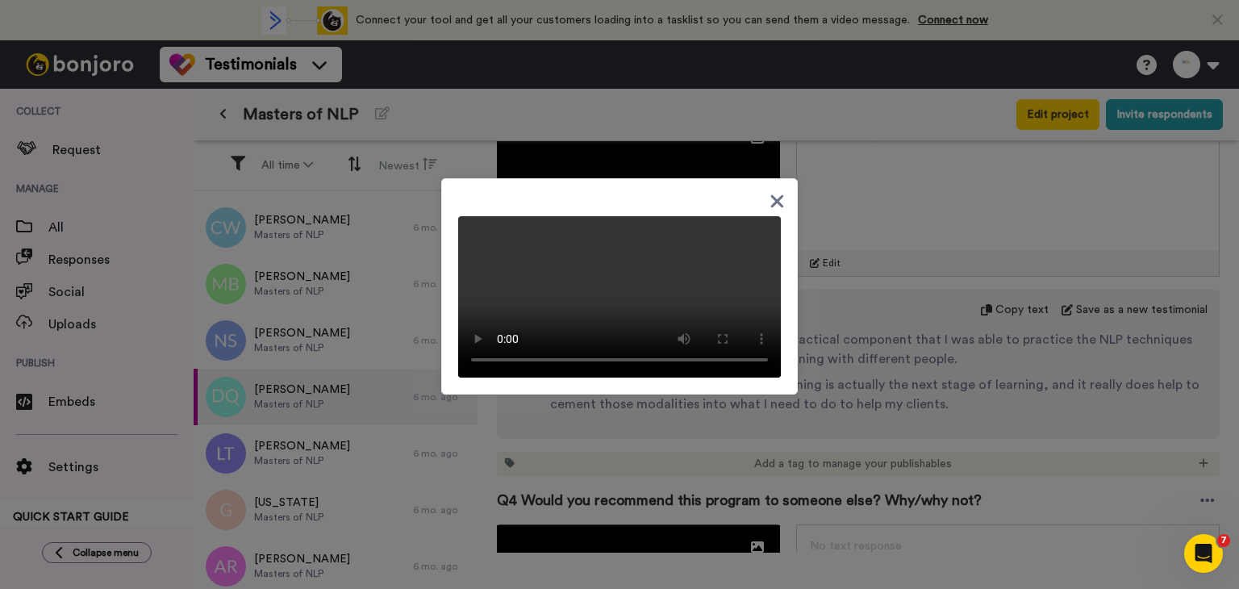
click at [810, 310] on div at bounding box center [619, 294] width 1239 height 589
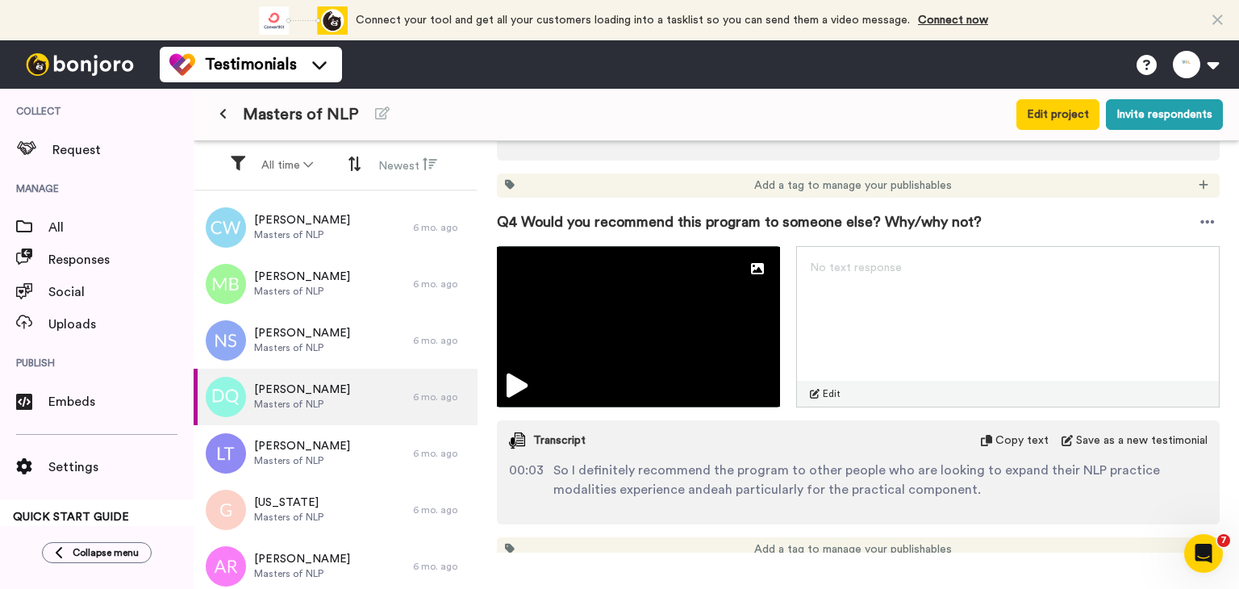
scroll to position [1613, 0]
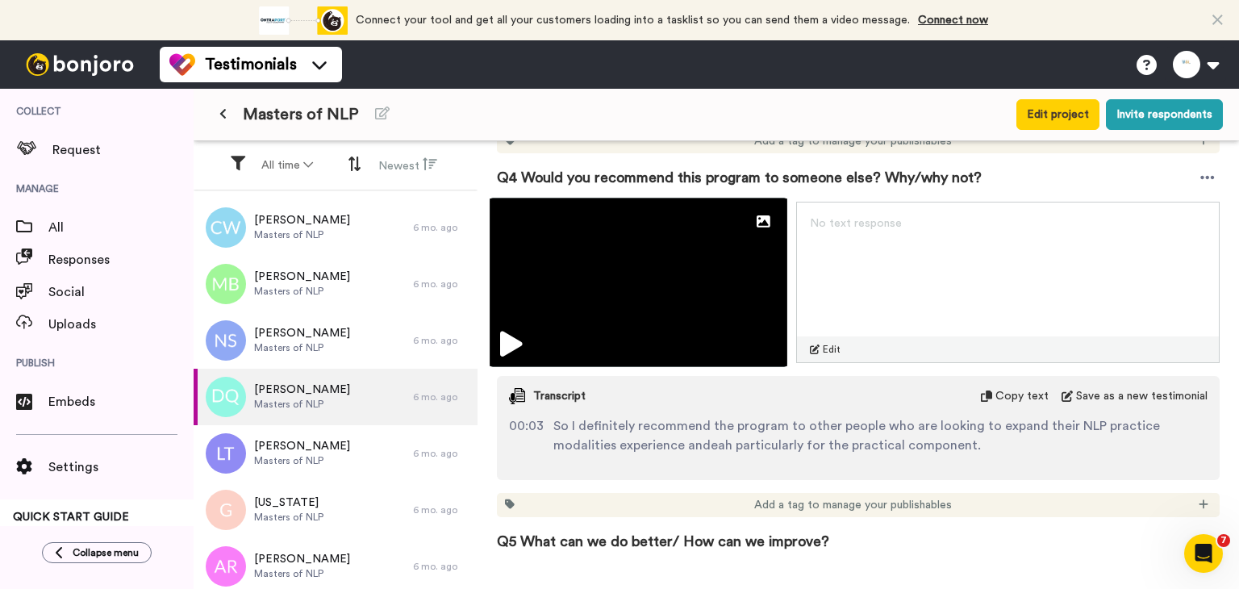
click at [702, 294] on img at bounding box center [638, 282] width 298 height 169
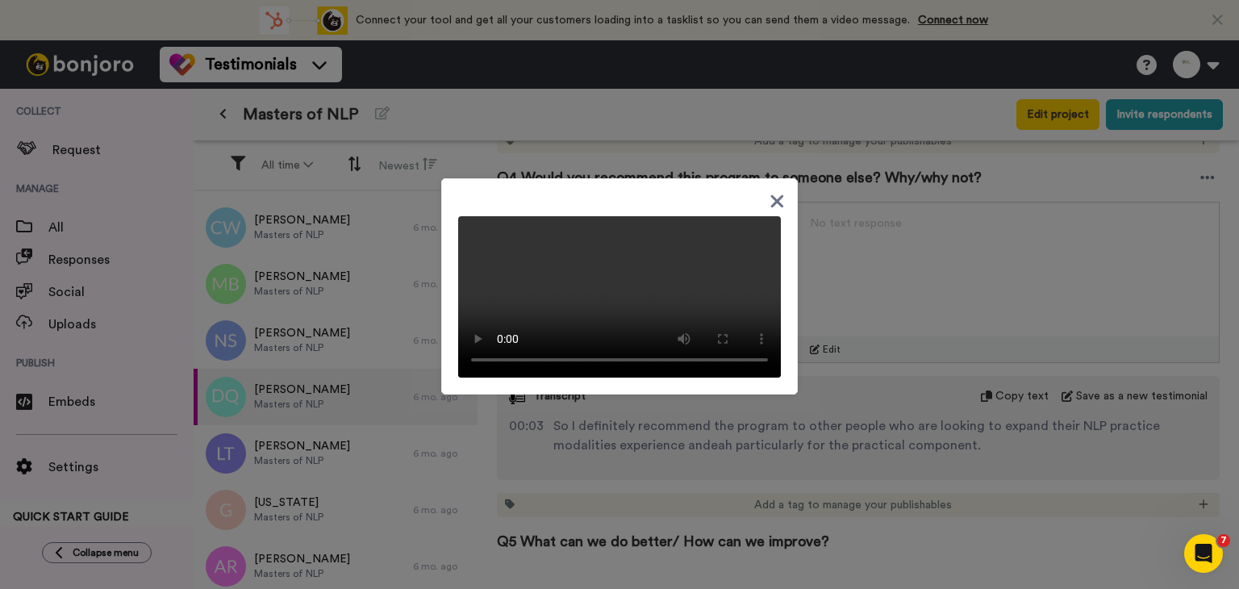
click at [848, 391] on div at bounding box center [619, 294] width 1239 height 589
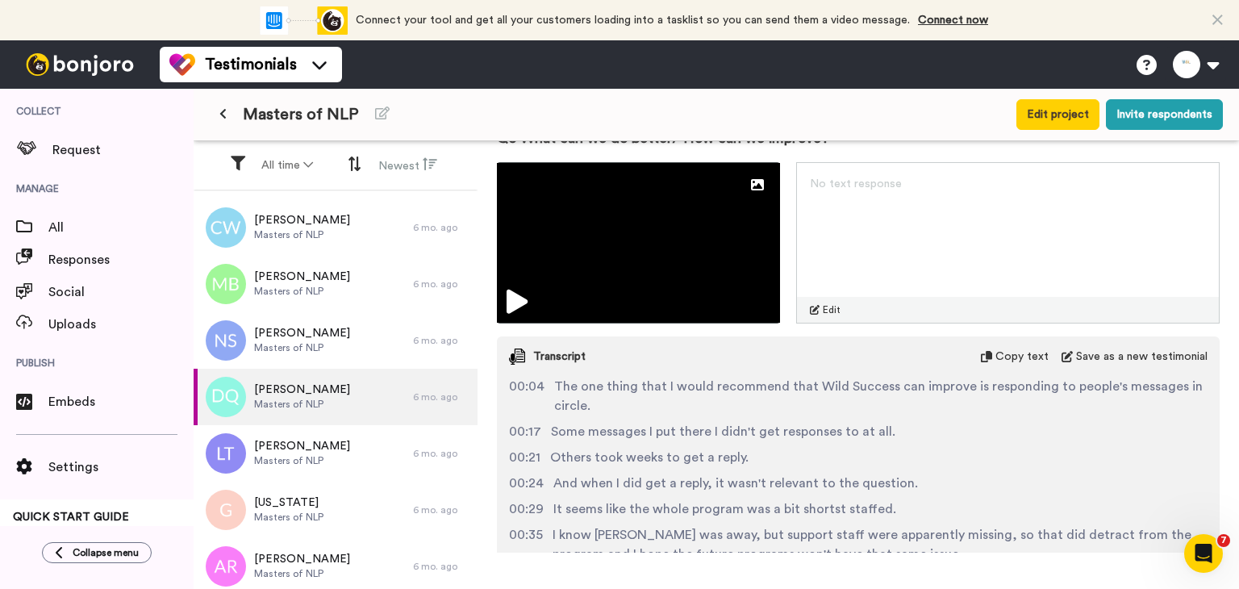
scroll to position [2097, 0]
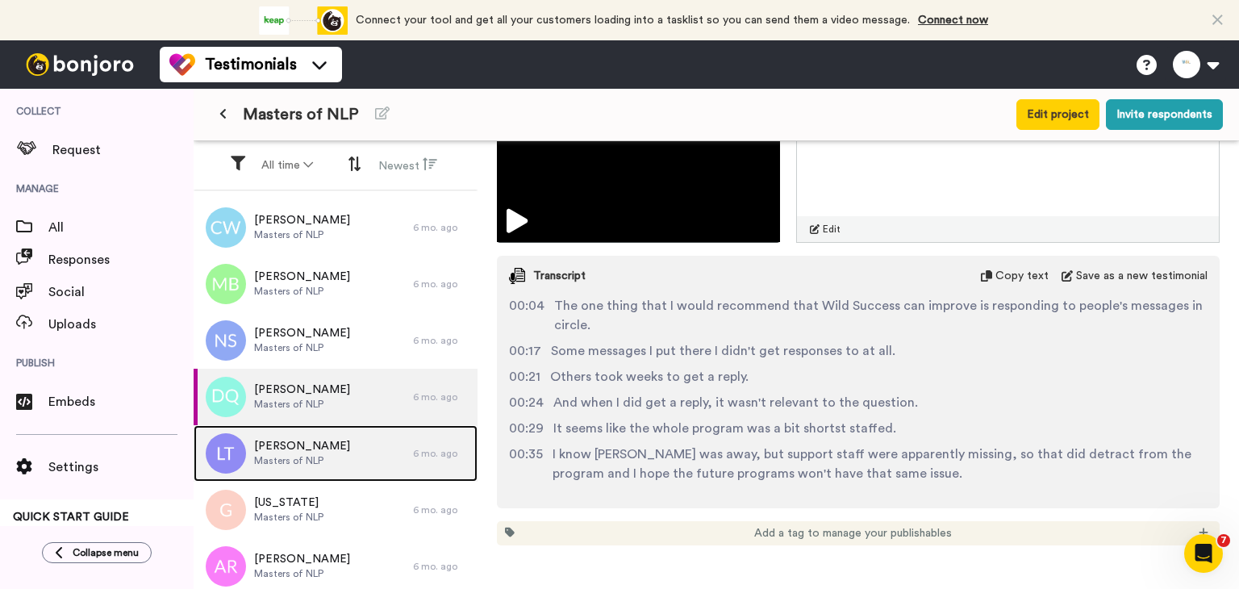
click at [302, 433] on div "[PERSON_NAME] Masters of NLP" at bounding box center [303, 453] width 219 height 56
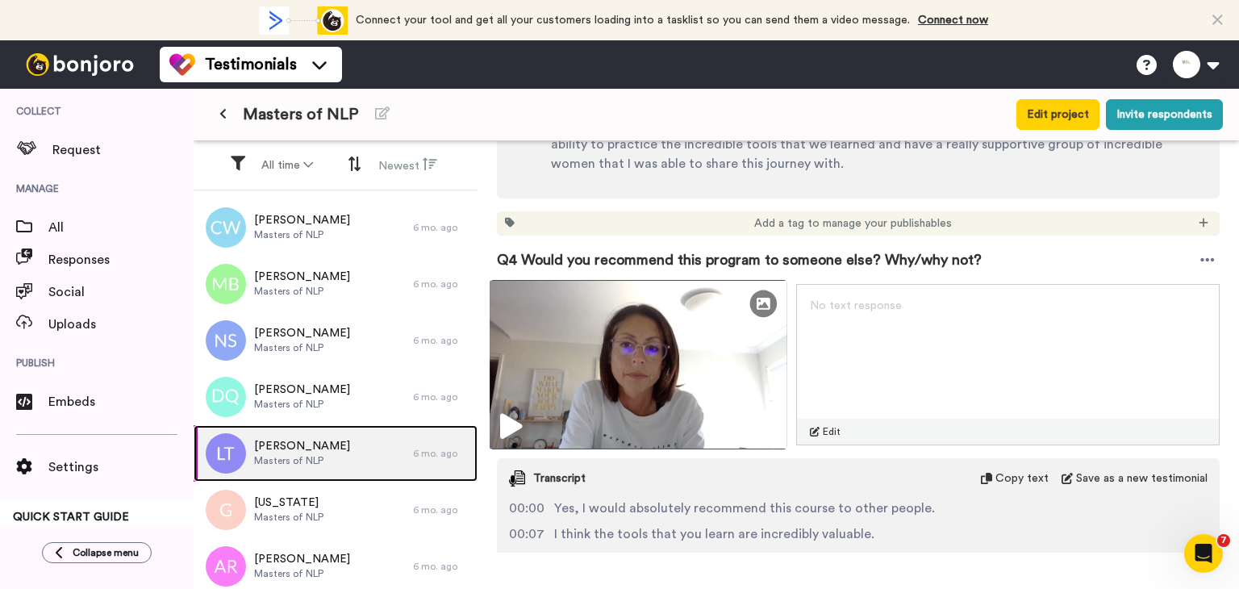
scroll to position [1371, 0]
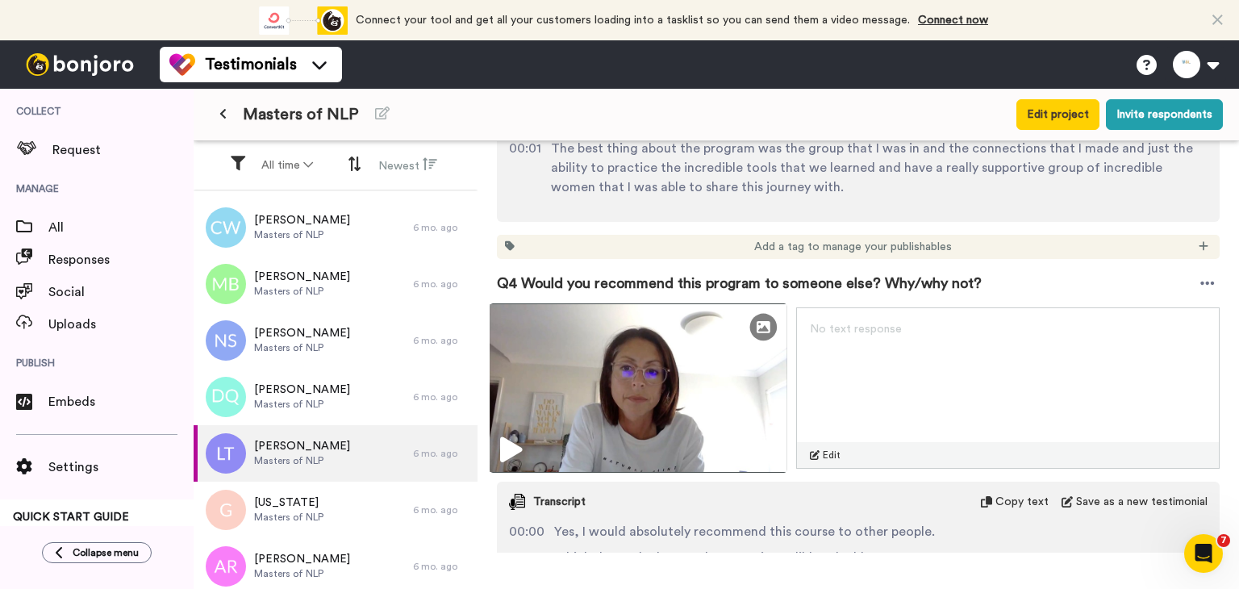
click at [685, 371] on img at bounding box center [638, 387] width 298 height 169
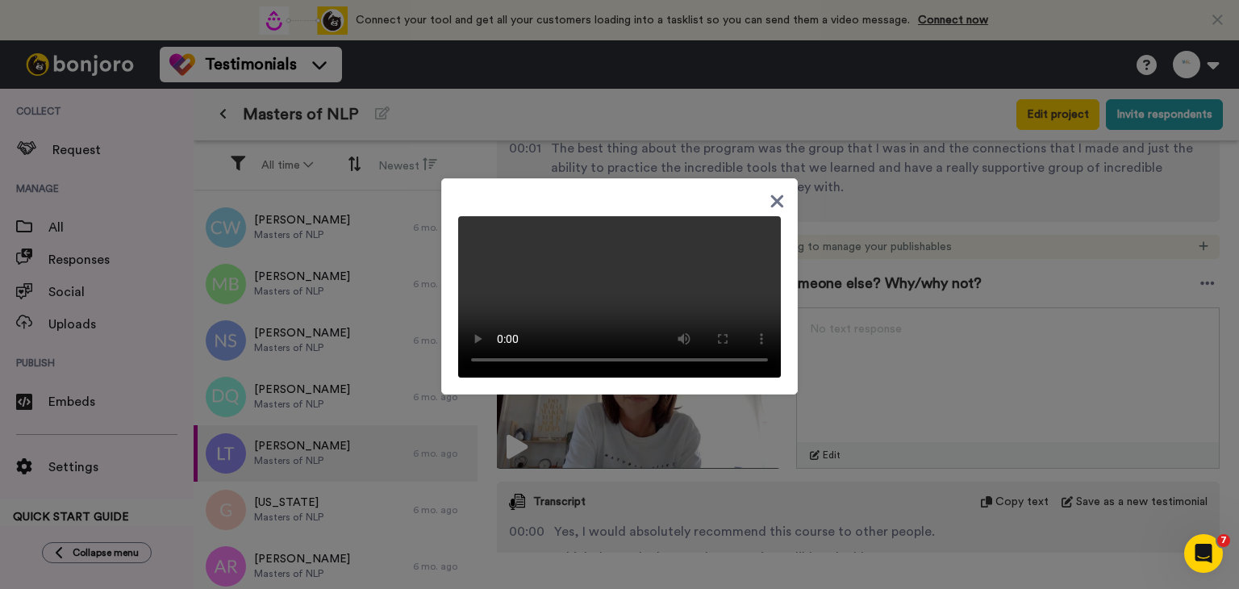
click at [698, 504] on div at bounding box center [619, 294] width 1239 height 589
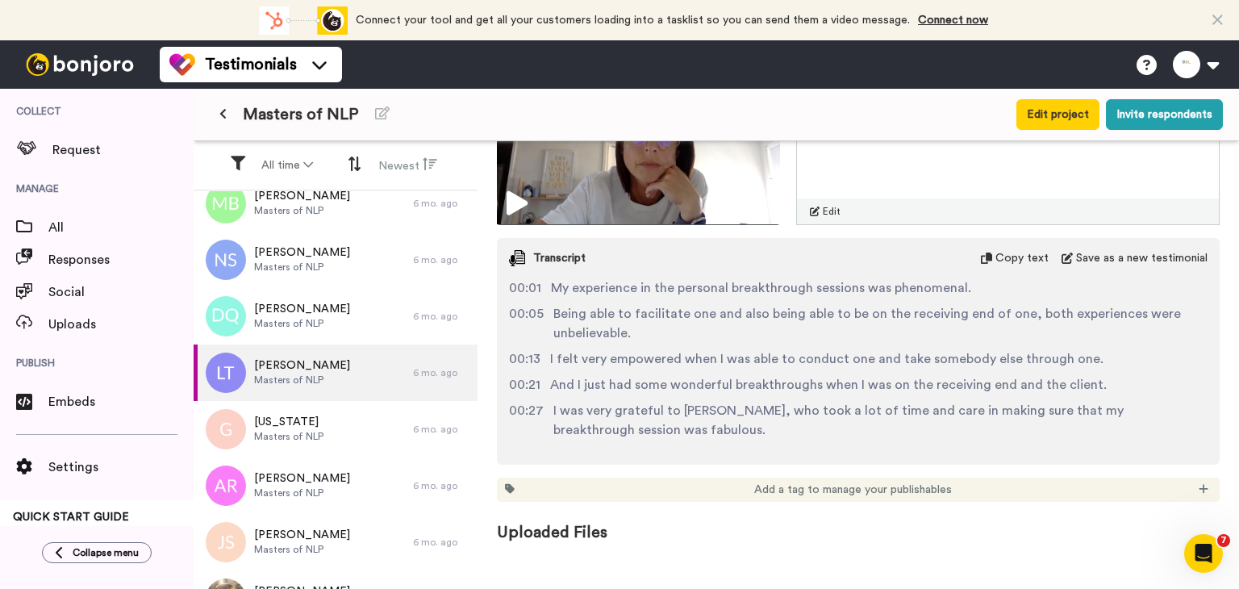
scroll to position [2430, 0]
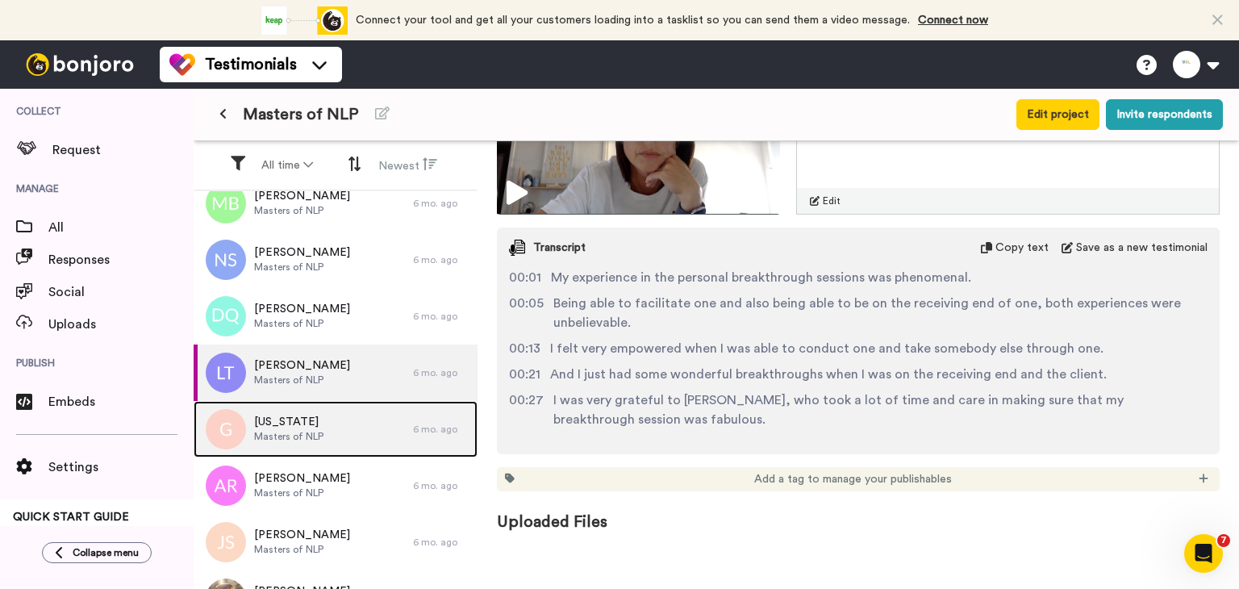
click at [314, 443] on div "[US_STATE][PERSON_NAME] of NLP" at bounding box center [288, 429] width 69 height 31
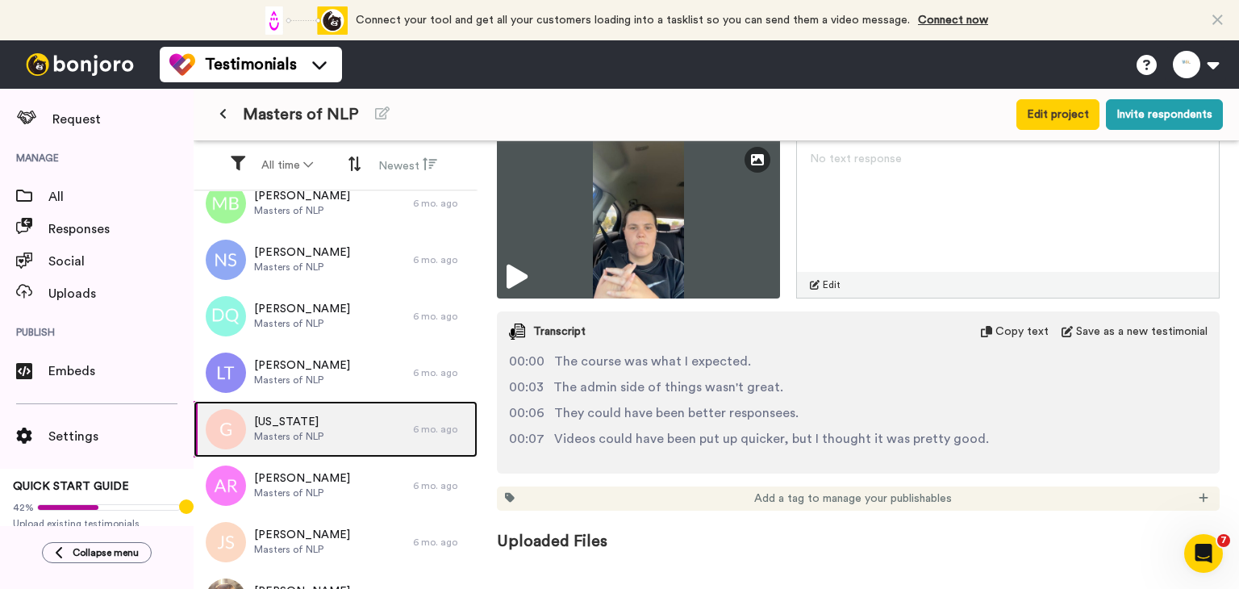
scroll to position [44, 0]
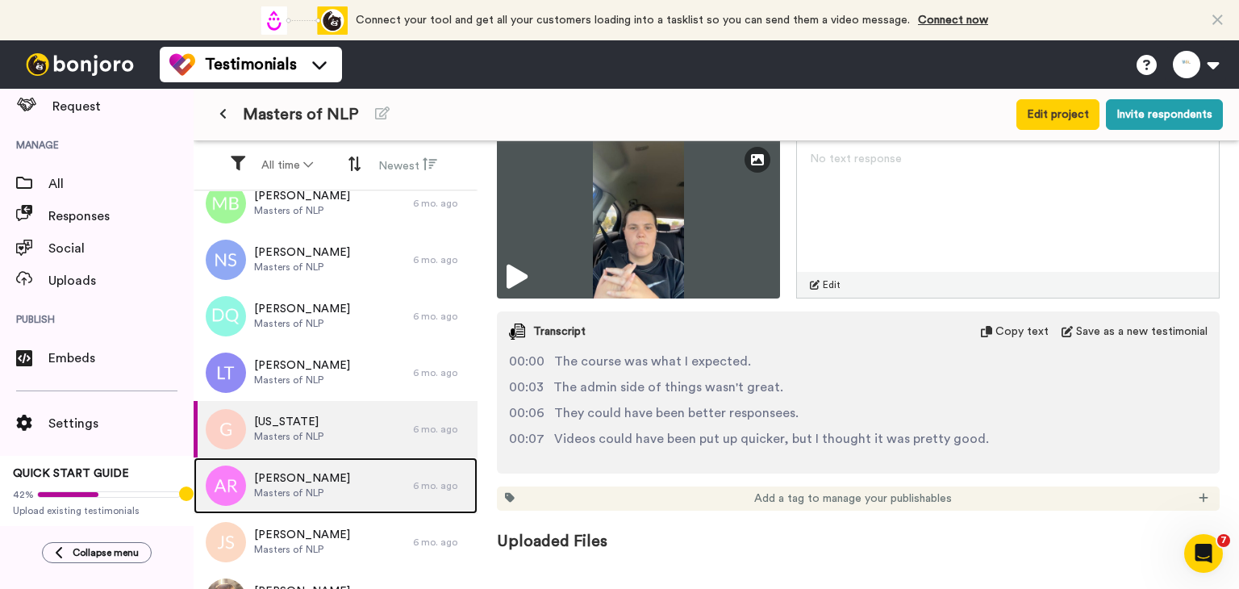
click at [294, 498] on span "Masters of NLP" at bounding box center [302, 492] width 96 height 13
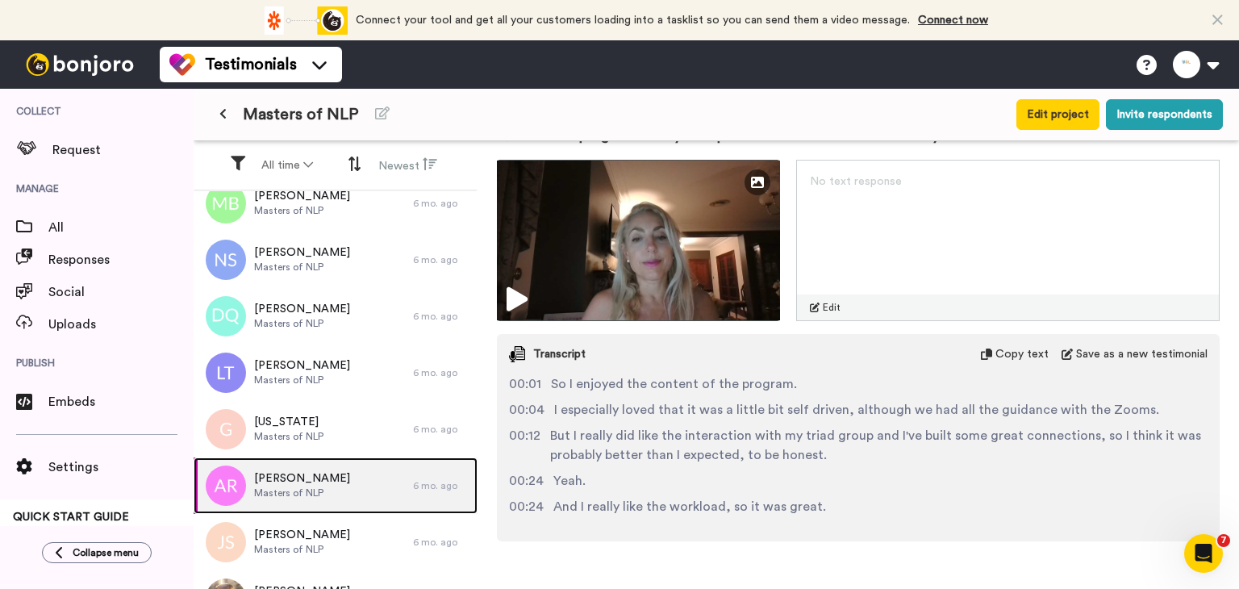
scroll to position [726, 0]
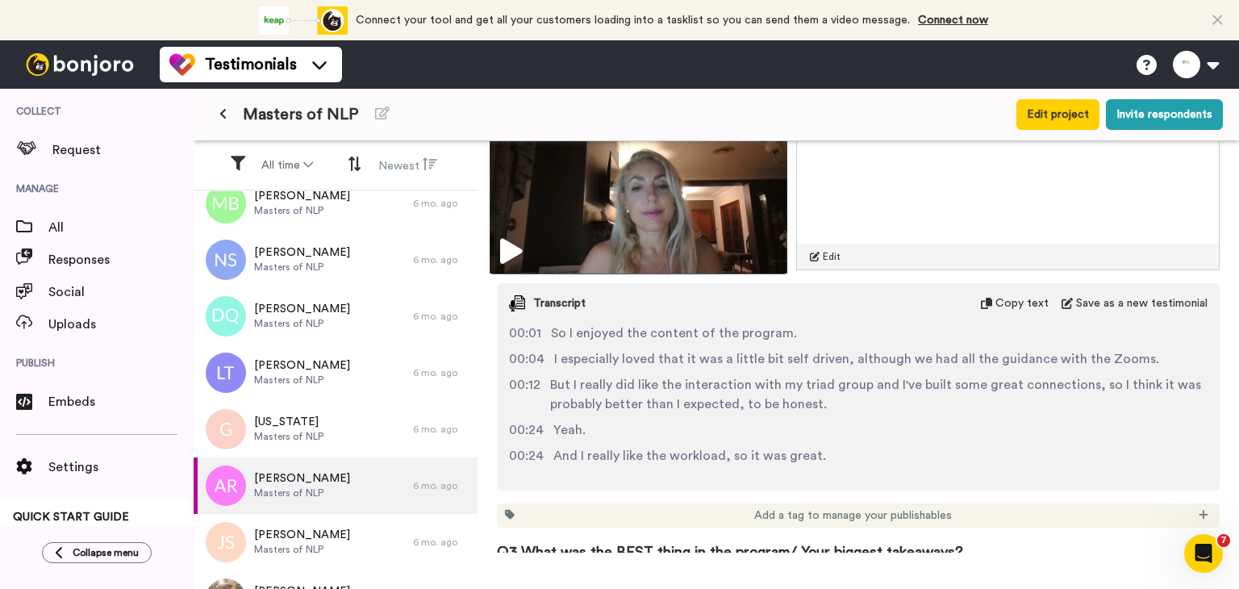
click at [516, 254] on icon at bounding box center [511, 252] width 22 height 26
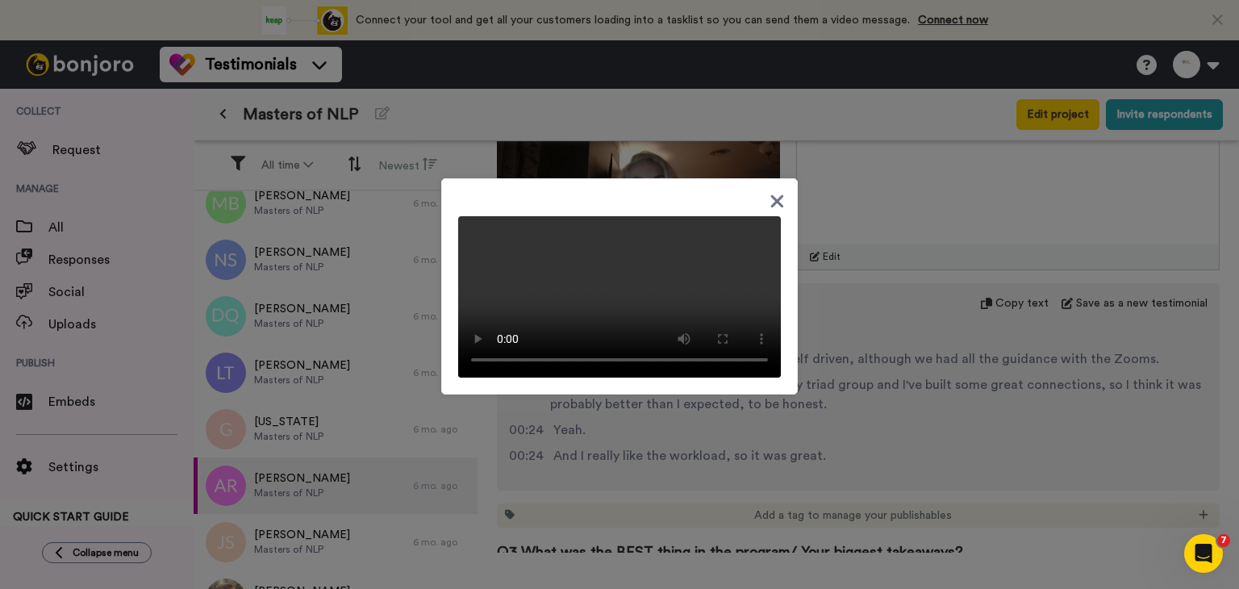
click at [839, 428] on div at bounding box center [619, 294] width 1239 height 589
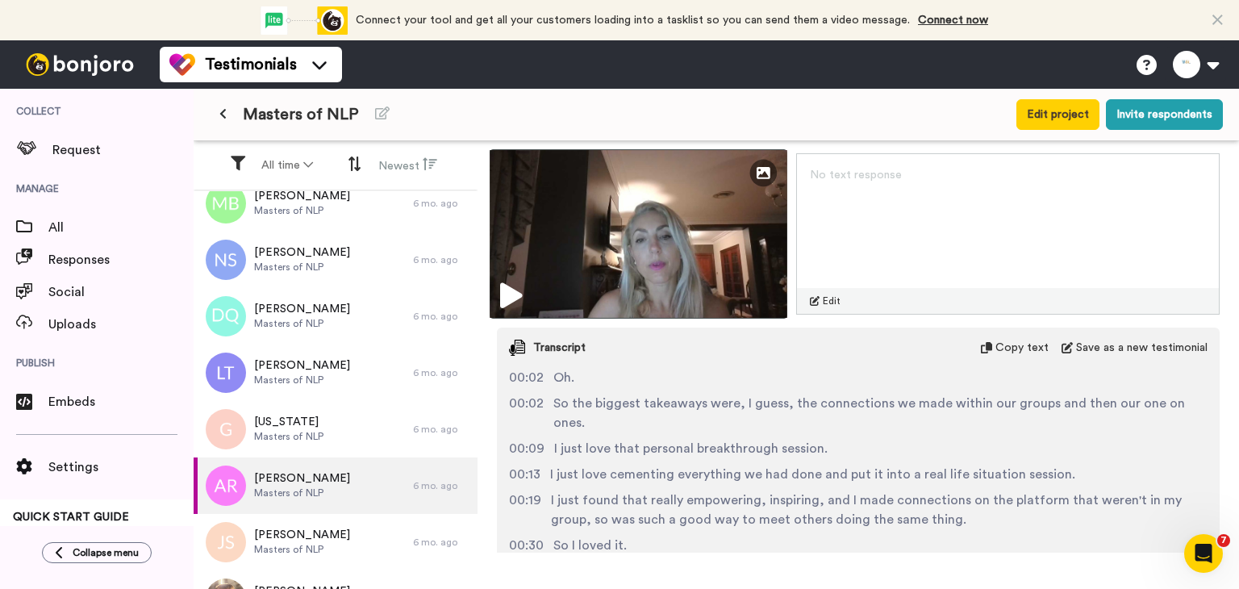
scroll to position [1129, 0]
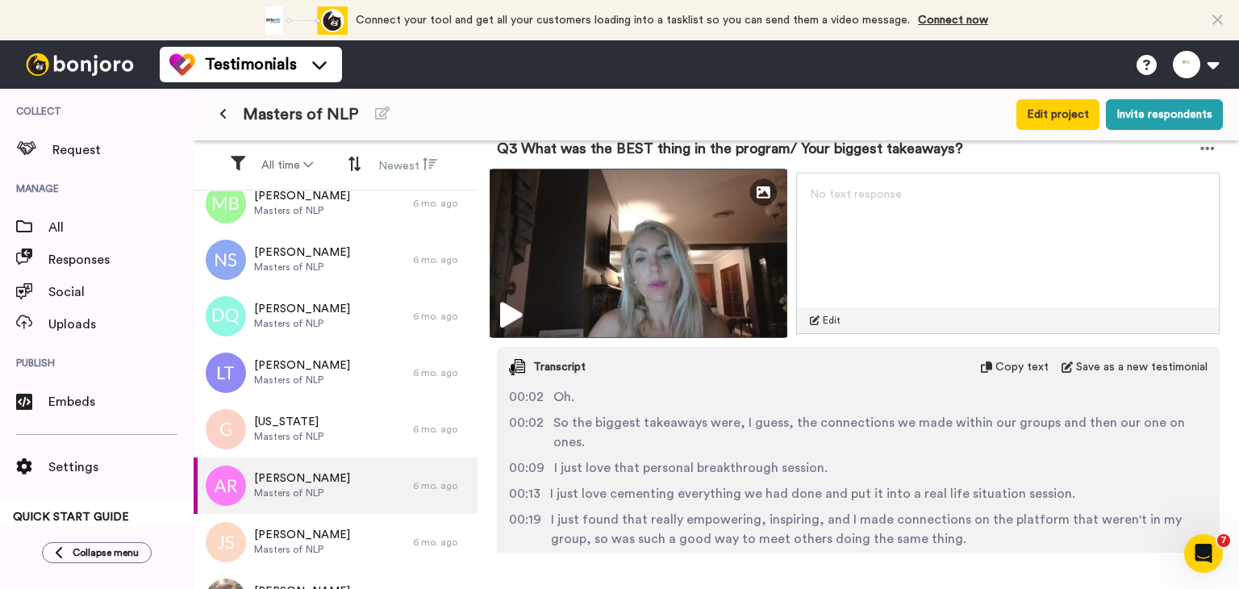
click at [616, 281] on img at bounding box center [638, 253] width 298 height 169
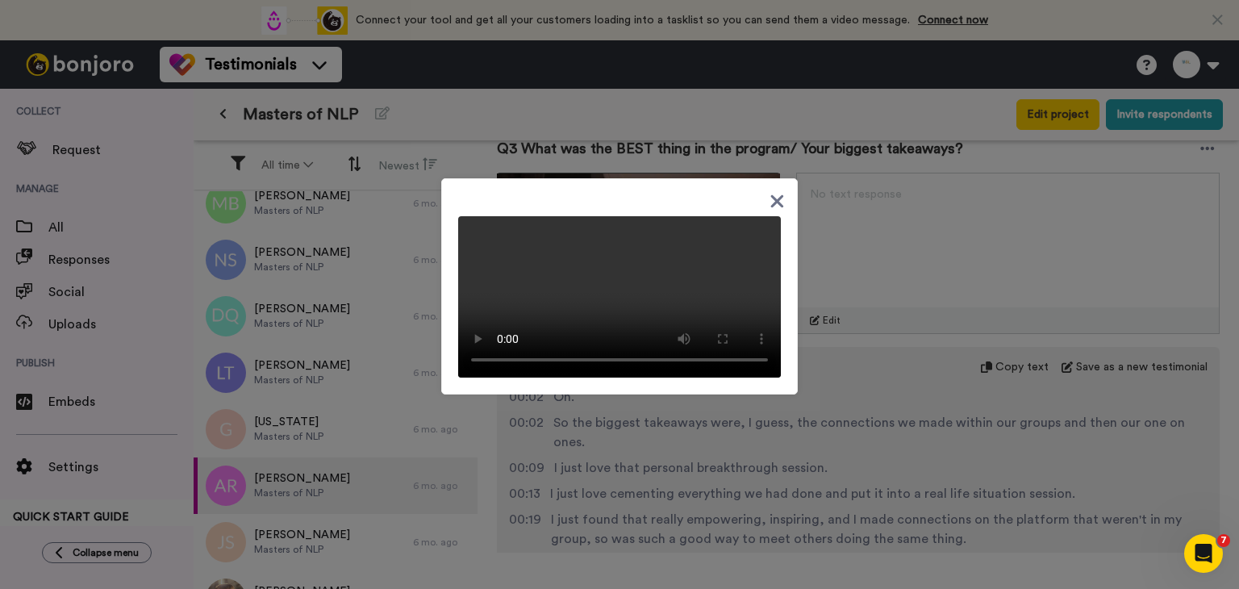
click at [678, 546] on div at bounding box center [619, 294] width 1239 height 589
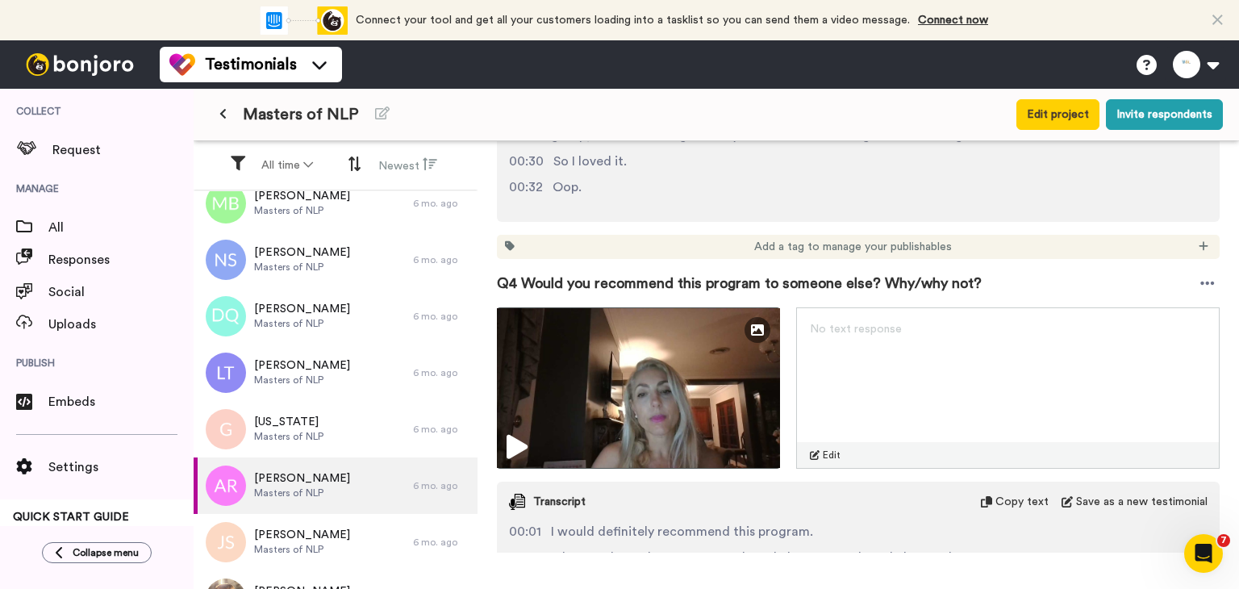
scroll to position [1613, 0]
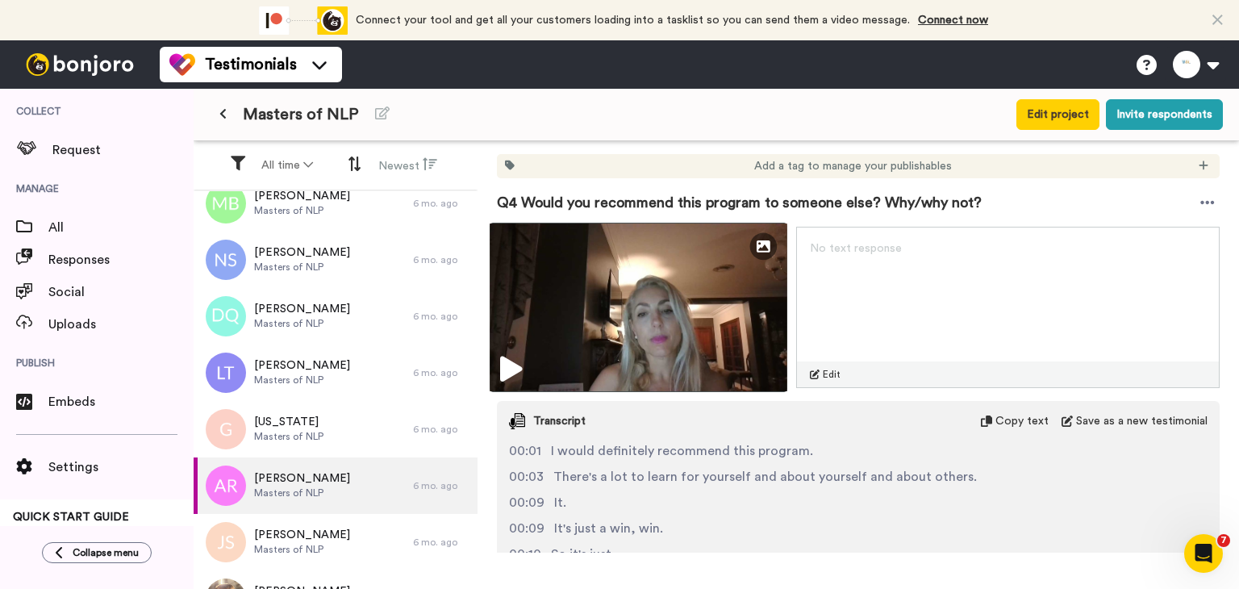
click at [594, 293] on img at bounding box center [638, 307] width 298 height 169
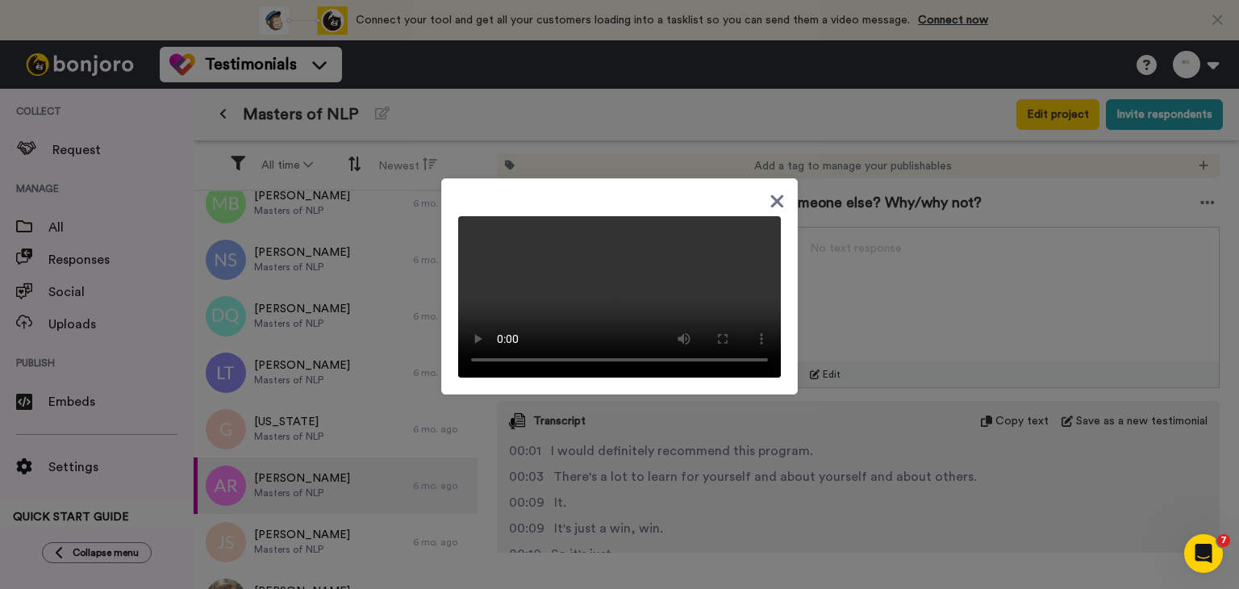
click at [707, 489] on div at bounding box center [619, 294] width 1239 height 589
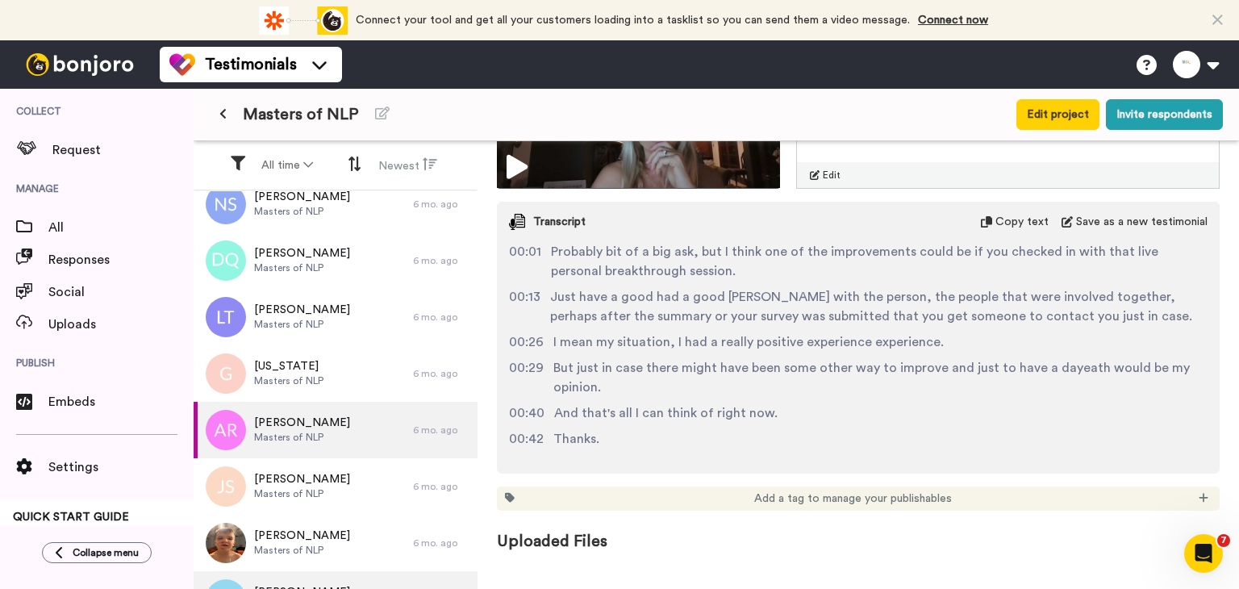
scroll to position [403, 0]
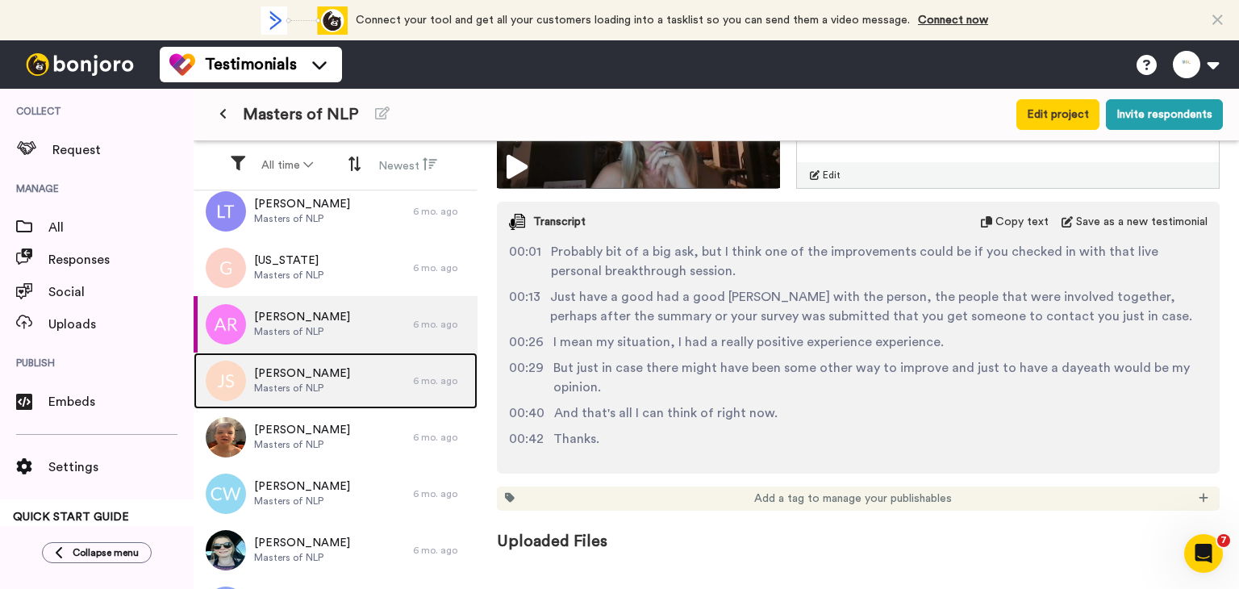
click at [281, 373] on span "[PERSON_NAME]" at bounding box center [302, 373] width 96 height 16
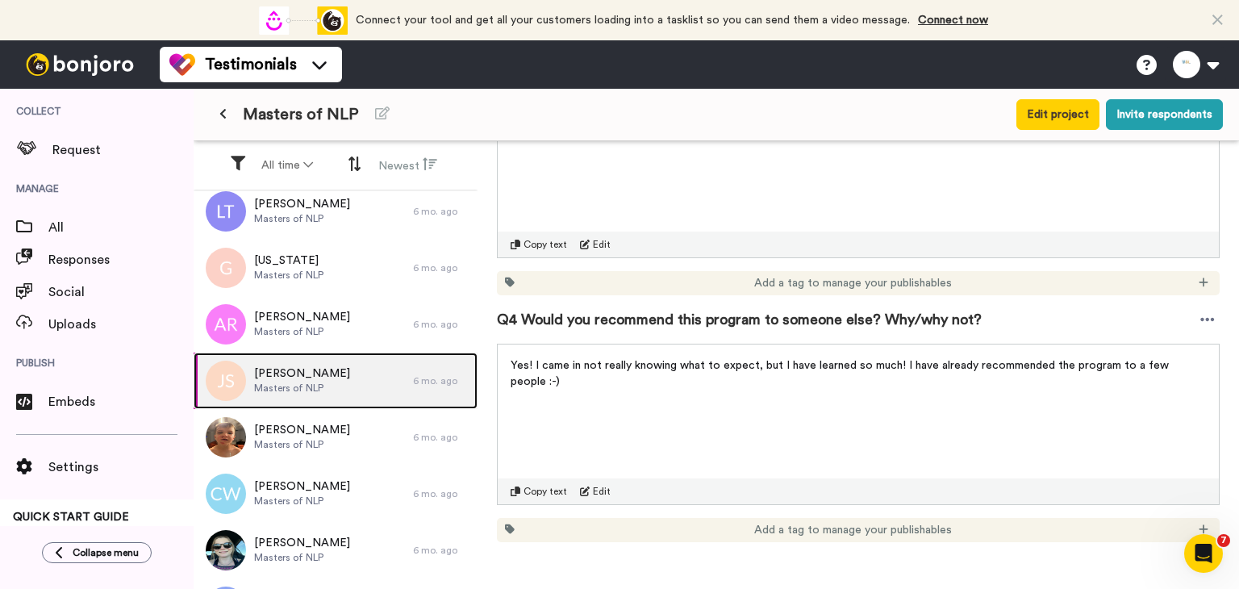
scroll to position [373, 0]
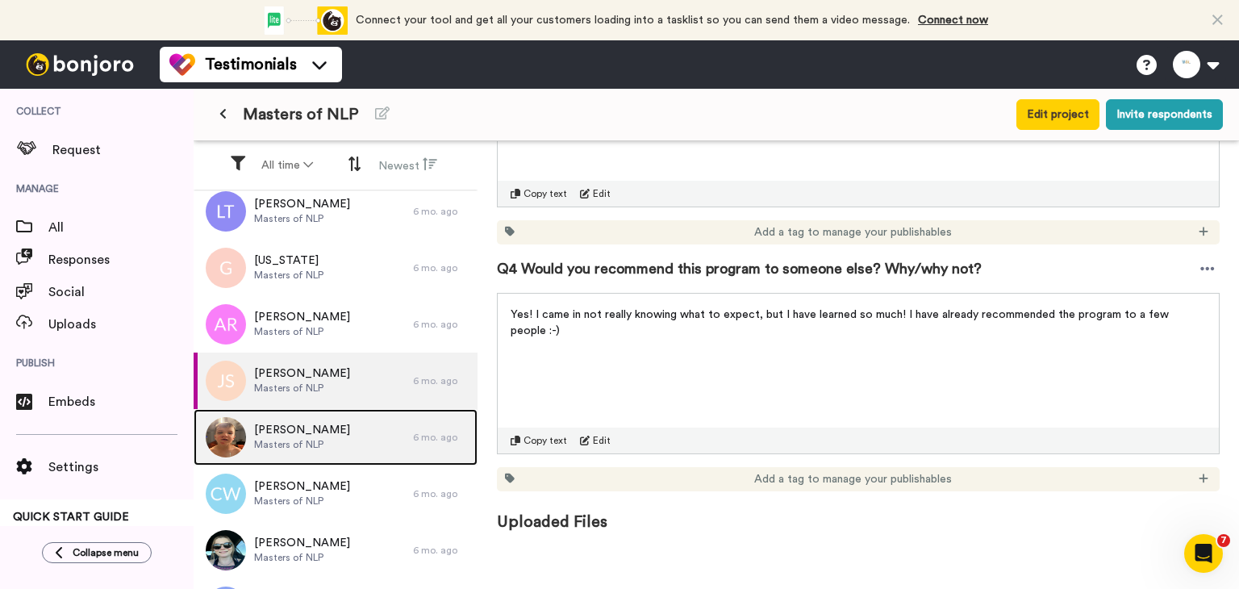
click at [299, 438] on span "Masters of NLP" at bounding box center [302, 444] width 96 height 13
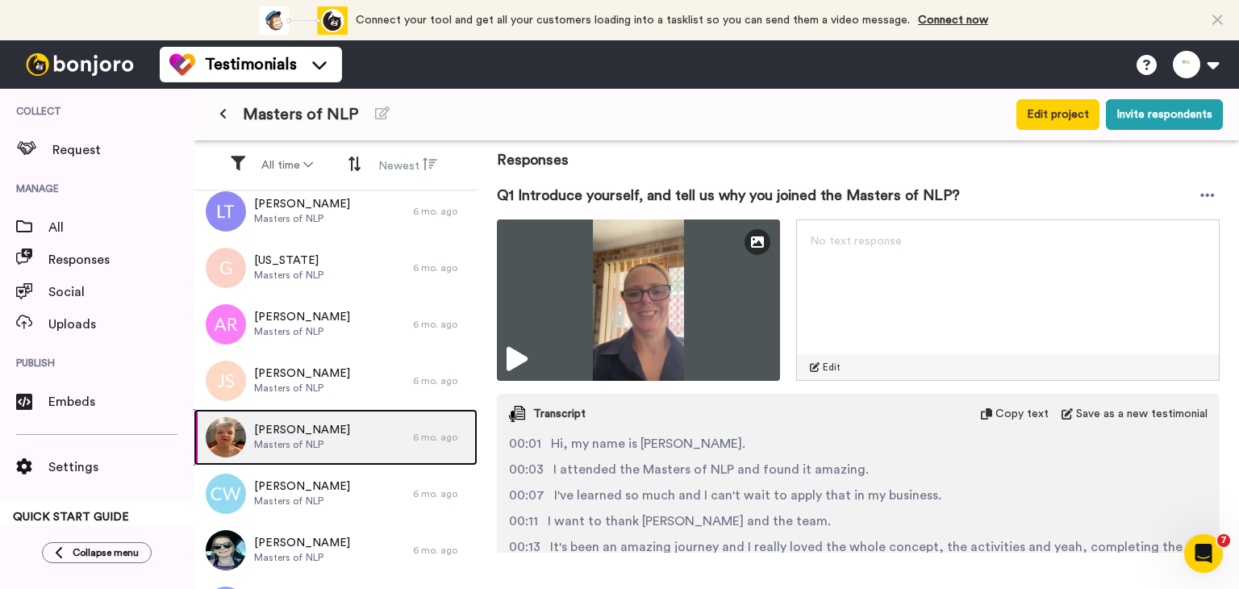
scroll to position [81, 0]
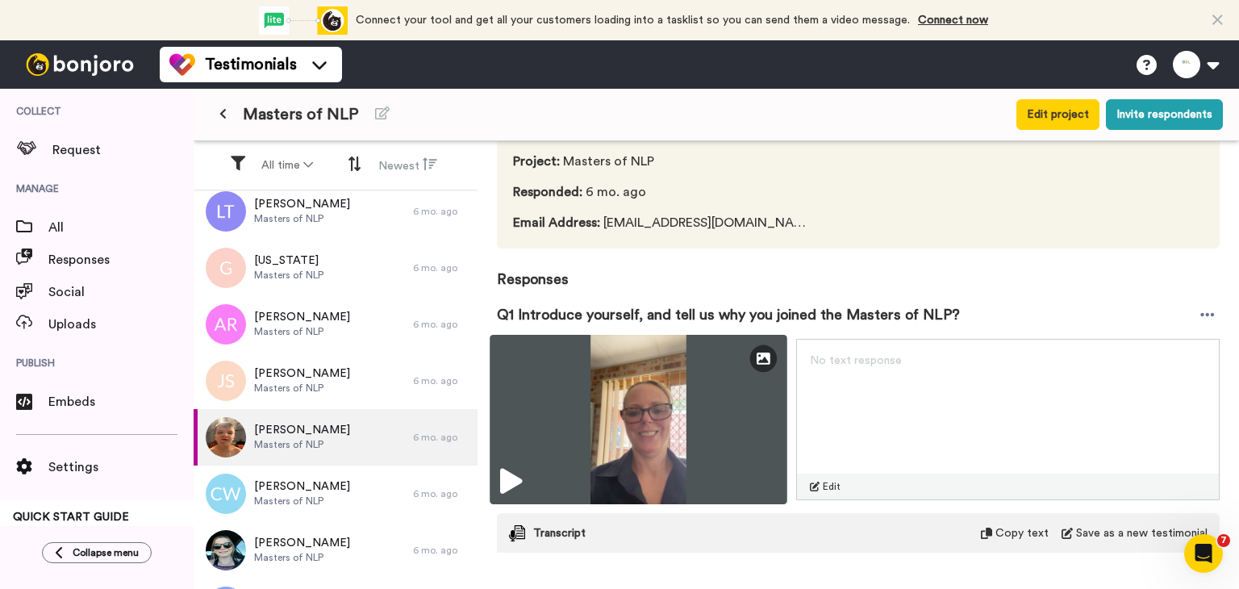
click at [639, 429] on img at bounding box center [638, 419] width 298 height 169
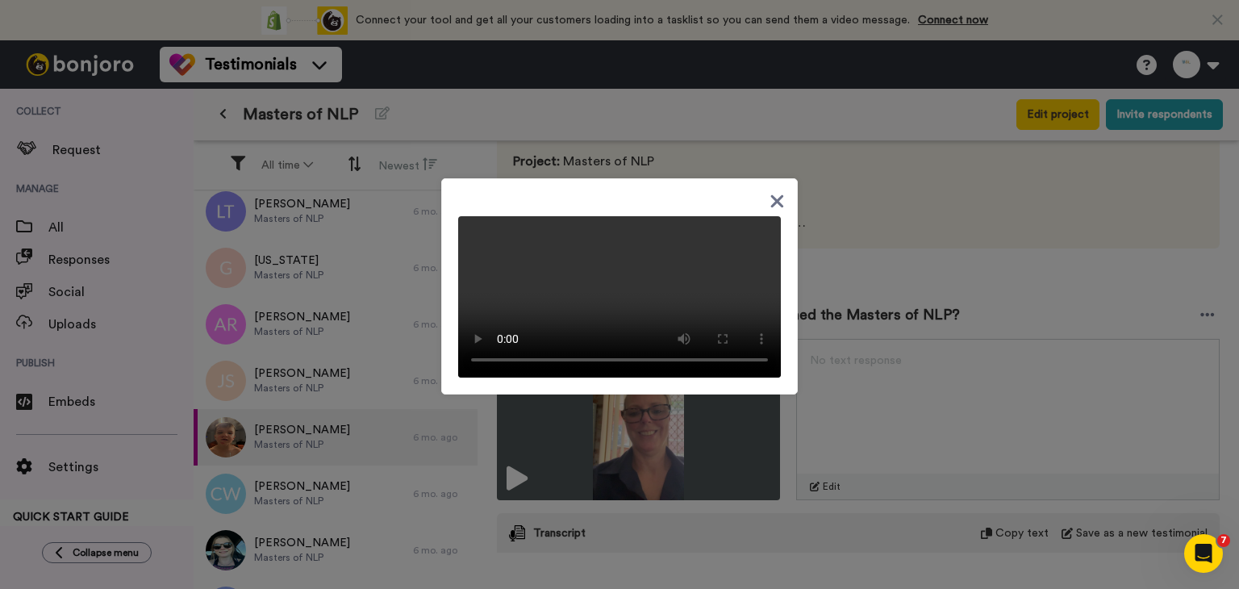
click at [771, 195] on icon at bounding box center [777, 201] width 13 height 13
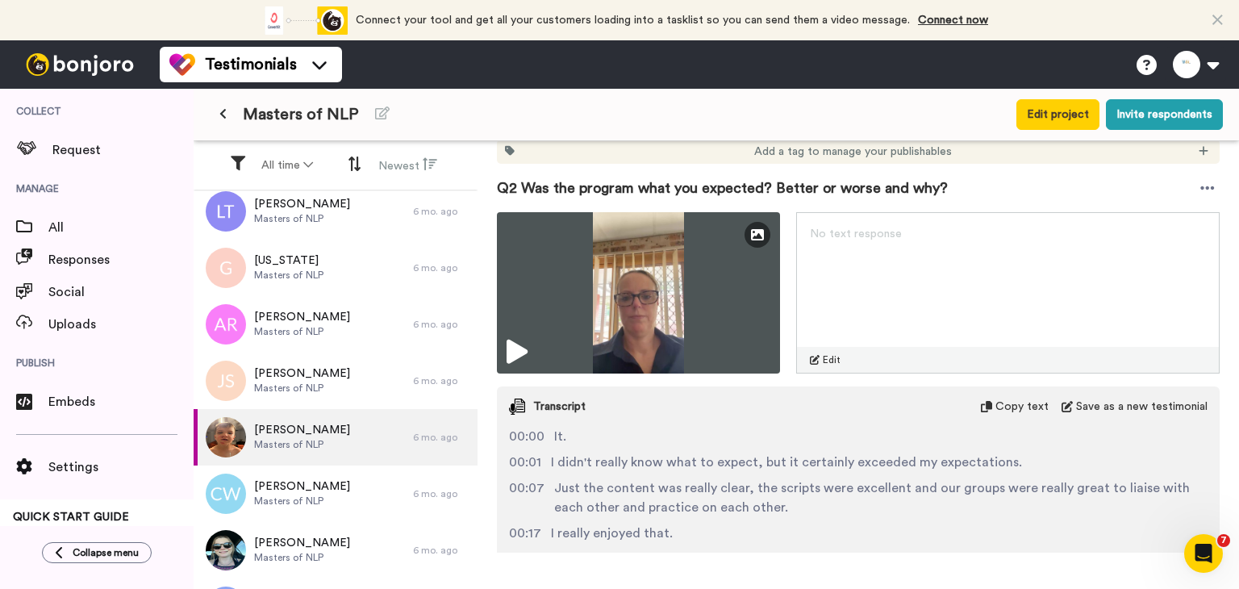
scroll to position [806, 0]
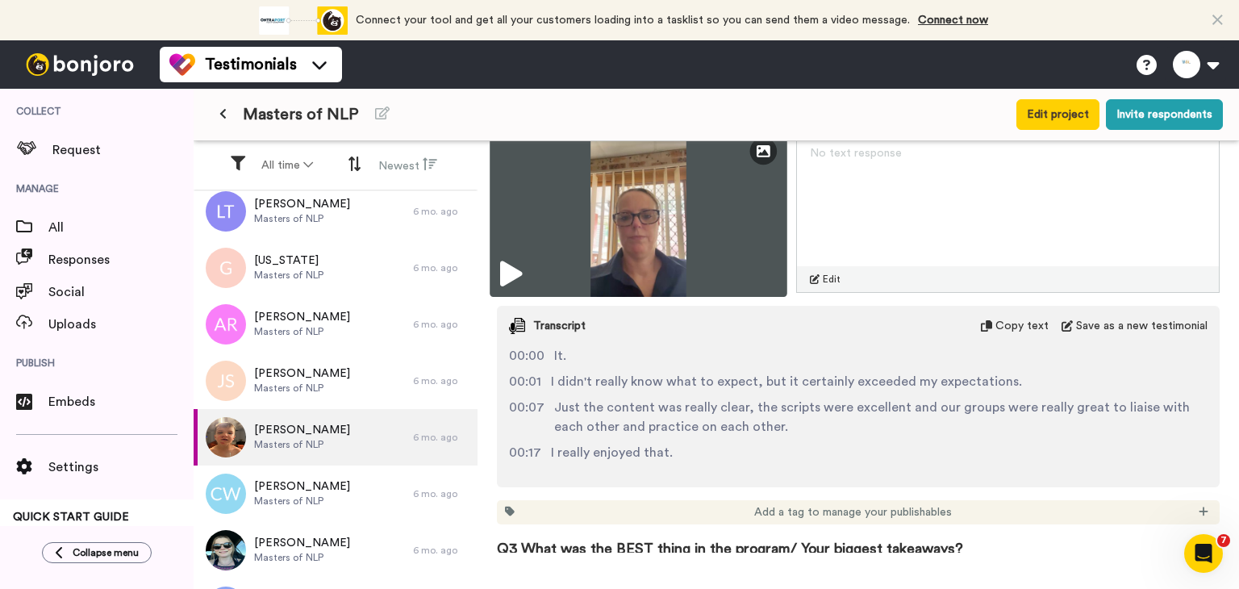
click at [686, 243] on img at bounding box center [638, 211] width 298 height 169
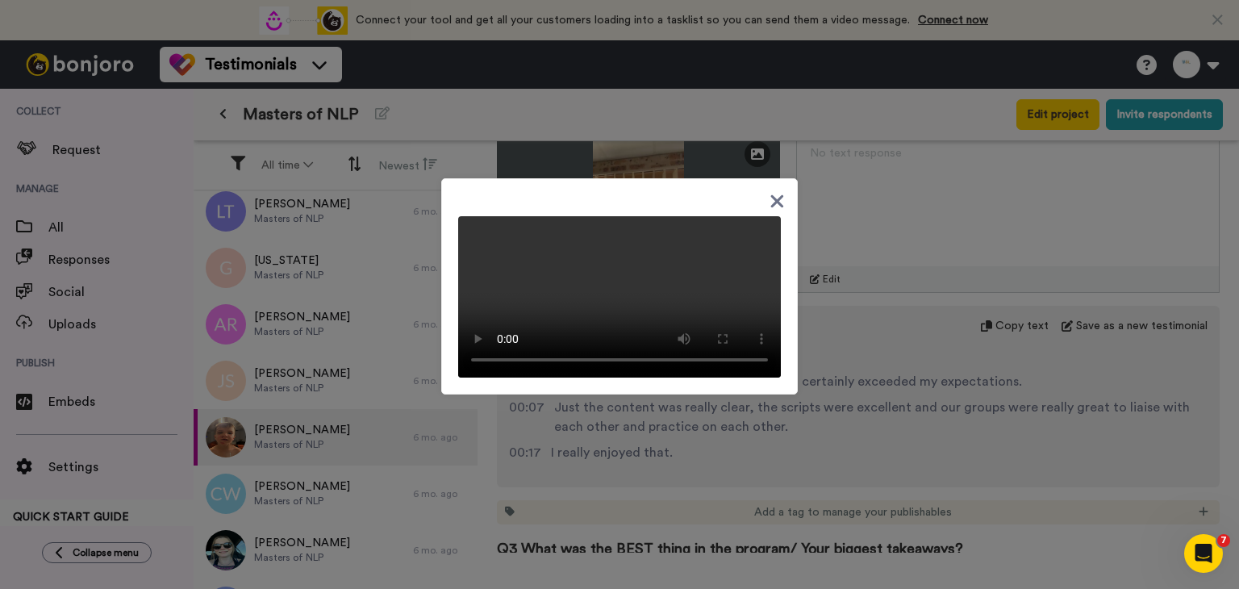
click at [761, 178] on div at bounding box center [619, 286] width 356 height 216
click at [774, 195] on icon at bounding box center [777, 201] width 13 height 13
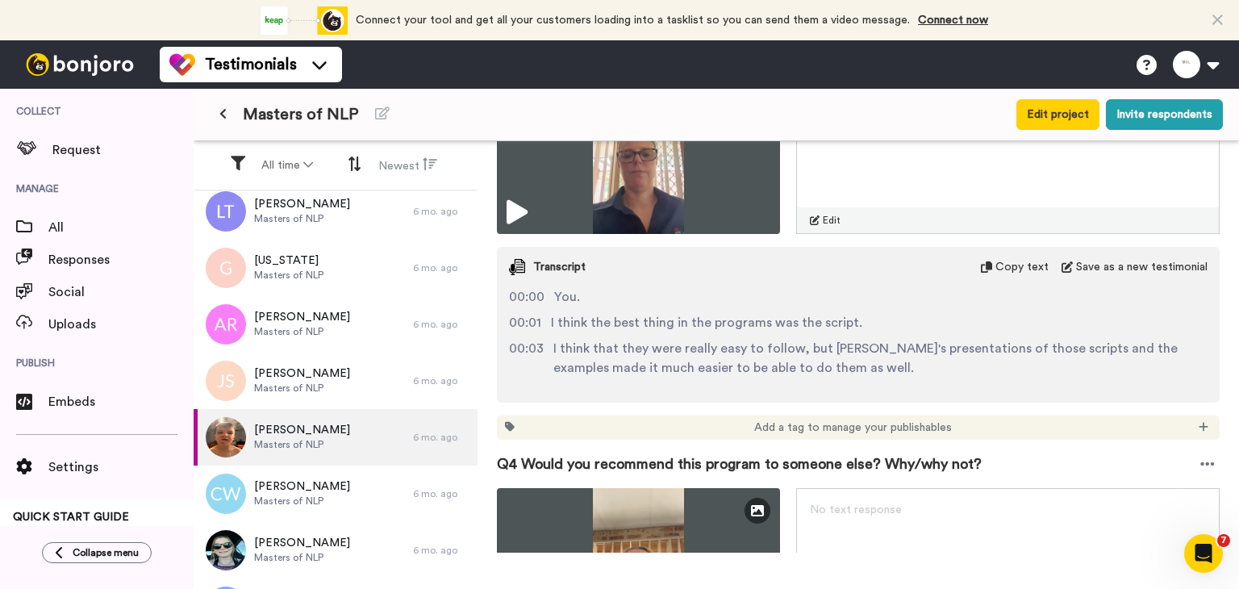
scroll to position [1290, 0]
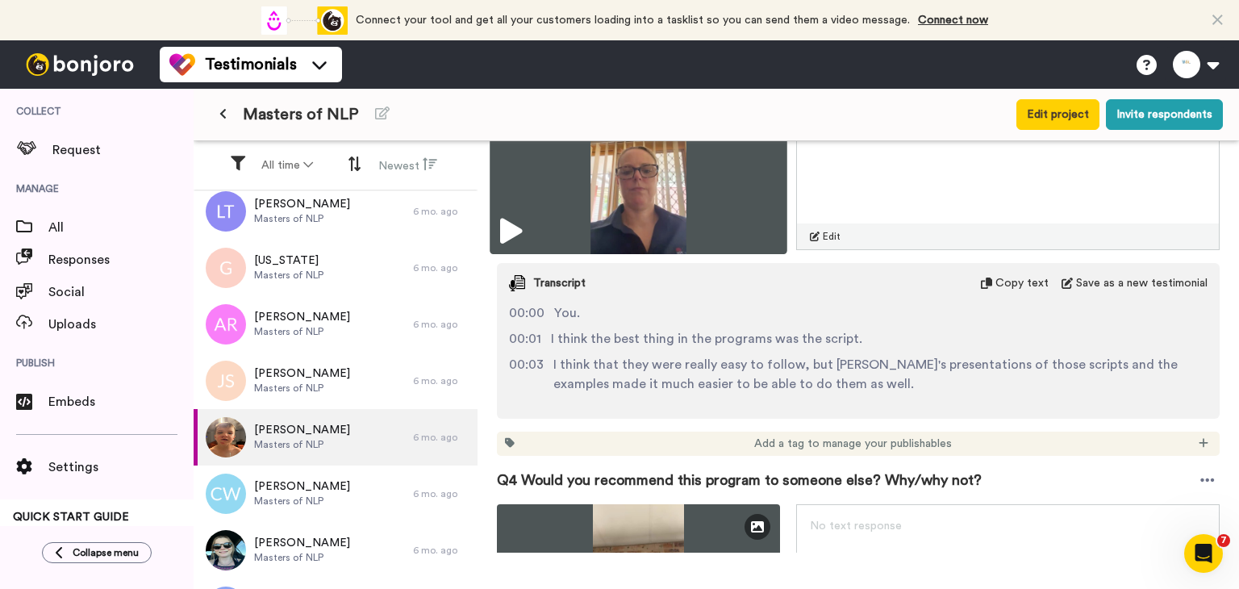
click at [677, 211] on img at bounding box center [638, 169] width 298 height 169
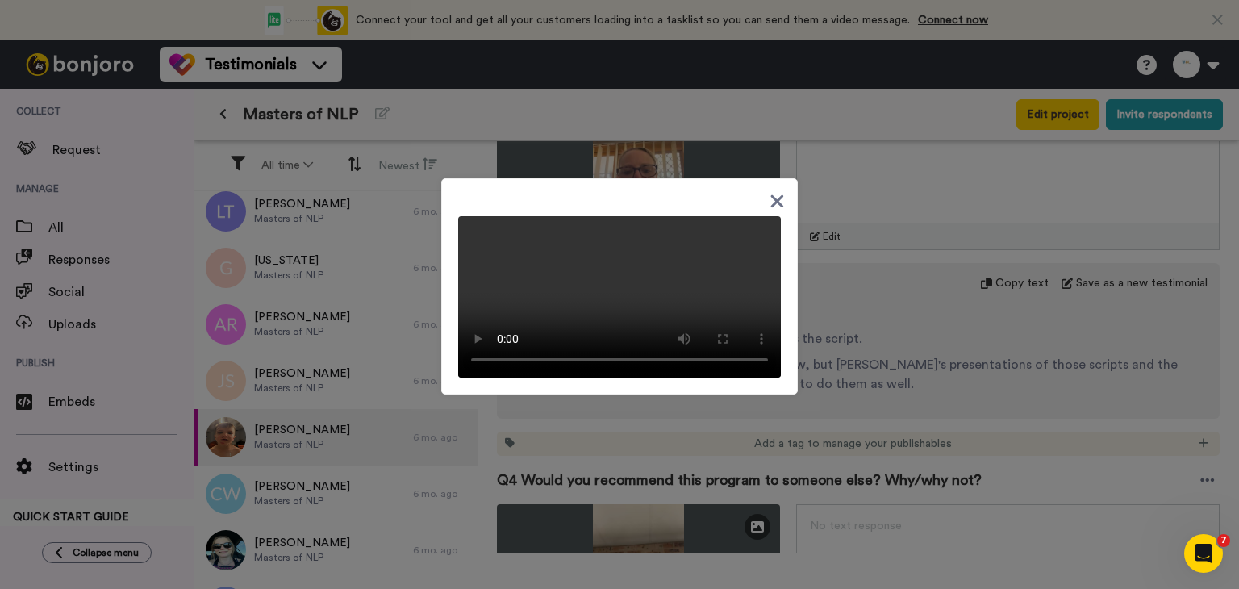
click at [899, 327] on div at bounding box center [619, 294] width 1239 height 589
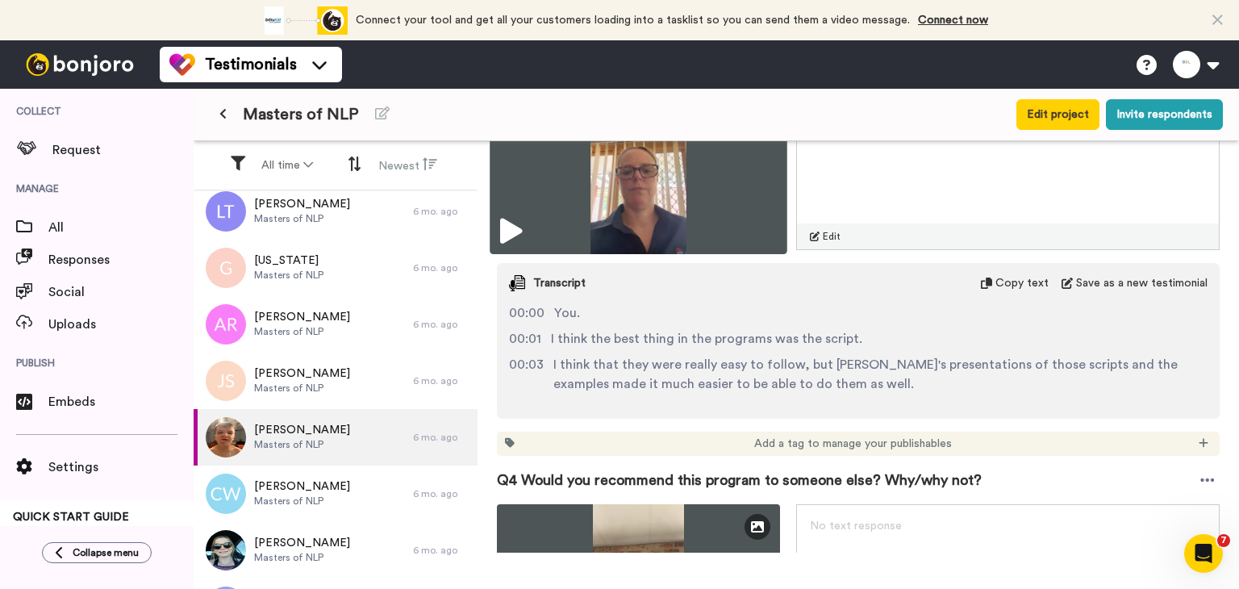
click at [681, 181] on img at bounding box center [638, 169] width 298 height 169
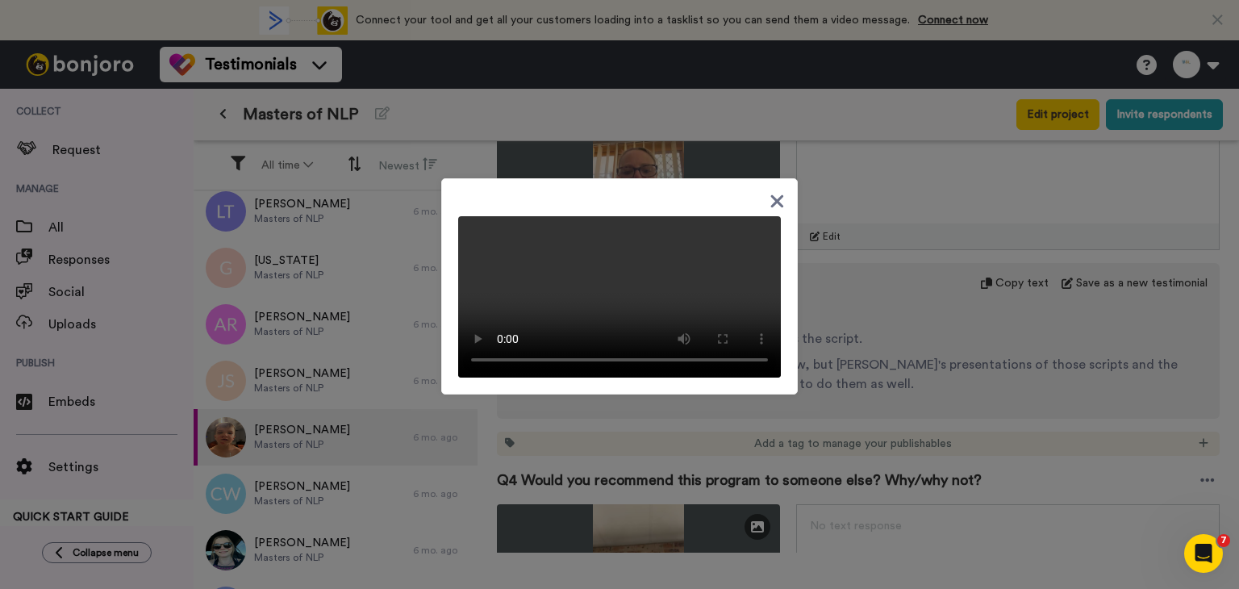
click at [909, 324] on div at bounding box center [619, 294] width 1239 height 589
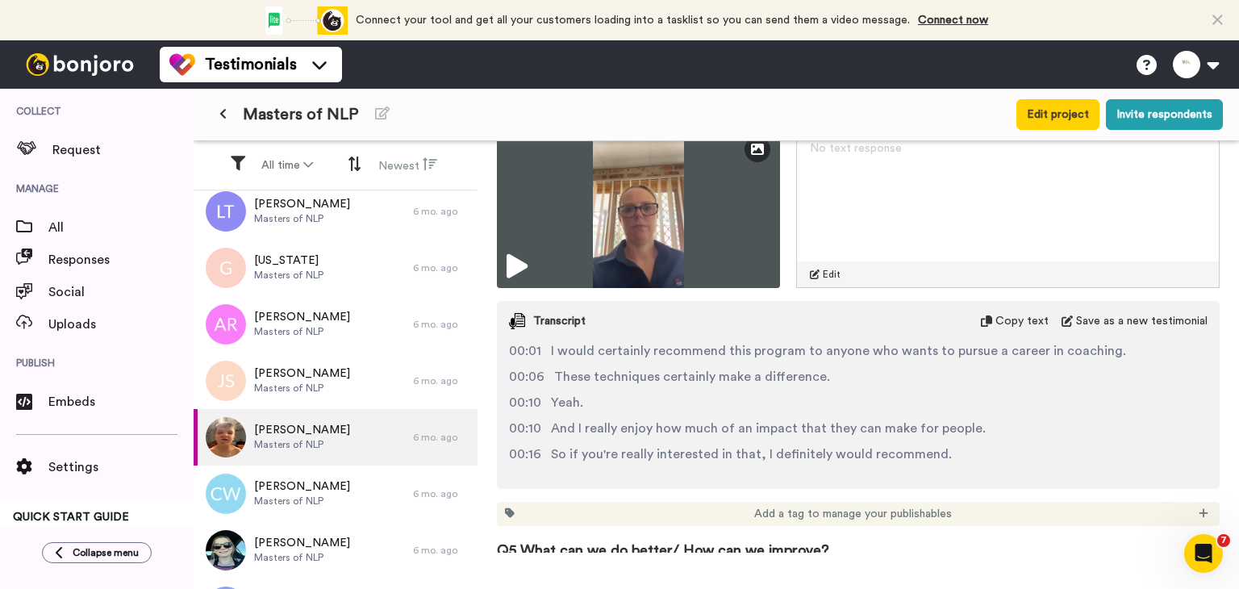
scroll to position [1693, 0]
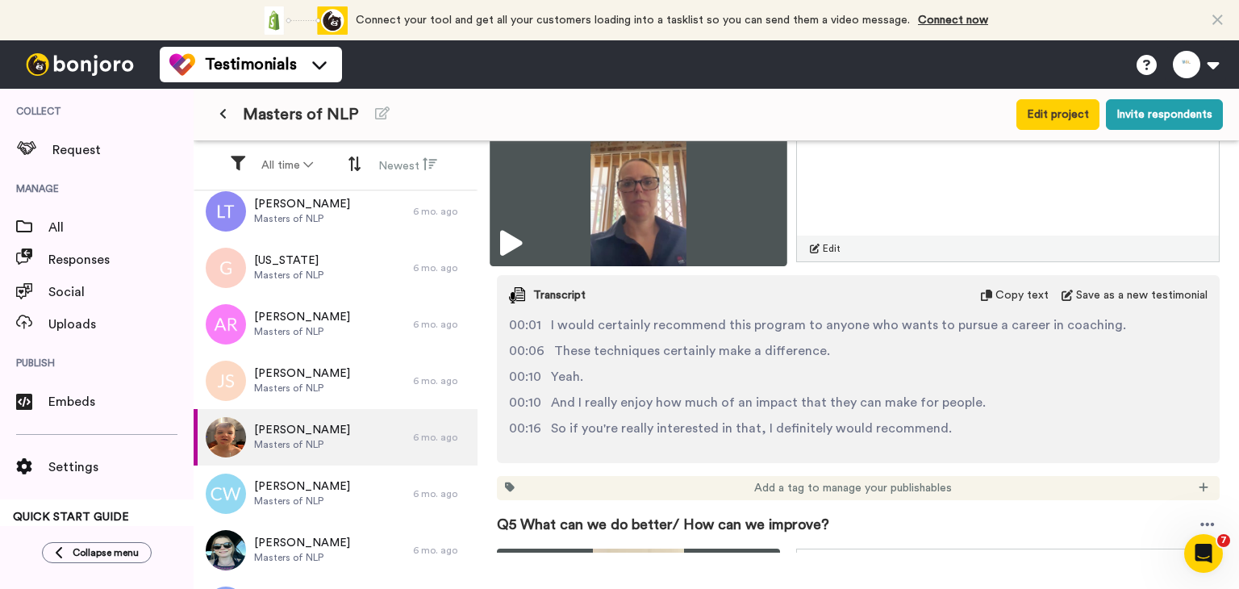
click at [693, 230] on img at bounding box center [638, 181] width 298 height 169
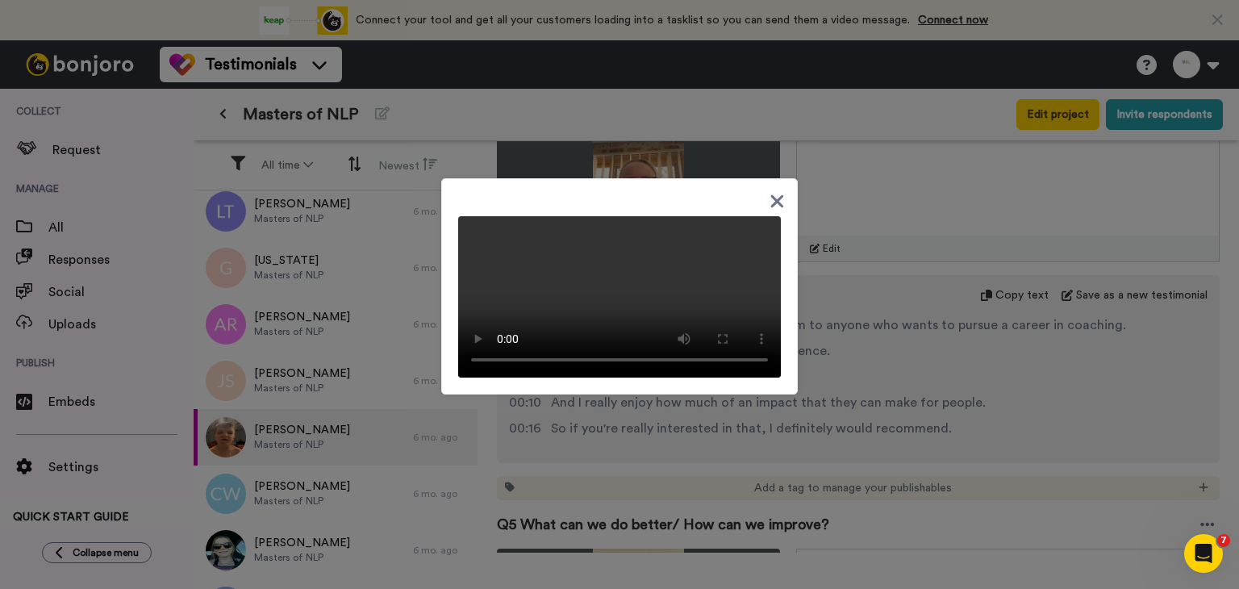
click at [807, 386] on div at bounding box center [619, 294] width 1239 height 589
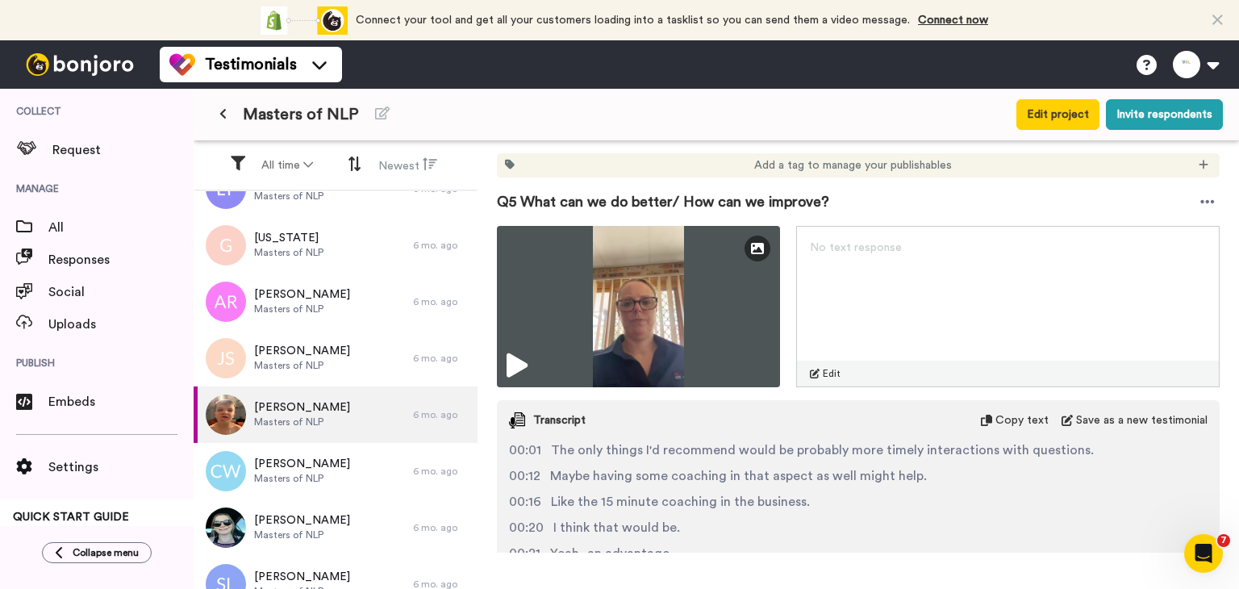
scroll to position [403, 0]
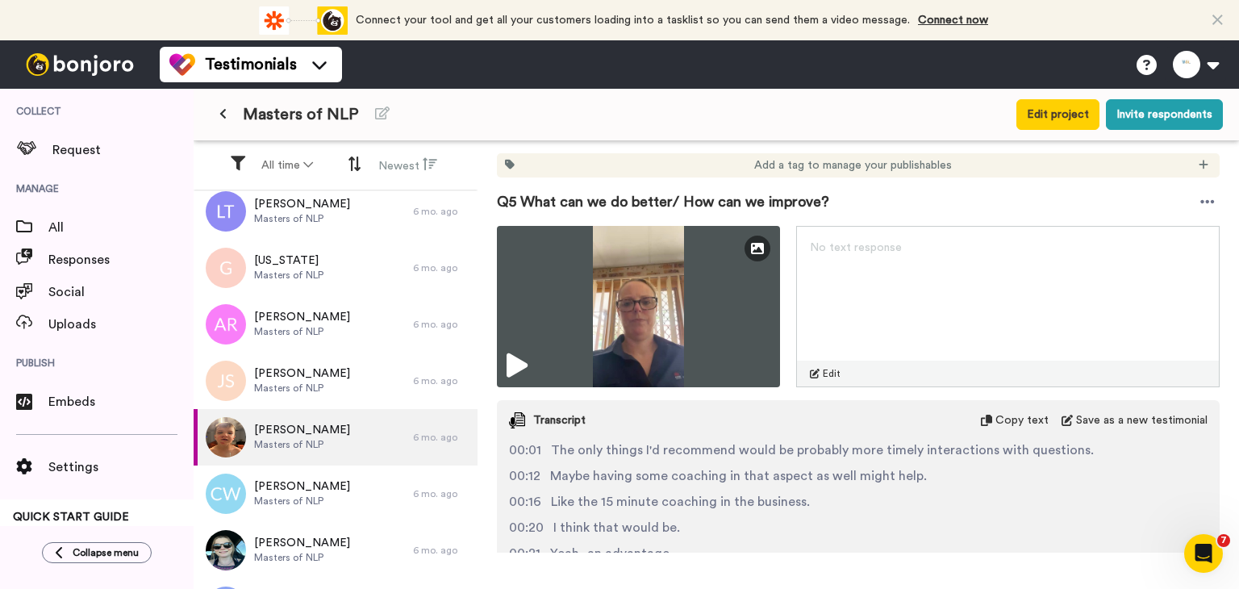
click at [719, 471] on span "Maybe having some coaching in that aspect as well might help." at bounding box center [738, 475] width 377 height 19
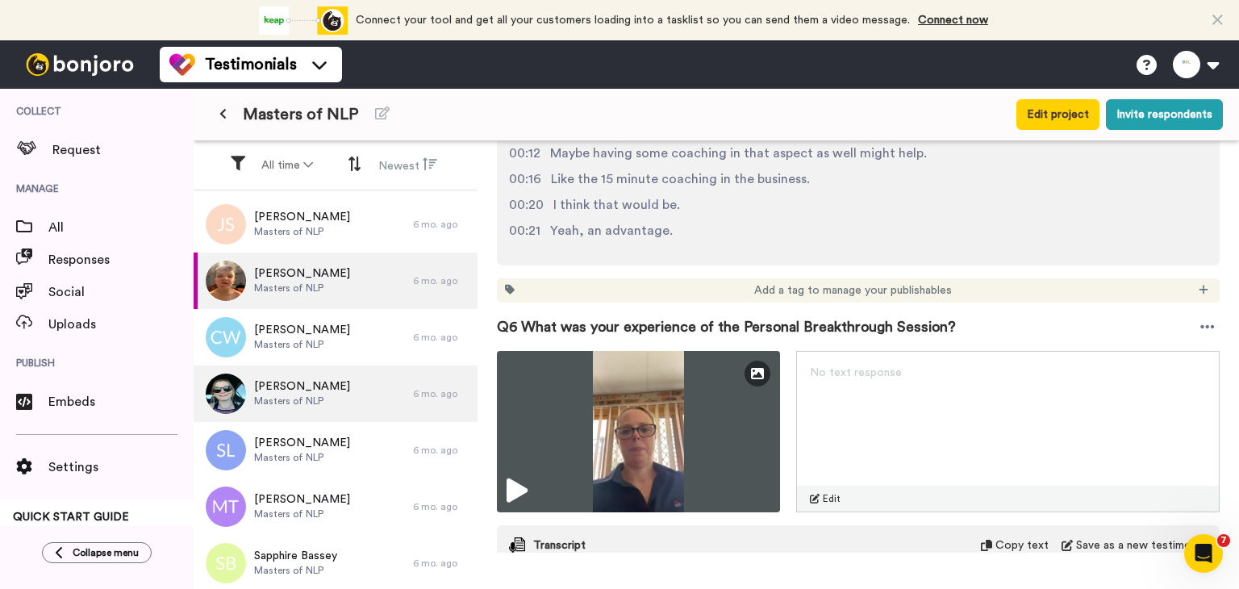
scroll to position [564, 0]
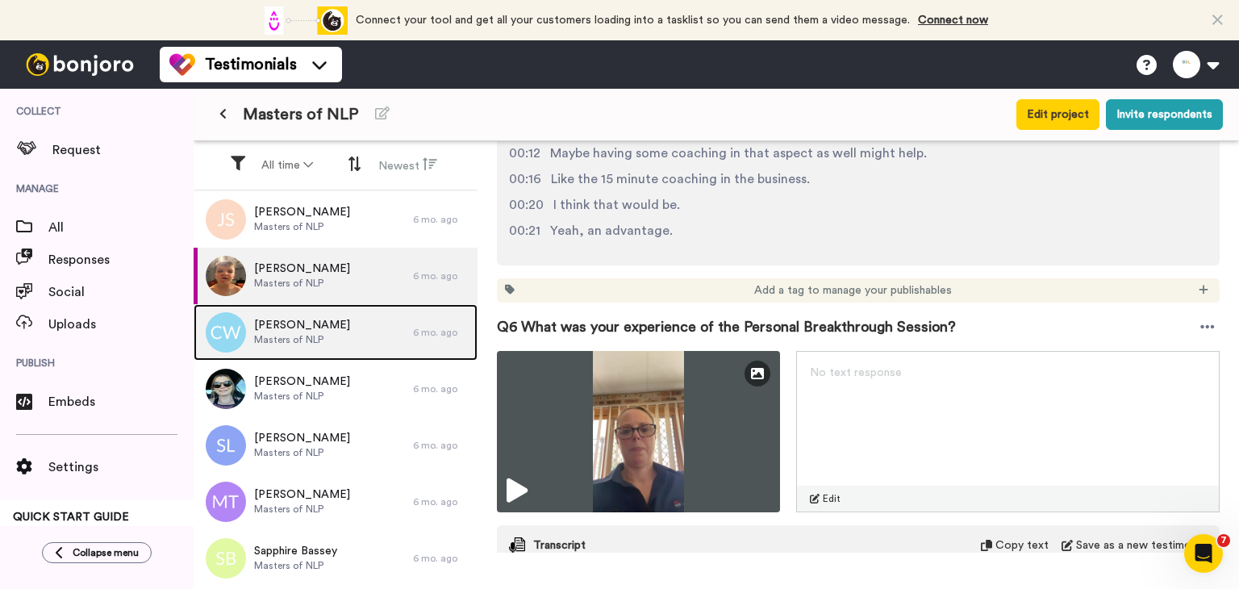
click at [273, 356] on div "[PERSON_NAME] Masters of NLP" at bounding box center [303, 332] width 219 height 56
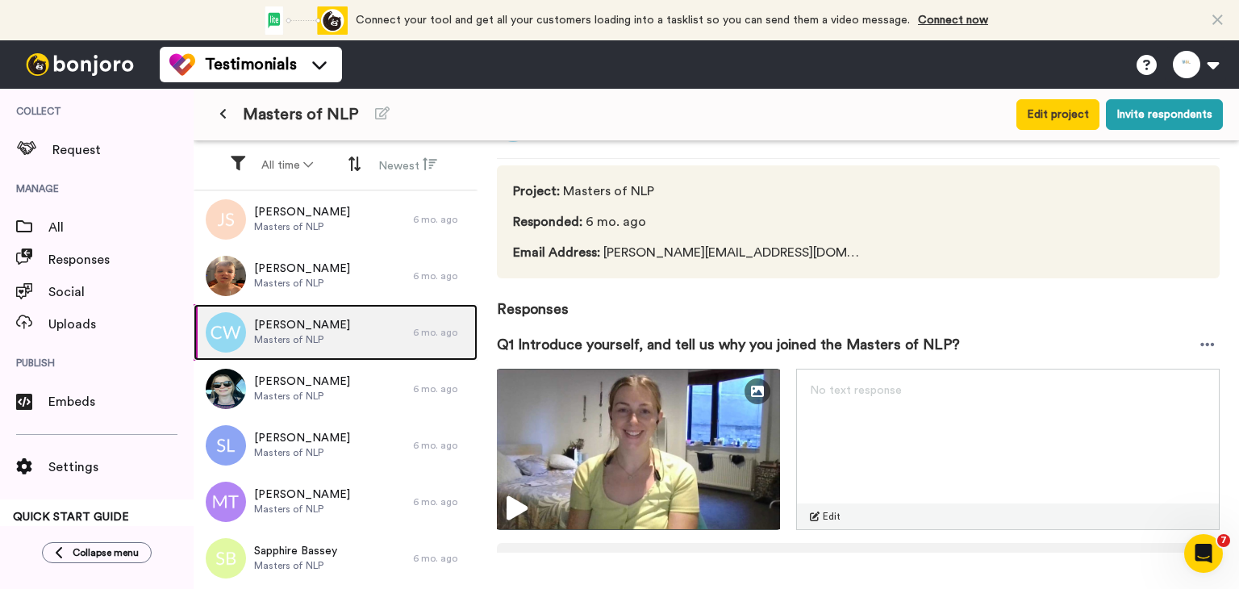
scroll to position [50, 0]
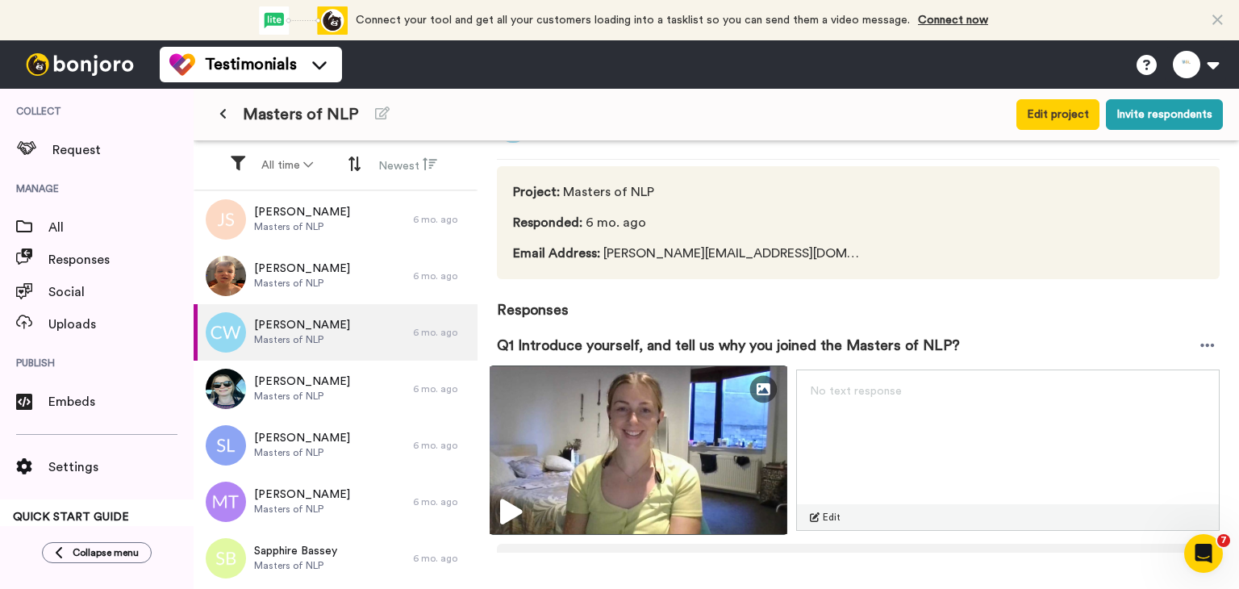
click at [623, 426] on img at bounding box center [638, 449] width 298 height 169
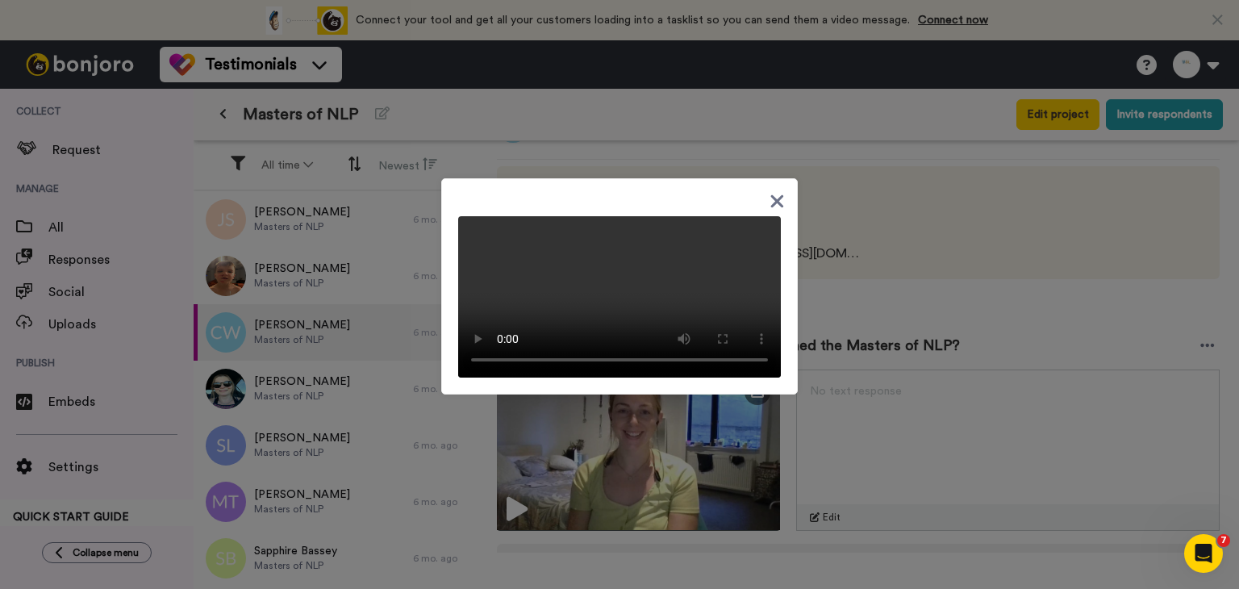
click at [897, 243] on div at bounding box center [619, 294] width 1239 height 589
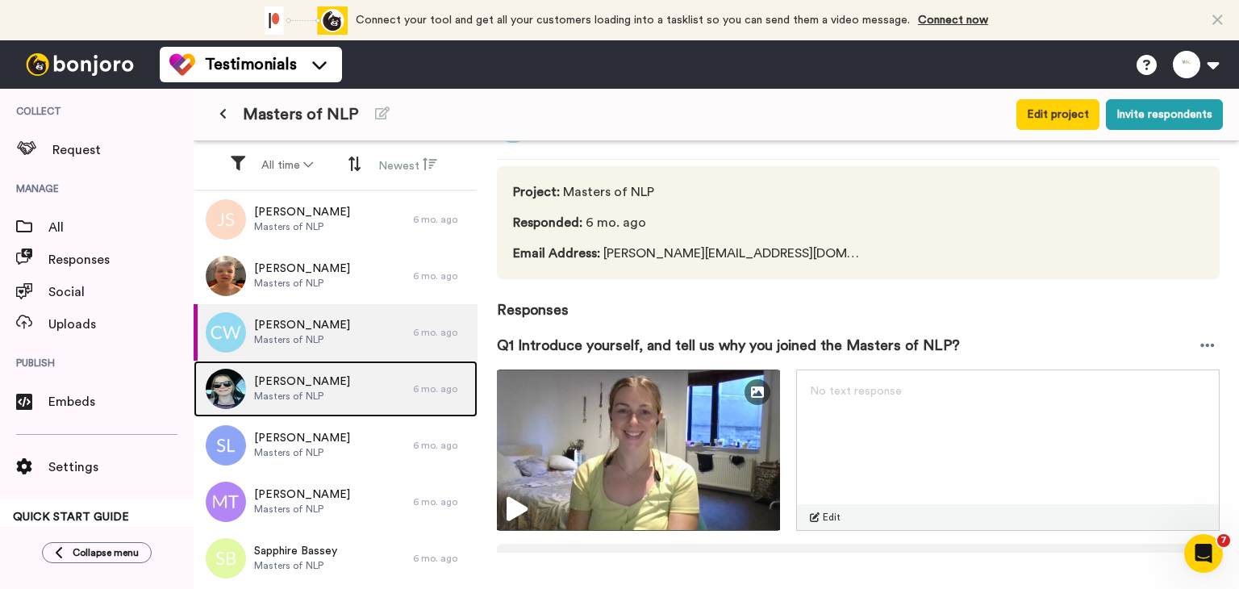
click at [398, 387] on div "[PERSON_NAME] Masters of NLP" at bounding box center [303, 388] width 219 height 56
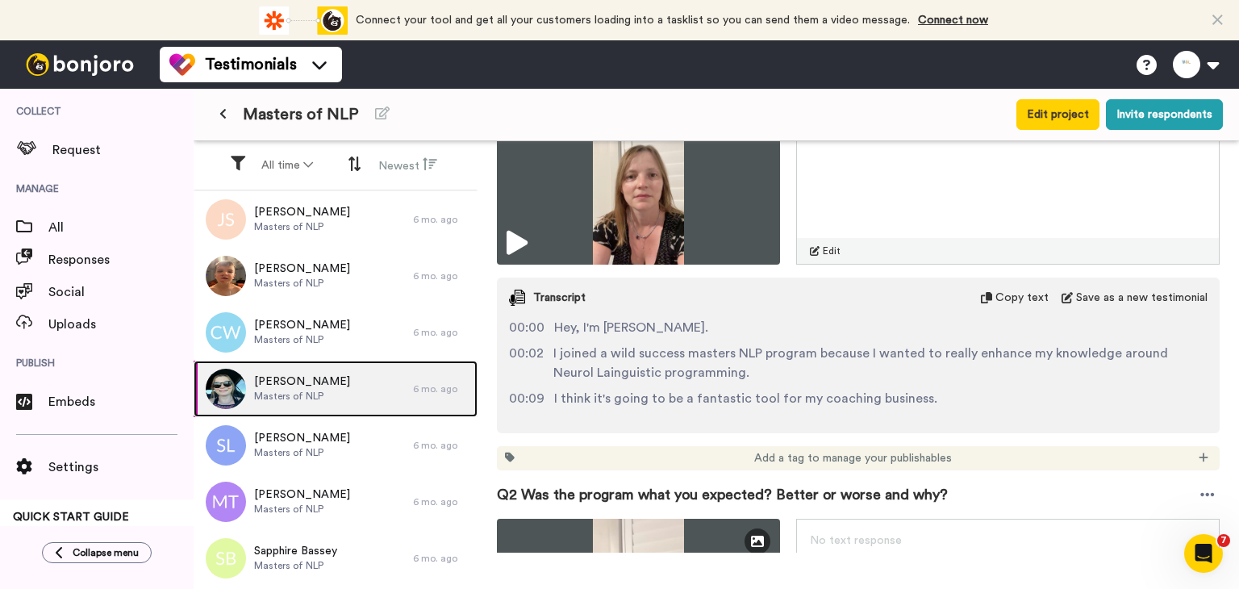
scroll to position [323, 0]
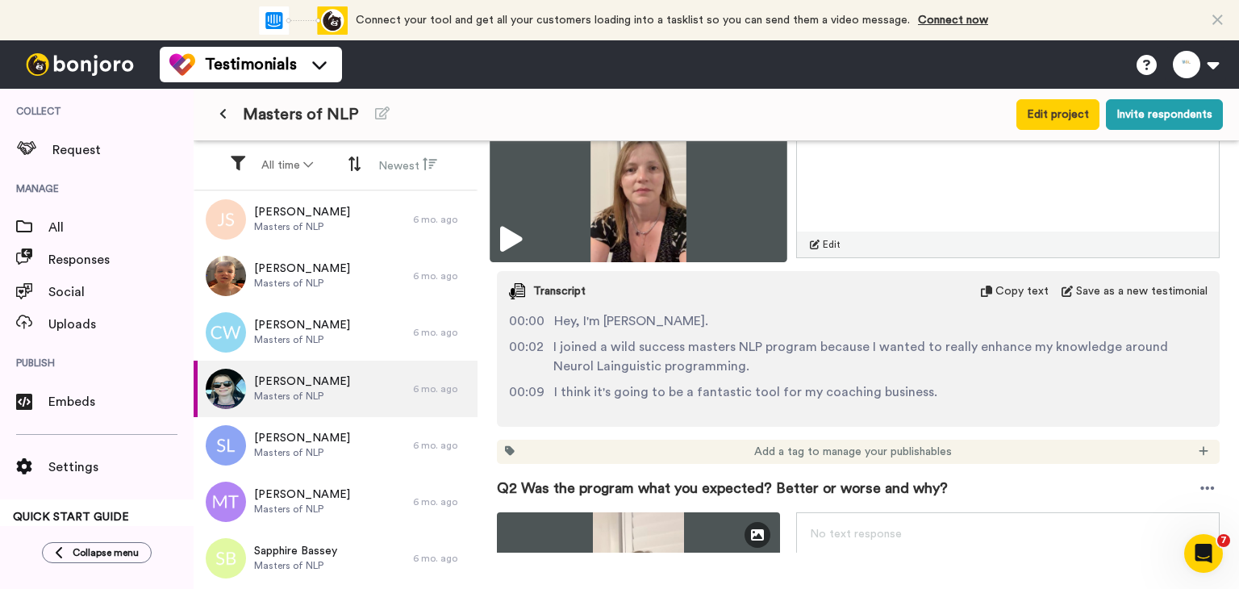
click at [677, 220] on img at bounding box center [638, 177] width 298 height 169
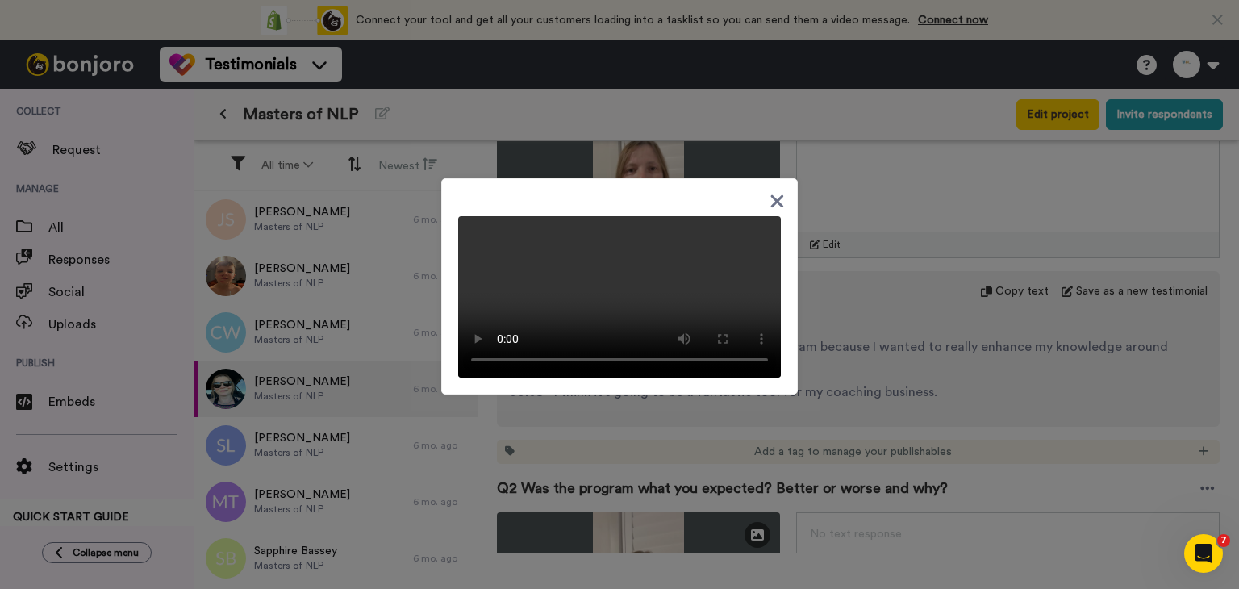
click at [932, 363] on div at bounding box center [619, 294] width 1239 height 589
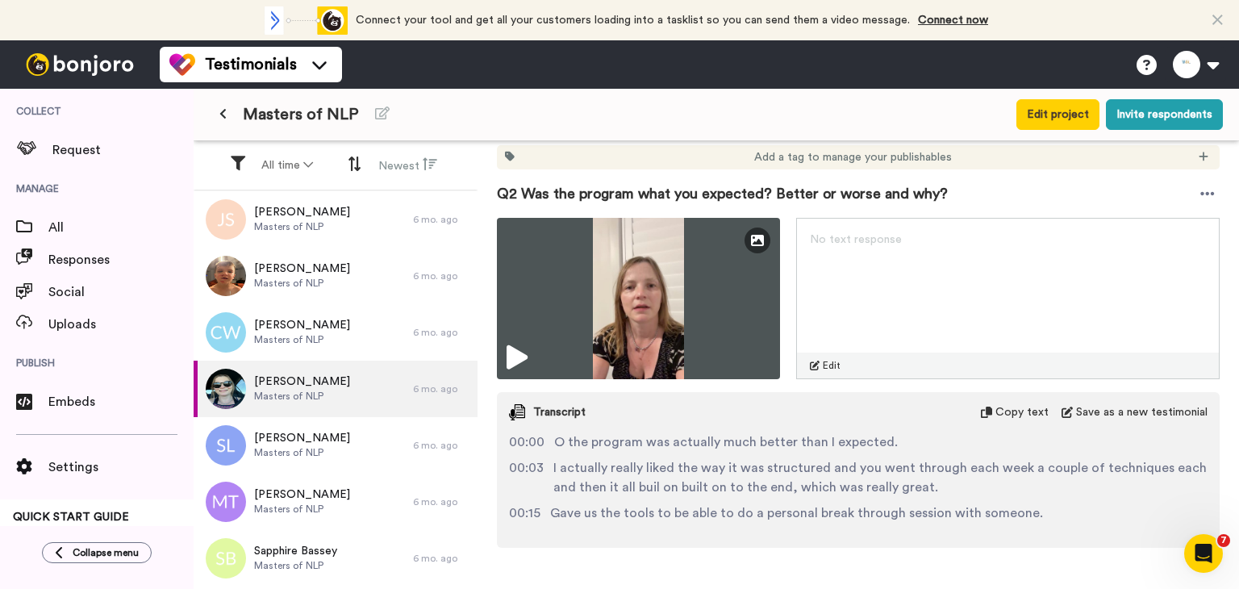
scroll to position [645, 0]
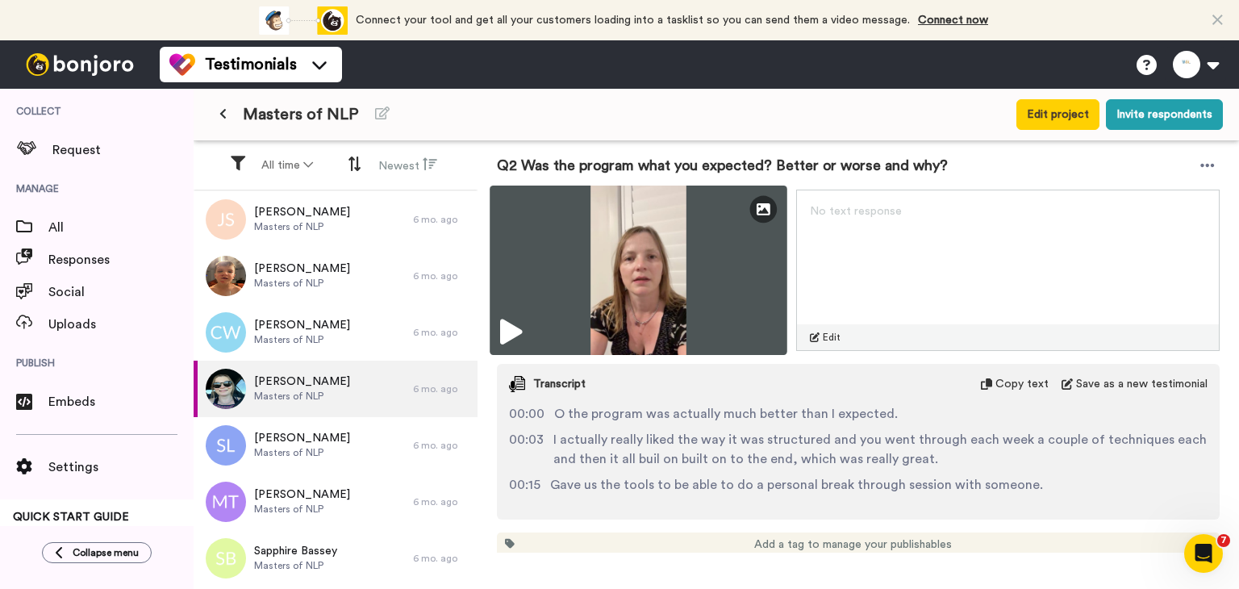
click at [609, 290] on img at bounding box center [638, 269] width 298 height 169
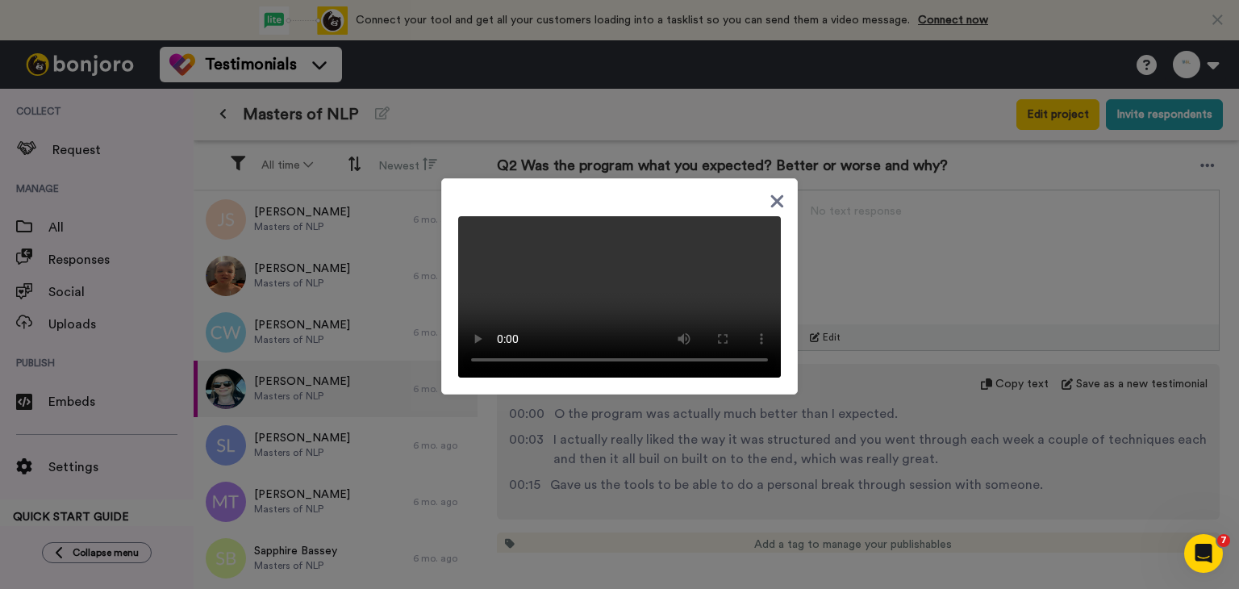
click at [873, 500] on div at bounding box center [619, 294] width 1239 height 589
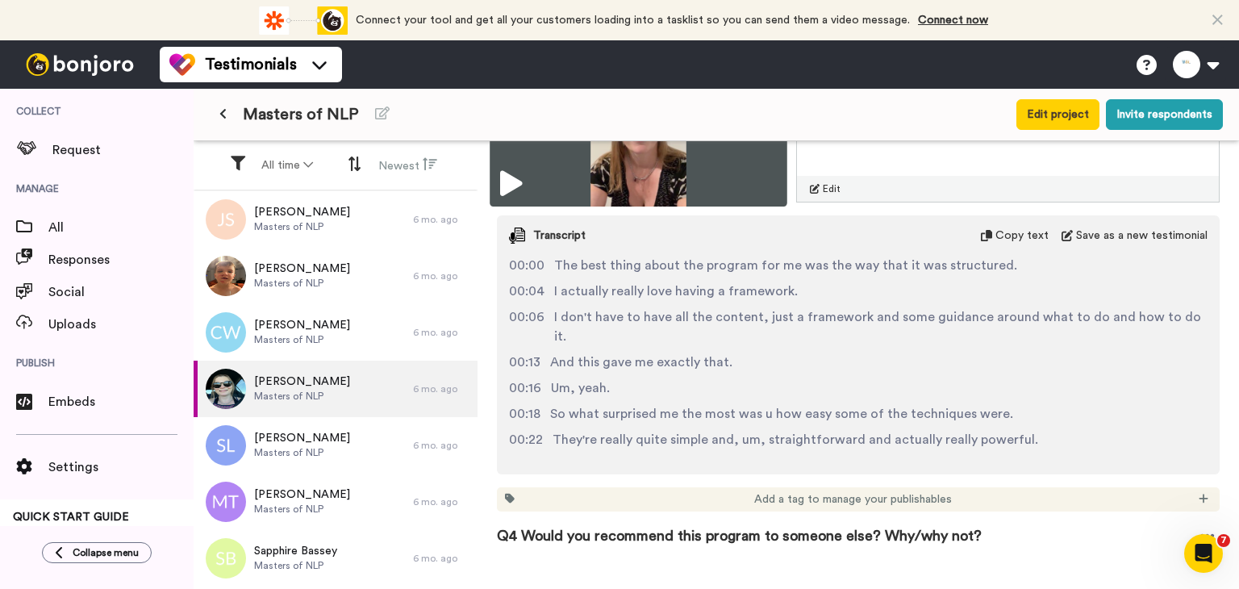
scroll to position [1210, 0]
click at [628, 174] on img at bounding box center [638, 120] width 298 height 169
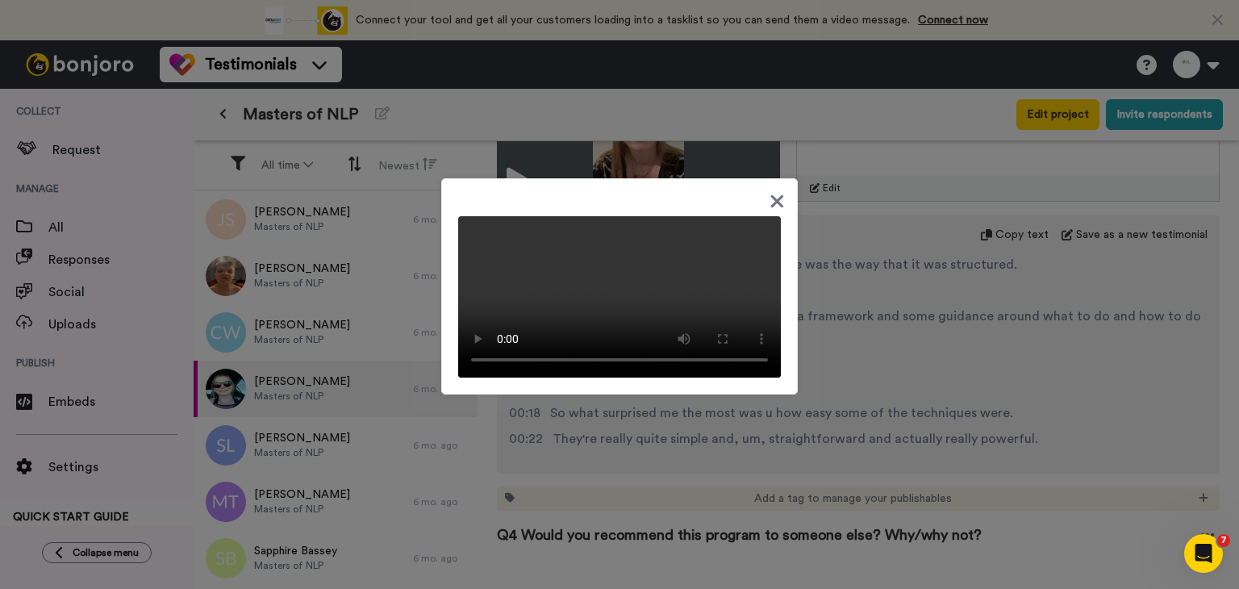
drag, startPoint x: 752, startPoint y: 22, endPoint x: 768, endPoint y: 30, distance: 18.0
click at [753, 178] on div at bounding box center [619, 286] width 356 height 216
click at [769, 191] on icon at bounding box center [776, 201] width 15 height 20
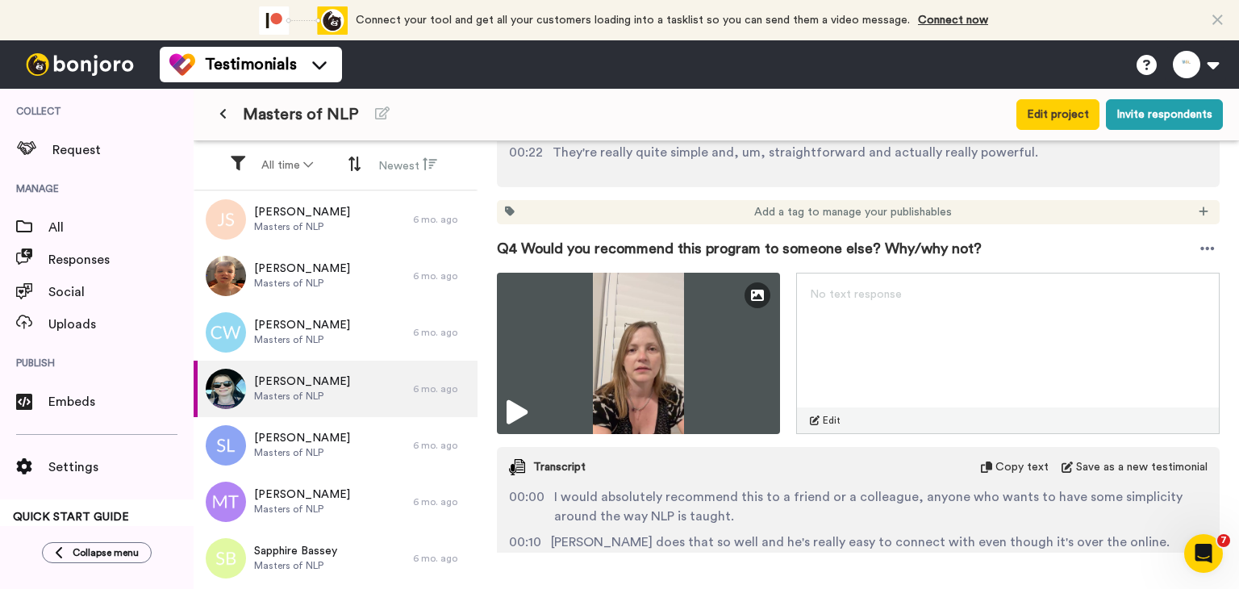
scroll to position [1532, 0]
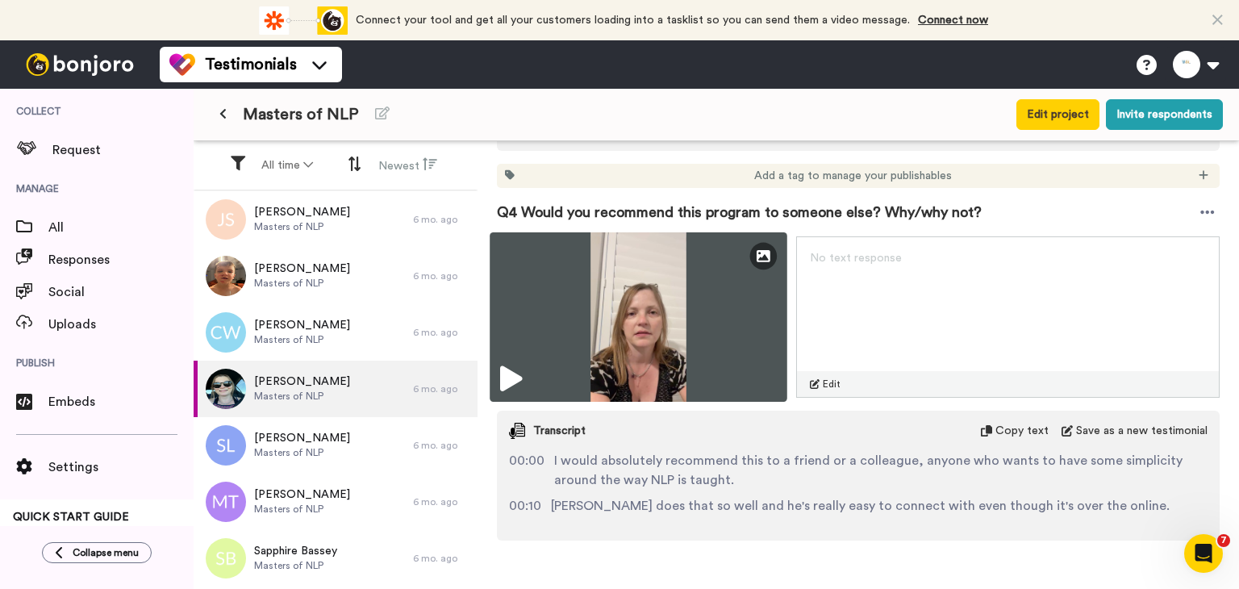
click at [659, 283] on img at bounding box center [638, 316] width 298 height 169
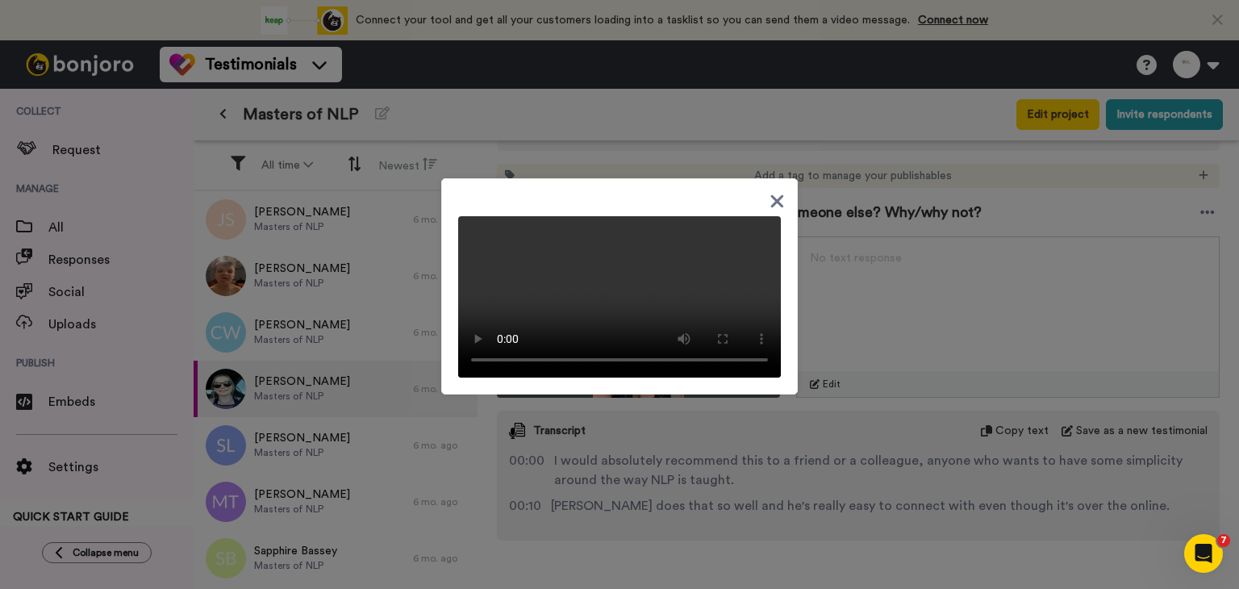
drag, startPoint x: 1068, startPoint y: 278, endPoint x: 1145, endPoint y: 93, distance: 201.0
